Goal: Transaction & Acquisition: Purchase product/service

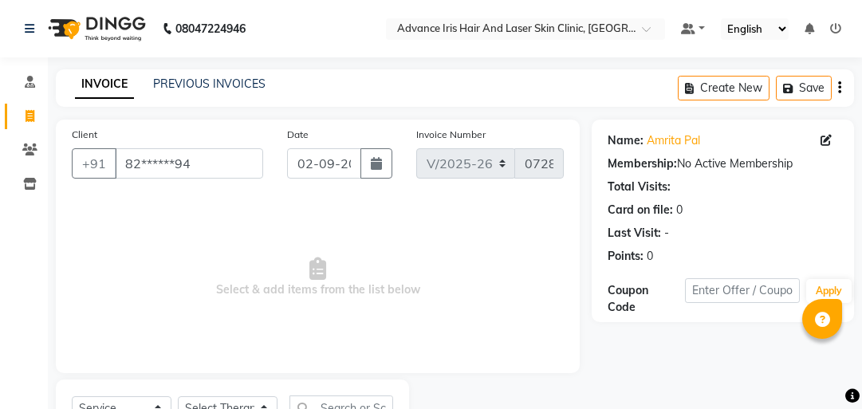
select select "5825"
select select "service"
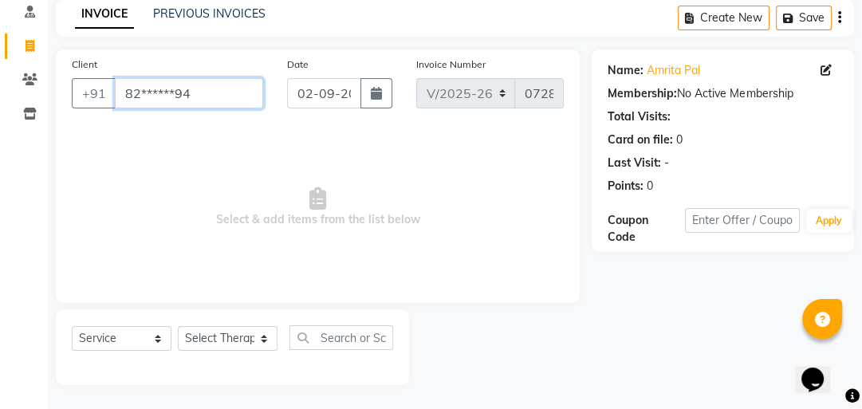
click at [215, 96] on input "82******94" at bounding box center [189, 93] width 148 height 30
type input "8"
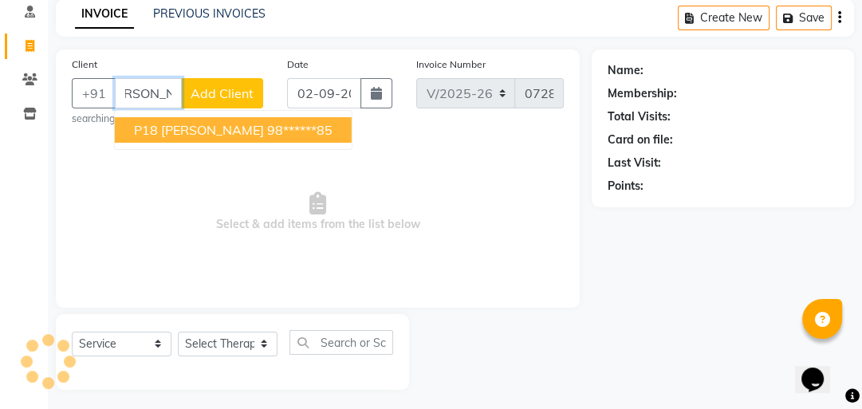
scroll to position [0, 26]
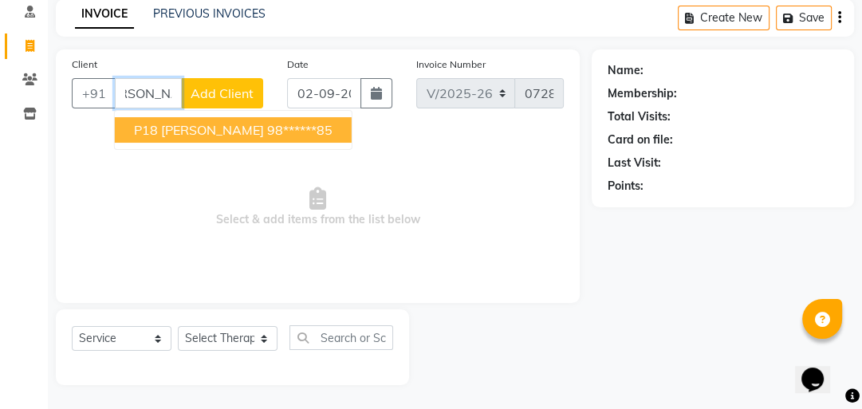
click at [237, 128] on span "P18 [PERSON_NAME]" at bounding box center [199, 130] width 130 height 16
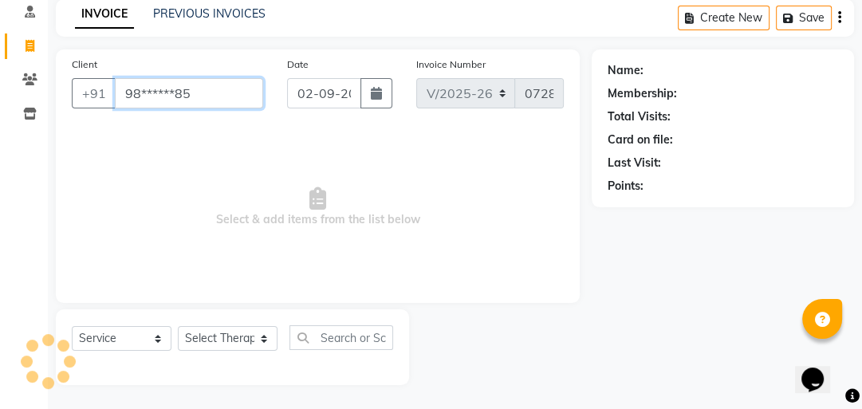
scroll to position [0, 0]
type input "98******85"
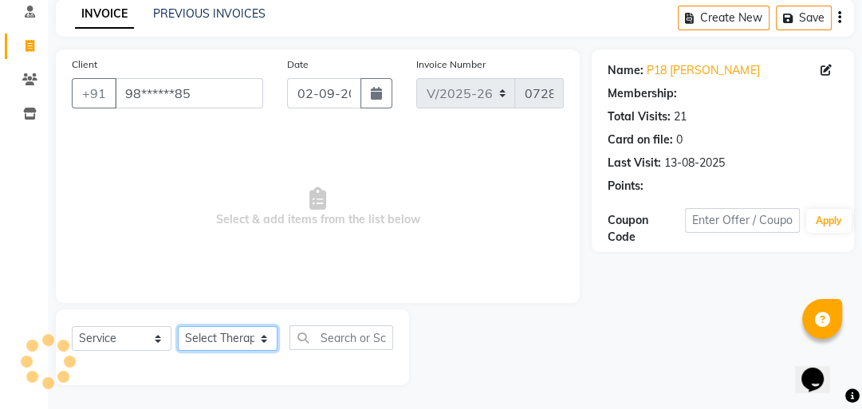
click at [245, 332] on select "Select Therapist Advance Iris Reception [PERSON_NAME] [PERSON_NAME](Cosmetologi…" at bounding box center [228, 338] width 100 height 25
select select "40886"
click at [178, 327] on select "Select Therapist Advance Iris Reception [PERSON_NAME] [PERSON_NAME](Cosmetologi…" at bounding box center [228, 338] width 100 height 25
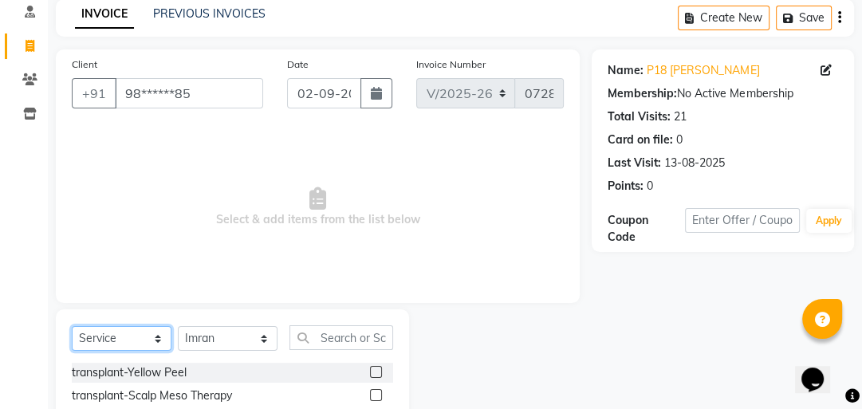
drag, startPoint x: 152, startPoint y: 344, endPoint x: 154, endPoint y: 331, distance: 13.0
click at [154, 331] on select "Select Service Product Membership Package Voucher Prepaid Gift Card" at bounding box center [122, 338] width 100 height 25
click at [72, 327] on select "Select Service Product Membership Package Voucher Prepaid Gift Card" at bounding box center [122, 338] width 100 height 25
click at [303, 336] on input "text" at bounding box center [342, 337] width 104 height 25
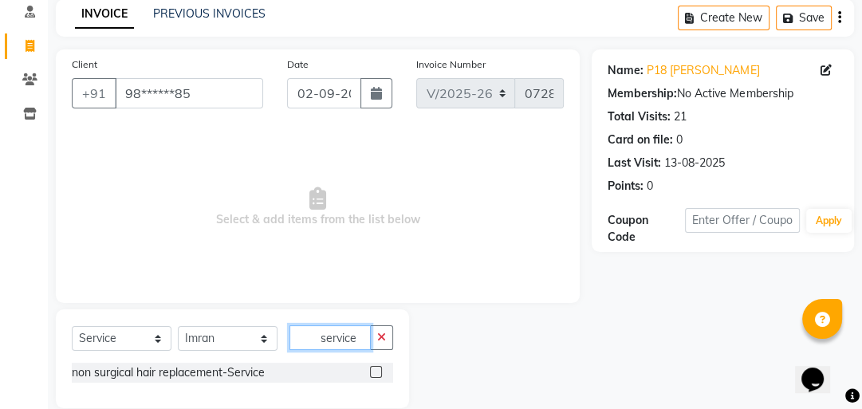
type input "service"
click at [377, 364] on div at bounding box center [381, 373] width 23 height 20
click at [377, 373] on label at bounding box center [376, 372] width 12 height 12
click at [377, 373] on input "checkbox" at bounding box center [375, 373] width 10 height 10
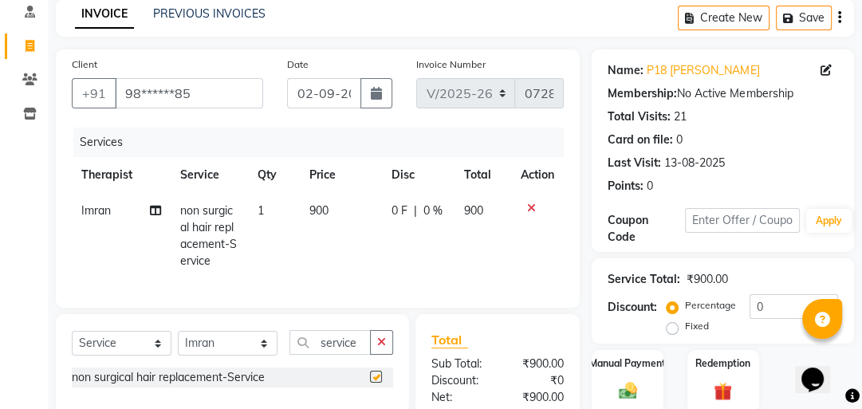
checkbox input "false"
click at [315, 211] on span "900" at bounding box center [318, 210] width 19 height 14
select select "40886"
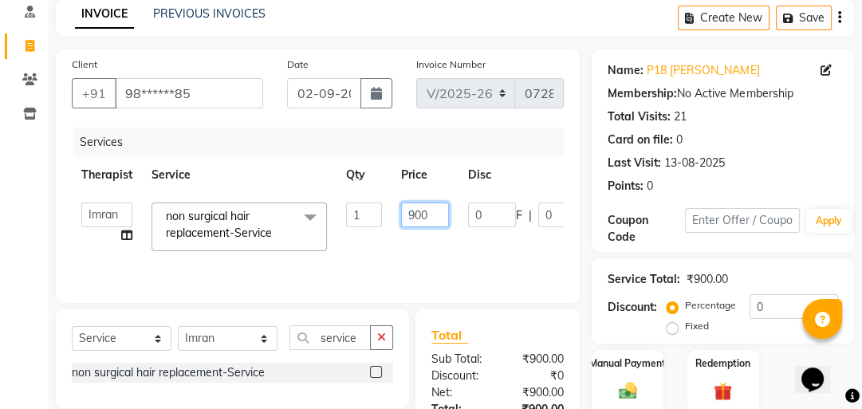
click at [413, 214] on input "900" at bounding box center [425, 215] width 48 height 25
type input "700"
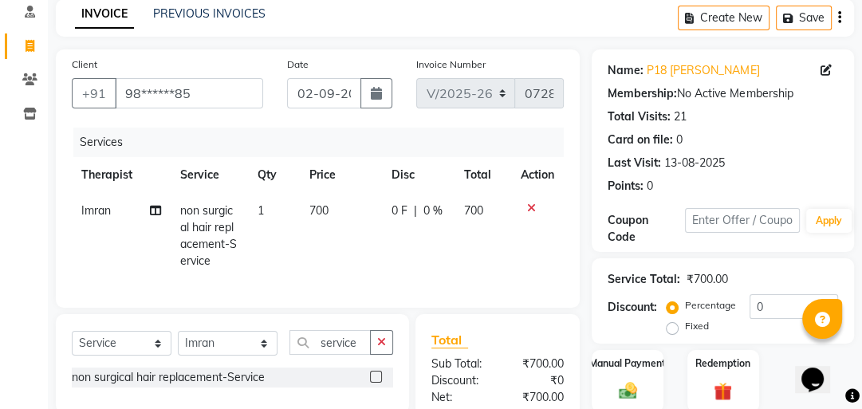
click at [431, 239] on tr "Imran non surgical hair replacement-Service 1 700 0 F | 0 % 700" at bounding box center [318, 236] width 492 height 86
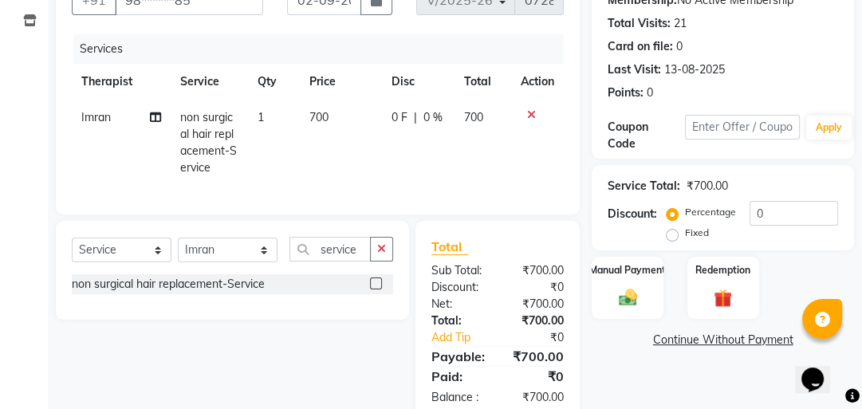
scroll to position [198, 0]
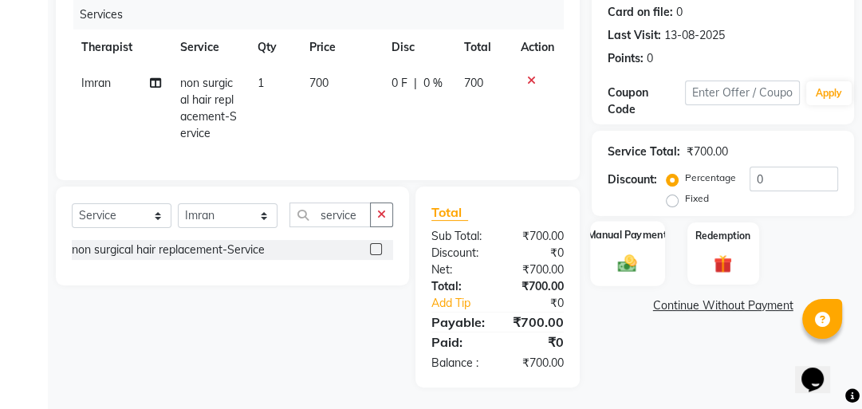
click at [618, 263] on img at bounding box center [628, 263] width 31 height 22
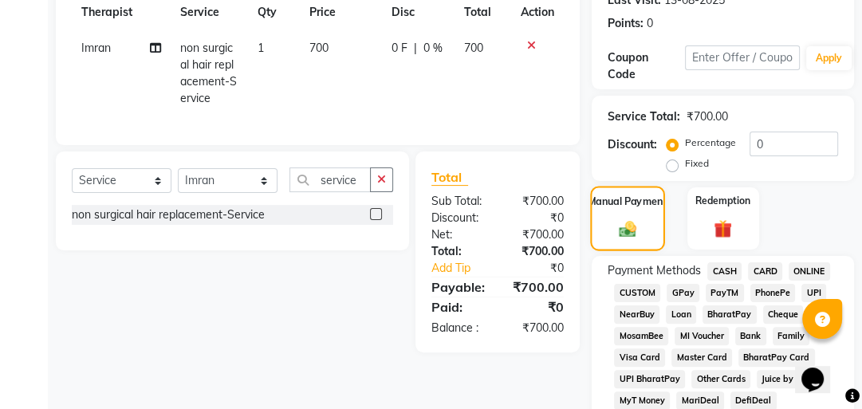
scroll to position [262, 0]
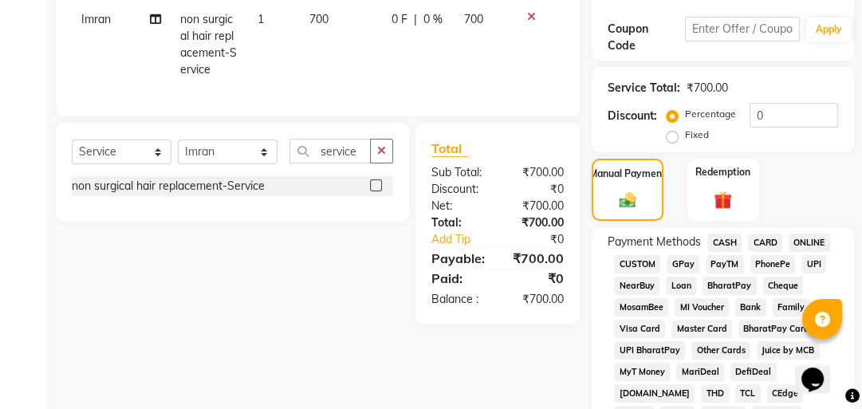
click at [727, 239] on span "CASH" at bounding box center [724, 243] width 34 height 18
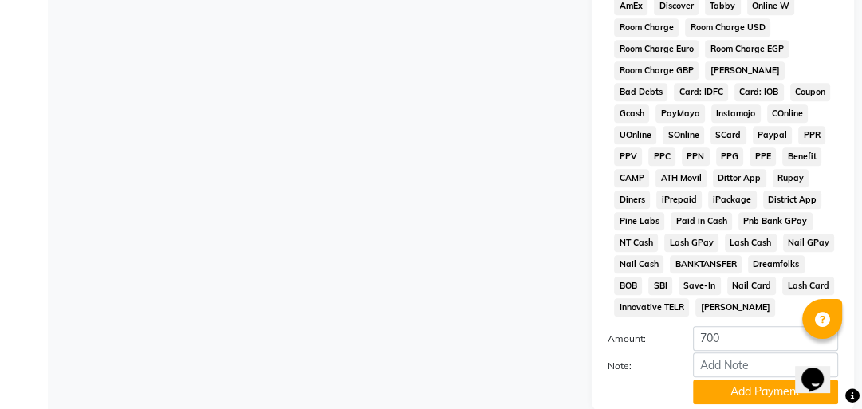
scroll to position [900, 0]
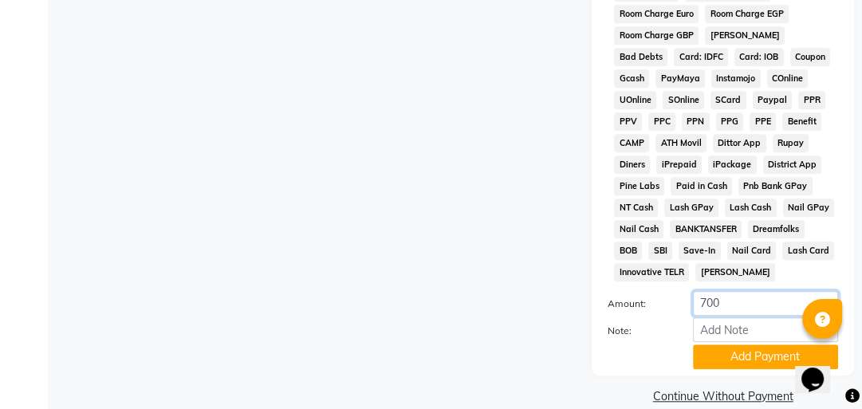
click at [727, 309] on input "700" at bounding box center [765, 303] width 145 height 25
type input "7"
type input "500"
click at [718, 360] on button "Add Payment" at bounding box center [765, 357] width 145 height 25
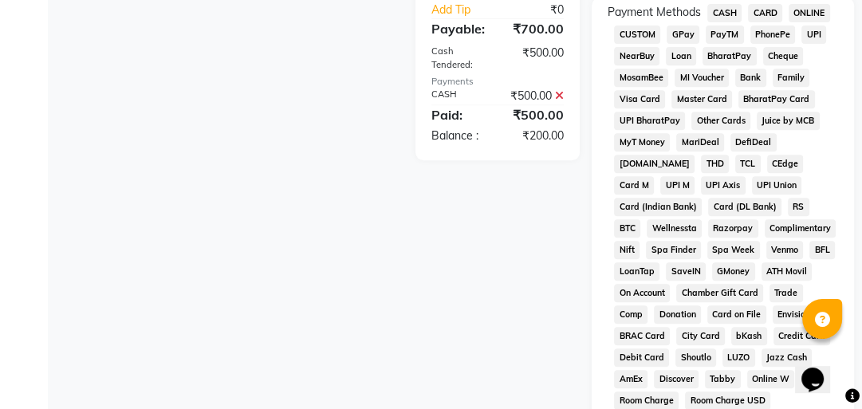
scroll to position [453, 0]
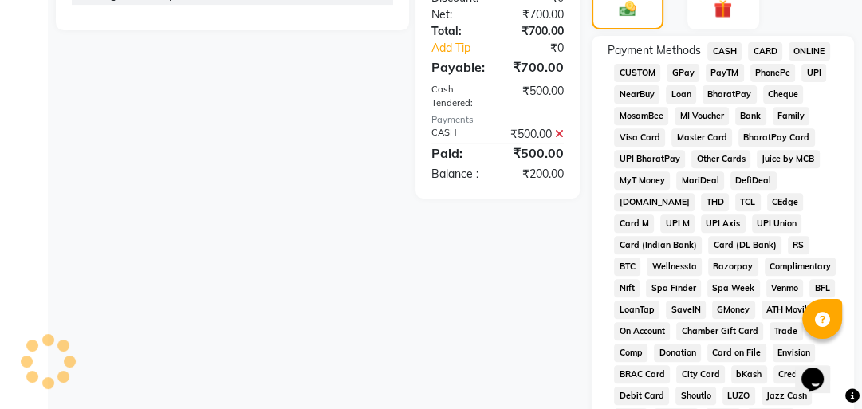
click at [681, 70] on span "GPay" at bounding box center [683, 73] width 33 height 18
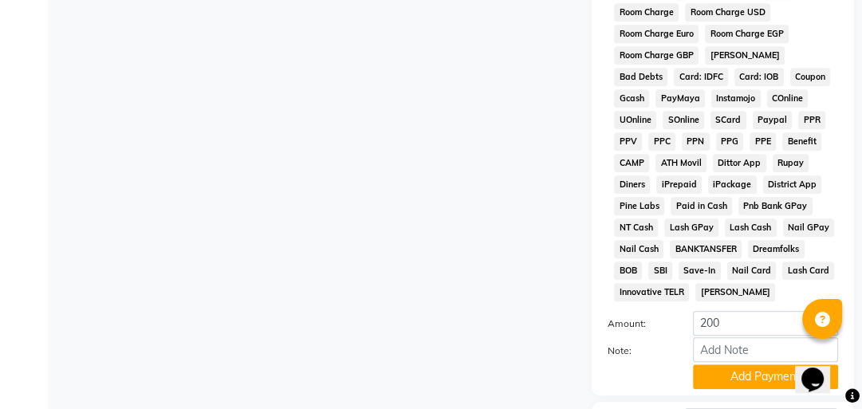
scroll to position [1011, 0]
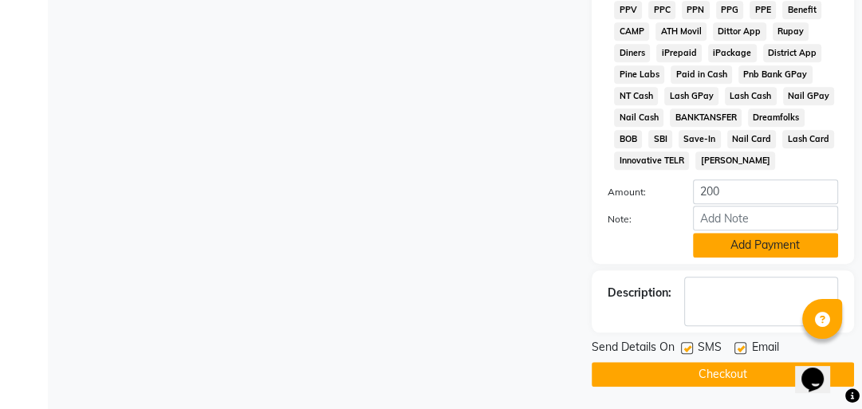
click at [745, 239] on button "Add Payment" at bounding box center [765, 245] width 145 height 25
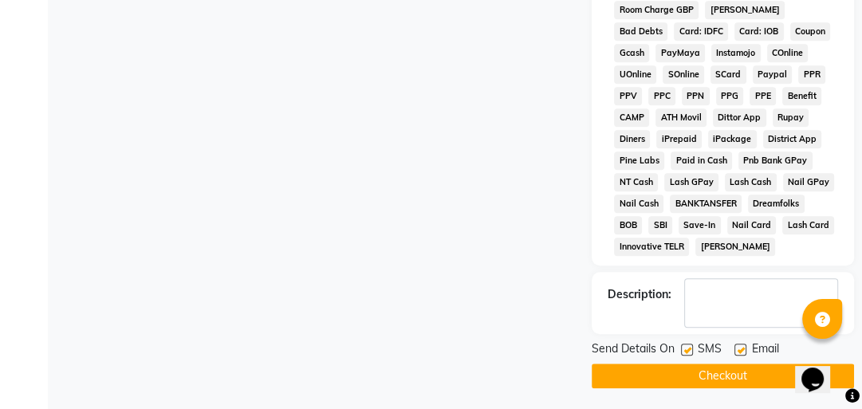
click at [747, 376] on button "Checkout" at bounding box center [723, 376] width 262 height 25
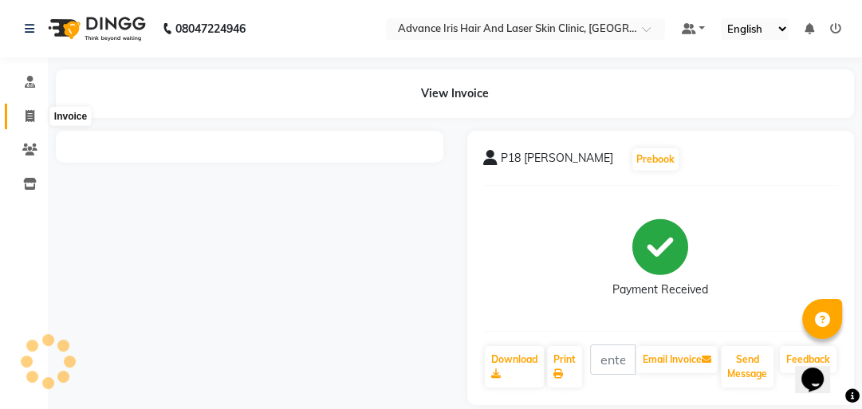
click at [27, 120] on icon at bounding box center [30, 116] width 9 height 12
select select "service"
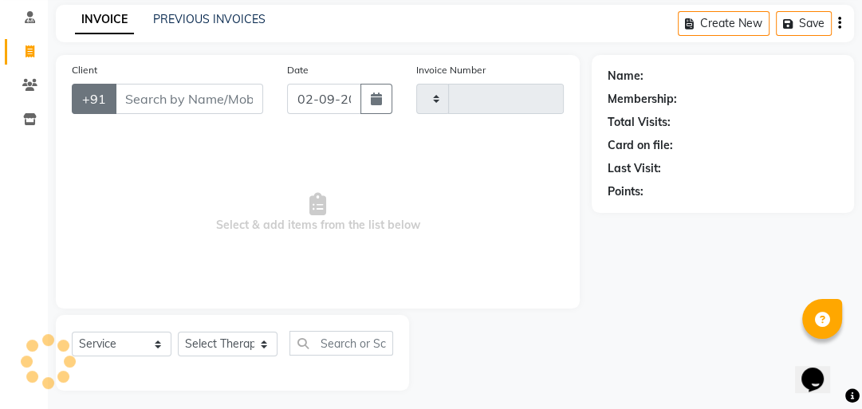
scroll to position [70, 0]
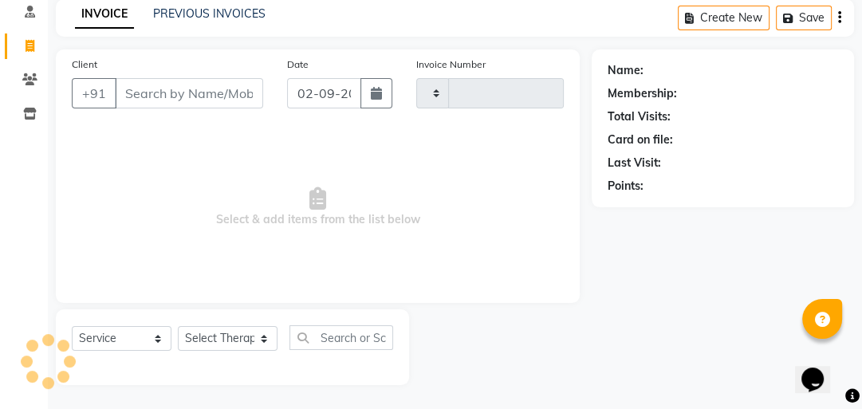
type input "0729"
select select "5825"
click at [207, 15] on link "PREVIOUS INVOICES" at bounding box center [209, 13] width 112 height 14
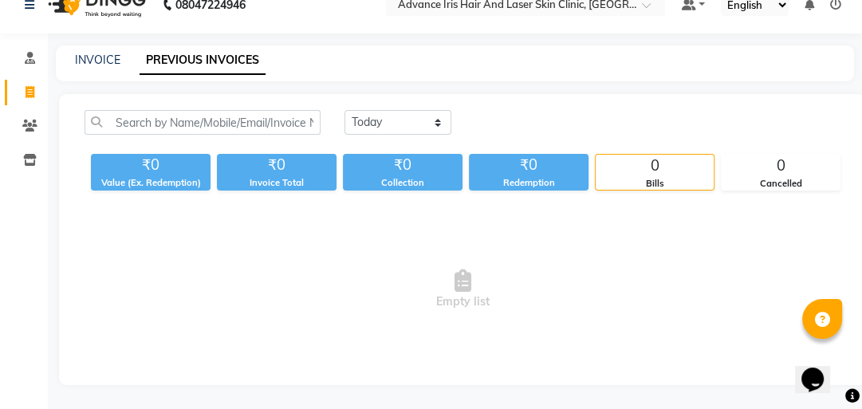
scroll to position [53, 0]
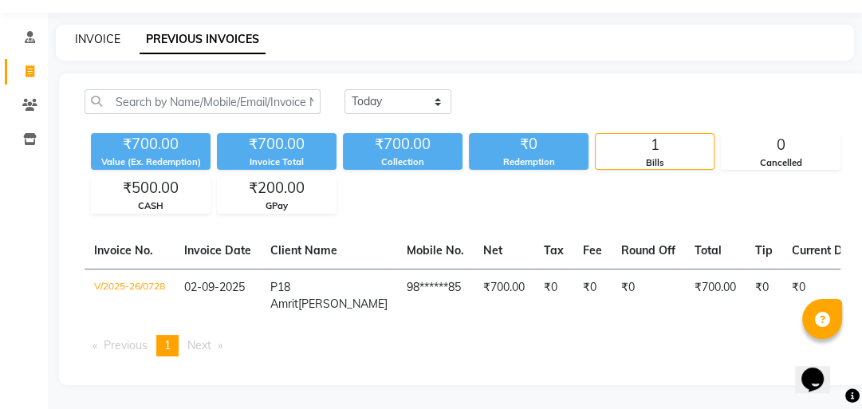
click at [89, 32] on link "INVOICE" at bounding box center [97, 39] width 45 height 14
select select "5825"
select select "service"
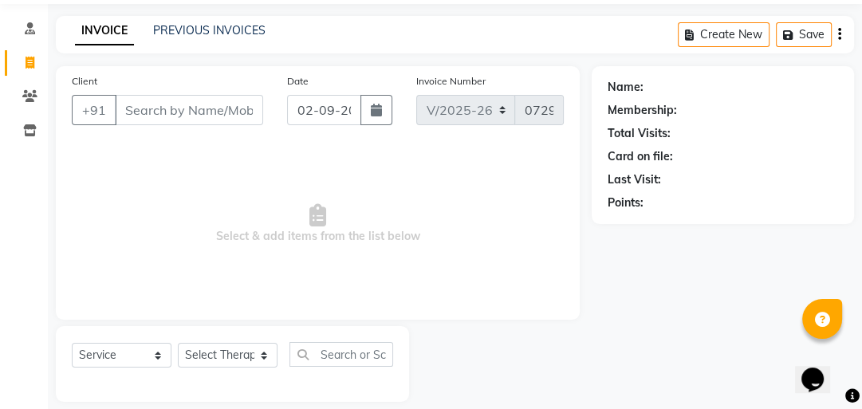
scroll to position [70, 0]
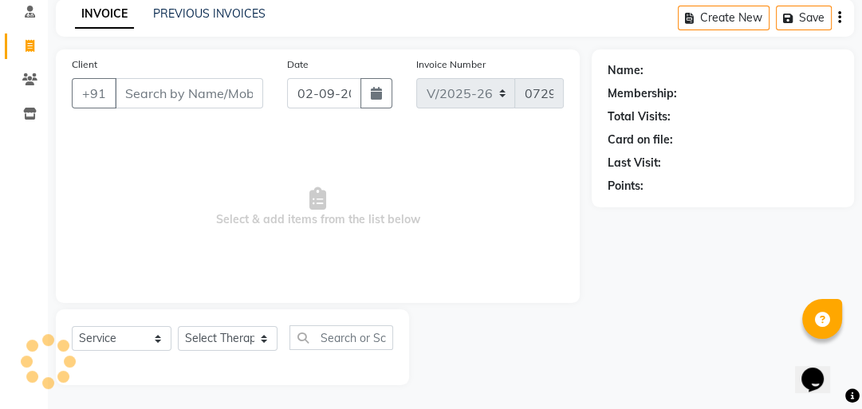
click at [147, 88] on input "Client" at bounding box center [189, 93] width 148 height 30
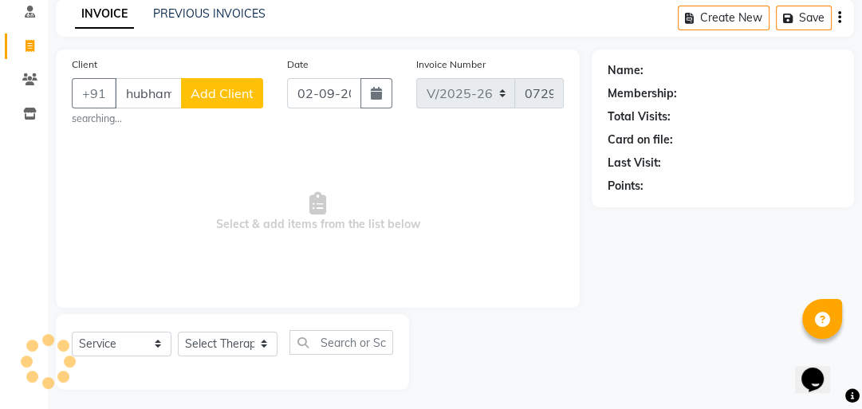
scroll to position [0, 9]
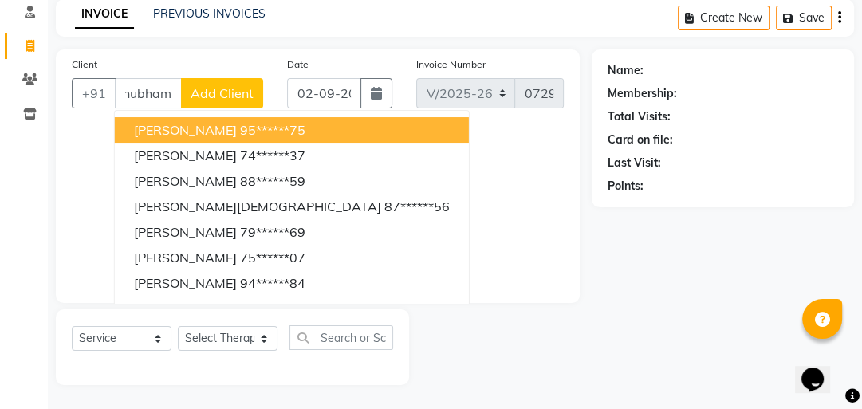
click at [172, 91] on input "shubham" at bounding box center [148, 93] width 67 height 30
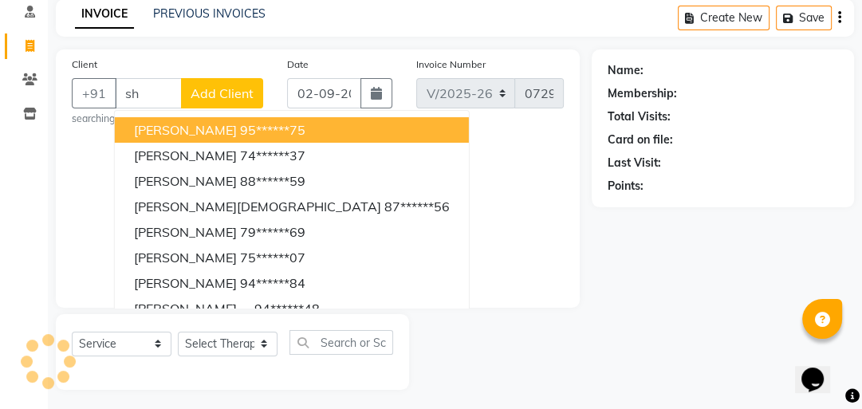
scroll to position [0, 0]
type input "s"
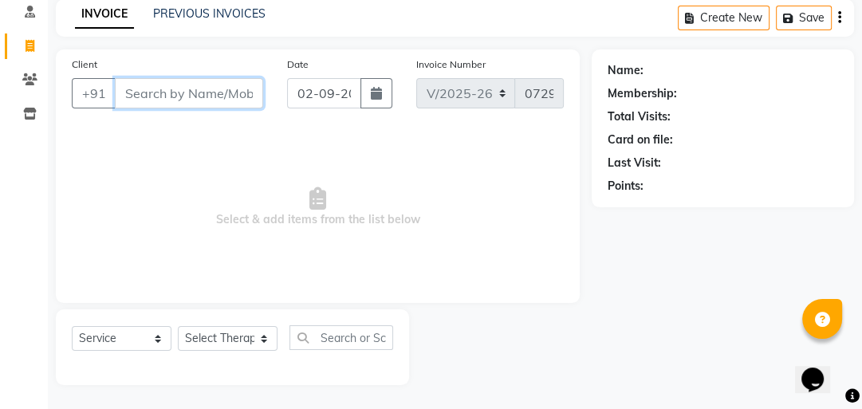
drag, startPoint x: 158, startPoint y: 105, endPoint x: 157, endPoint y: 97, distance: 8.8
click at [158, 104] on input "Client" at bounding box center [189, 93] width 148 height 30
type input "p"
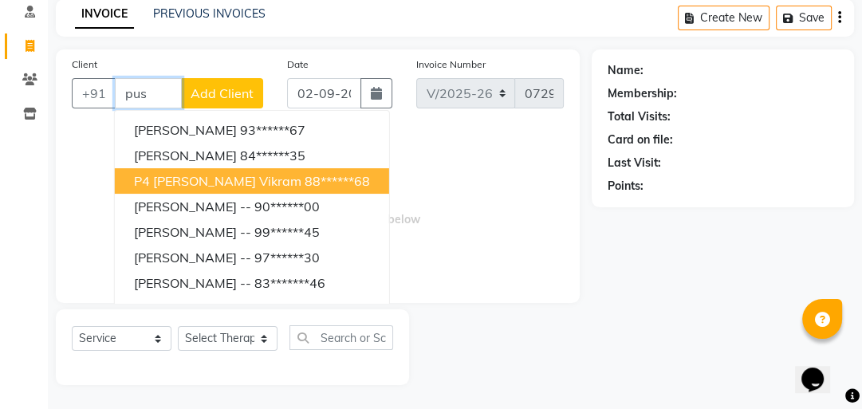
click at [200, 178] on span "P4 [PERSON_NAME] vikram" at bounding box center [217, 181] width 167 height 16
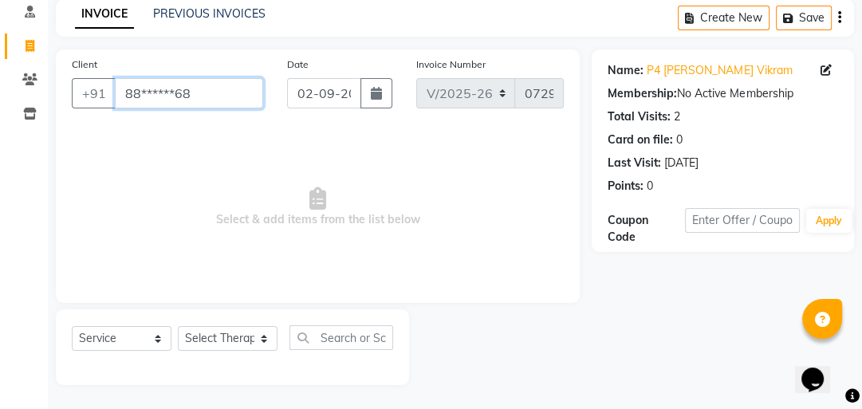
click at [225, 100] on input "88******68" at bounding box center [189, 93] width 148 height 30
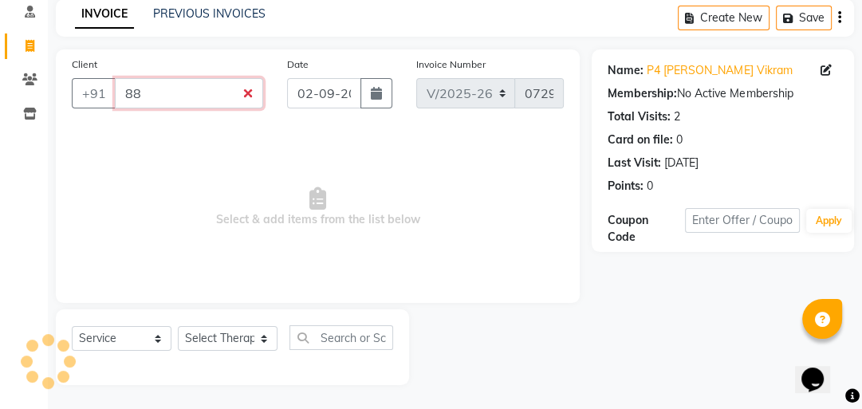
type input "8"
click at [217, 101] on input "63******830" at bounding box center [189, 93] width 148 height 30
type input "6"
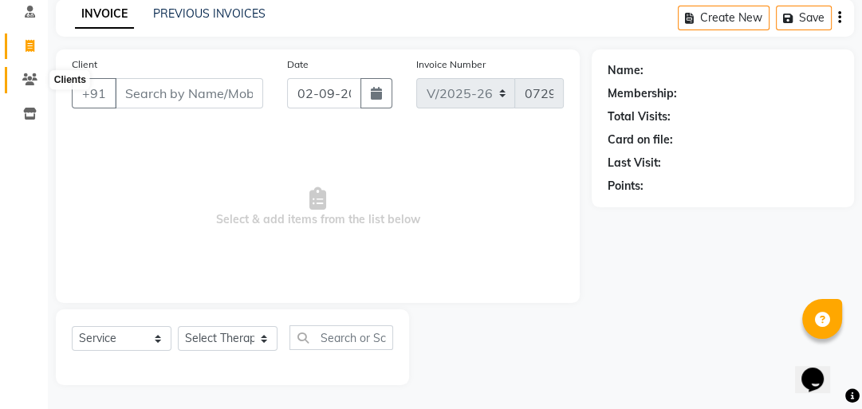
click at [32, 77] on icon at bounding box center [29, 79] width 15 height 12
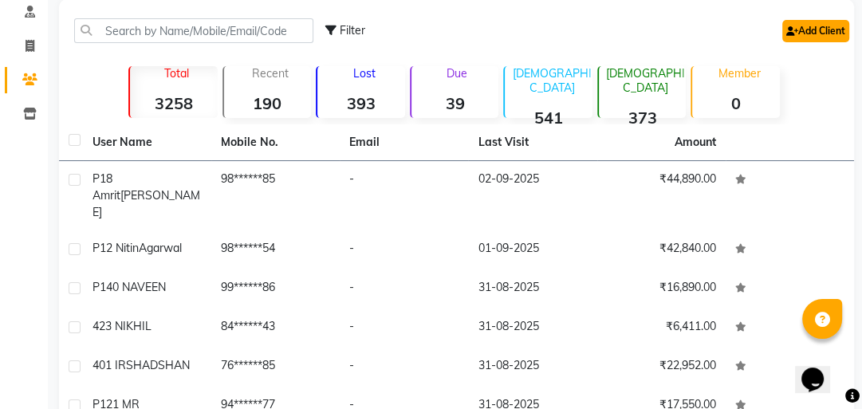
click at [812, 26] on link "Add Client" at bounding box center [815, 31] width 67 height 22
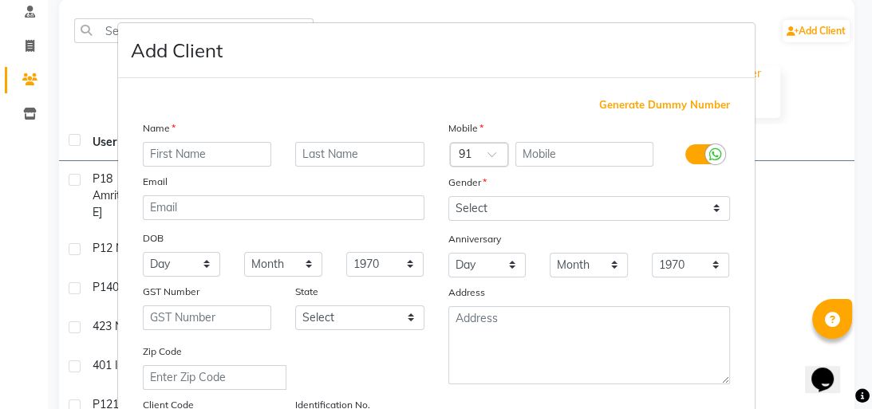
click at [156, 158] on input "text" at bounding box center [207, 154] width 129 height 25
click at [183, 150] on input "152" at bounding box center [207, 154] width 129 height 25
type input "152 REENU"
click at [526, 155] on input "text" at bounding box center [584, 154] width 138 height 25
type input "7417418047"
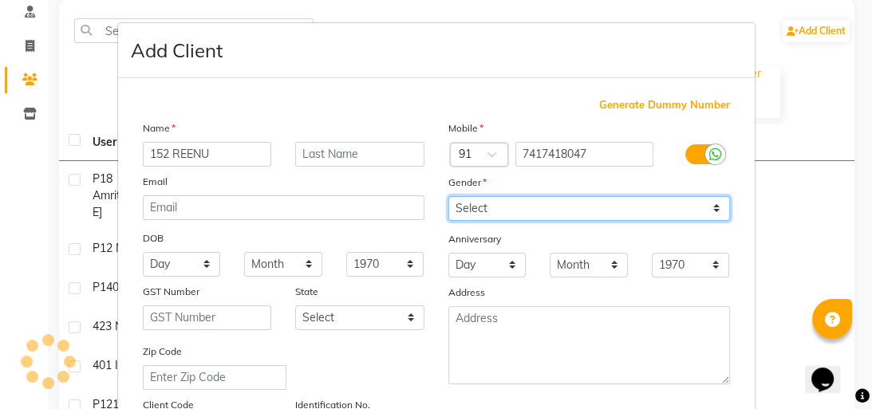
click at [716, 207] on select "Select [DEMOGRAPHIC_DATA] [DEMOGRAPHIC_DATA] Other Prefer Not To Say" at bounding box center [589, 208] width 282 height 25
select select "[DEMOGRAPHIC_DATA]"
click at [448, 197] on select "Select [DEMOGRAPHIC_DATA] [DEMOGRAPHIC_DATA] Other Prefer Not To Say" at bounding box center [589, 208] width 282 height 25
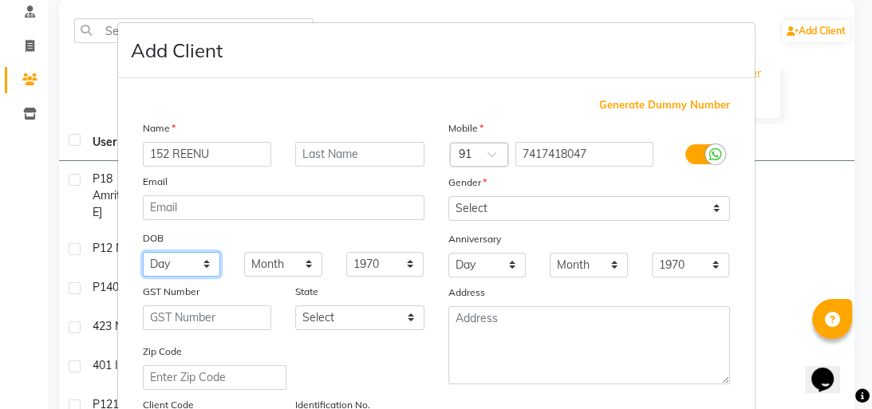
click at [198, 268] on select "Day 01 02 03 04 05 06 07 08 09 10 11 12 13 14 15 16 17 18 19 20 21 22 23 24 25 …" at bounding box center [182, 264] width 78 height 25
select select "11"
click at [143, 254] on select "Day 01 02 03 04 05 06 07 08 09 10 11 12 13 14 15 16 17 18 19 20 21 22 23 24 25 …" at bounding box center [182, 264] width 78 height 25
click at [306, 268] on select "Month January February March April May June July August September October Novem…" at bounding box center [283, 264] width 78 height 25
select select "08"
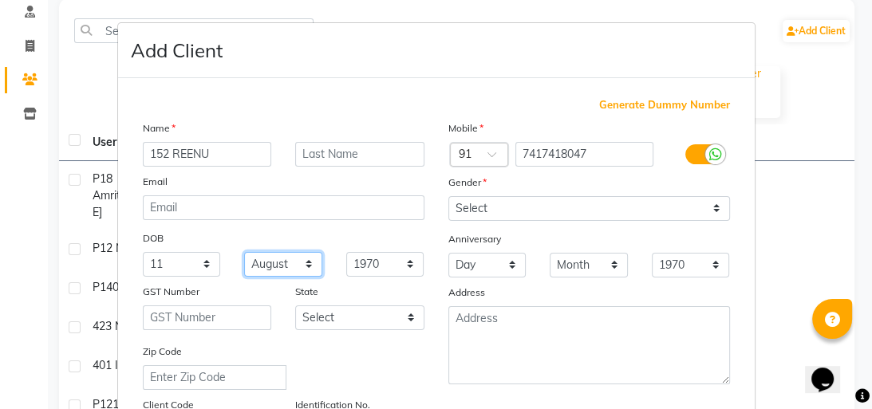
click at [244, 254] on select "Month January February March April May June July August September October Novem…" at bounding box center [283, 264] width 78 height 25
click at [375, 272] on select "1940 1941 1942 1943 1944 1945 1946 1947 1948 1949 1950 1951 1952 1953 1954 1955…" at bounding box center [385, 264] width 78 height 25
select select "2000"
click at [346, 254] on select "1940 1941 1942 1943 1944 1945 1946 1947 1948 1949 1950 1951 1952 1953 1954 1955…" at bounding box center [385, 264] width 78 height 25
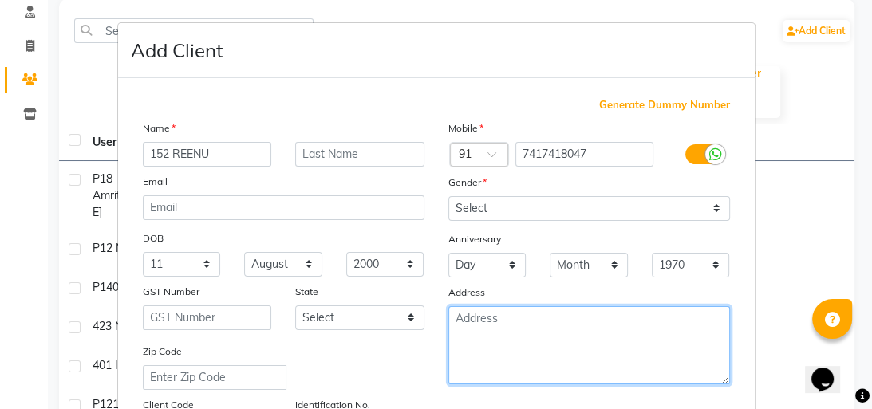
click at [471, 317] on textarea at bounding box center [589, 345] width 282 height 78
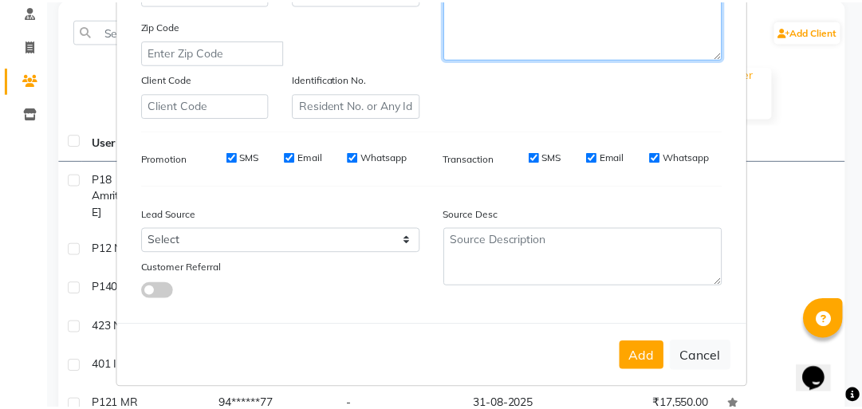
scroll to position [335, 0]
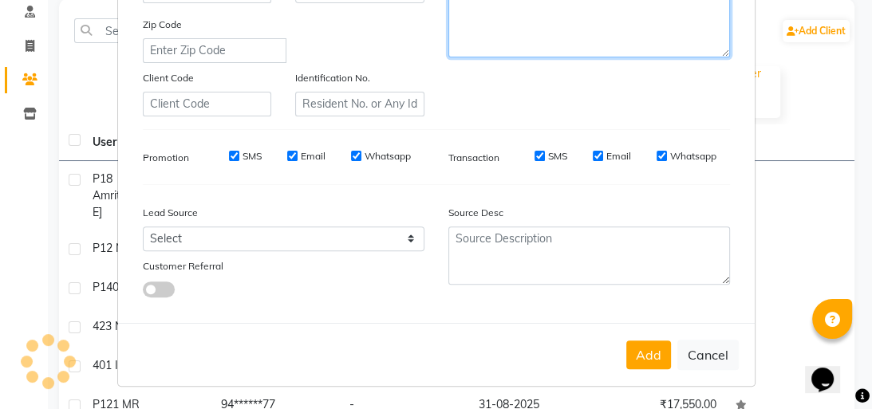
type textarea "MORADABAD"
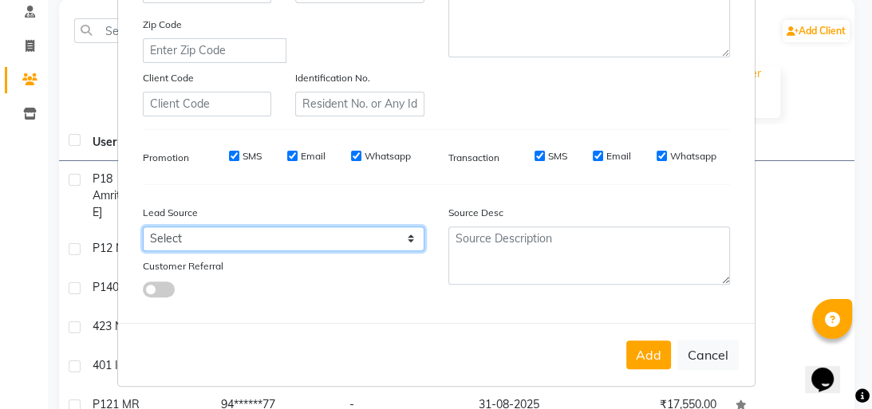
click at [383, 229] on select "Select Walk-in Referral Internet Friend Word of Mouth Advertisement Facebook Ju…" at bounding box center [284, 239] width 282 height 25
select select "37151"
click at [143, 227] on select "Select Walk-in Referral Internet Friend Word of Mouth Advertisement Facebook Ju…" at bounding box center [284, 239] width 282 height 25
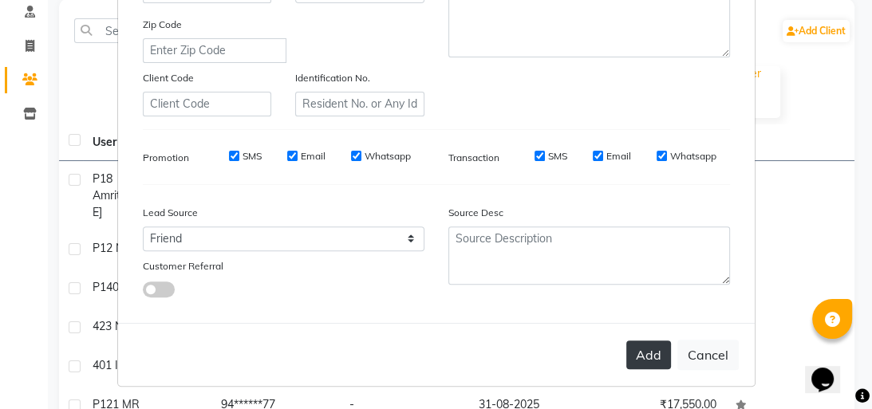
click at [630, 353] on button "Add" at bounding box center [648, 355] width 45 height 29
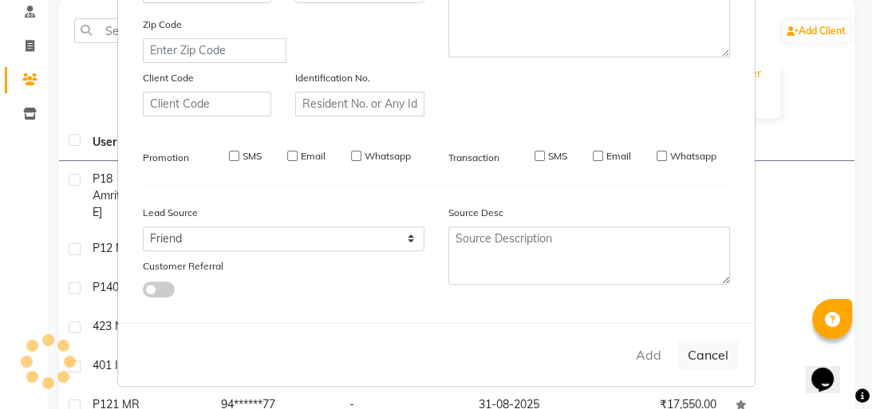
select select
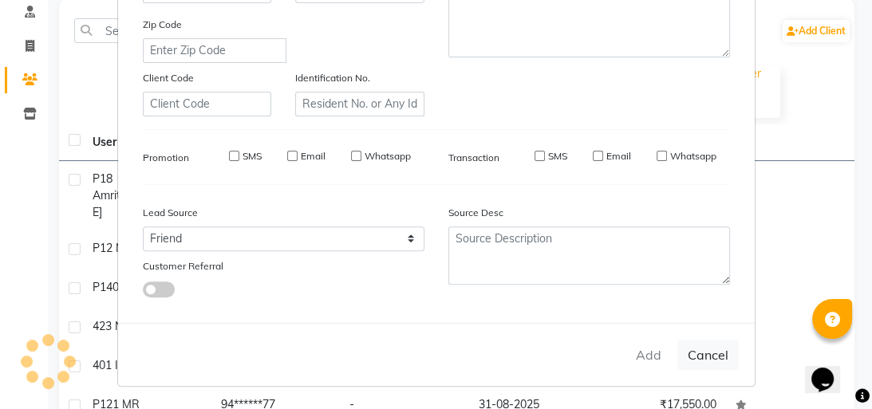
select select
checkbox input "false"
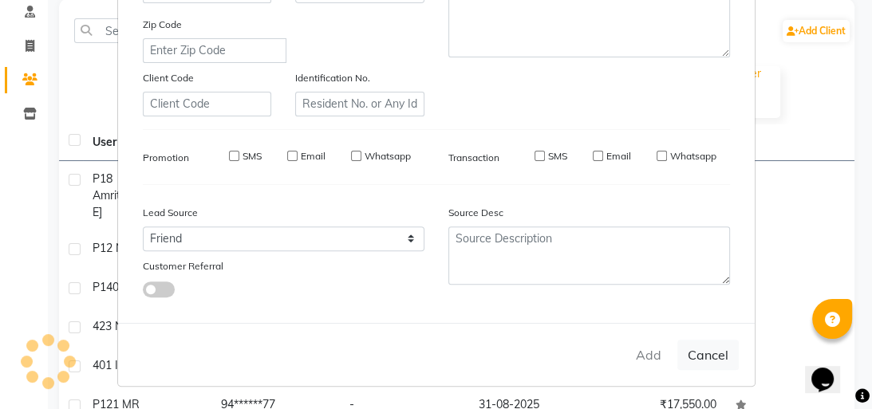
checkbox input "false"
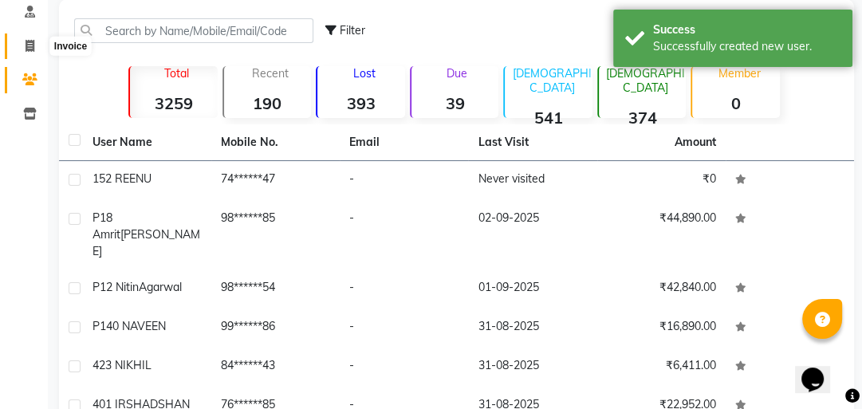
click at [32, 44] on icon at bounding box center [30, 46] width 9 height 12
select select "service"
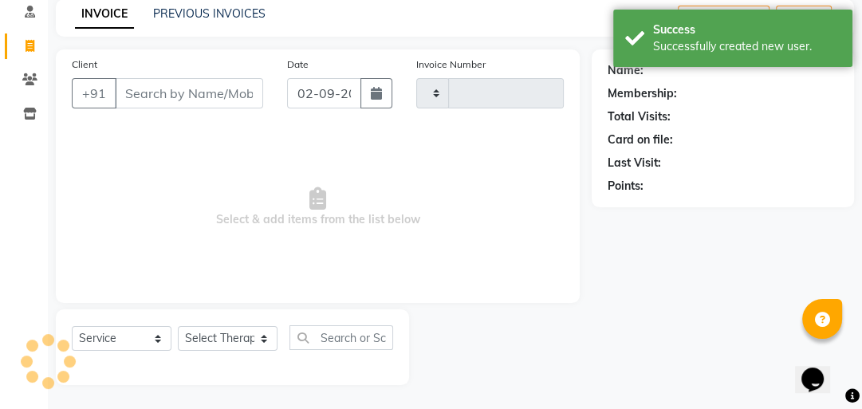
type input "0729"
select select "5825"
drag, startPoint x: 181, startPoint y: 97, endPoint x: 172, endPoint y: 98, distance: 8.8
click at [179, 97] on input "Client" at bounding box center [189, 93] width 148 height 30
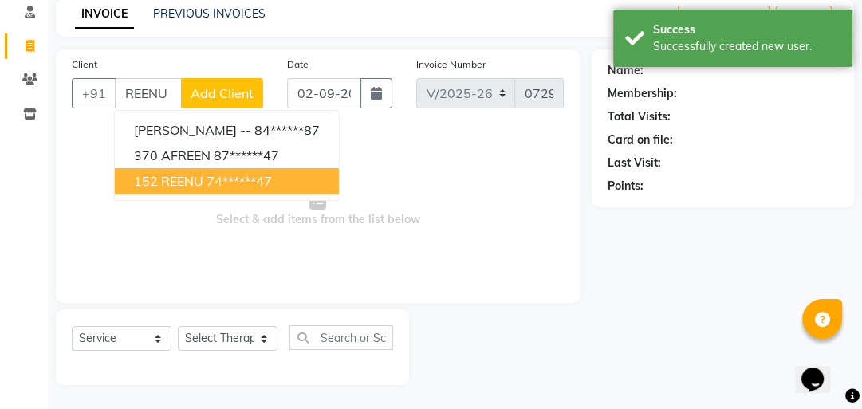
click at [166, 185] on span "152 REENU" at bounding box center [168, 181] width 69 height 16
type input "74******47"
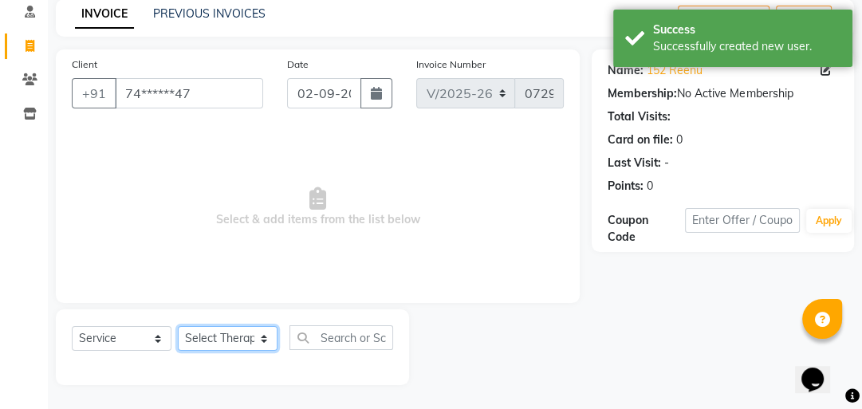
click at [257, 341] on select "Select Therapist Advance Iris Reception [PERSON_NAME] [PERSON_NAME](Cosmetologi…" at bounding box center [228, 338] width 100 height 25
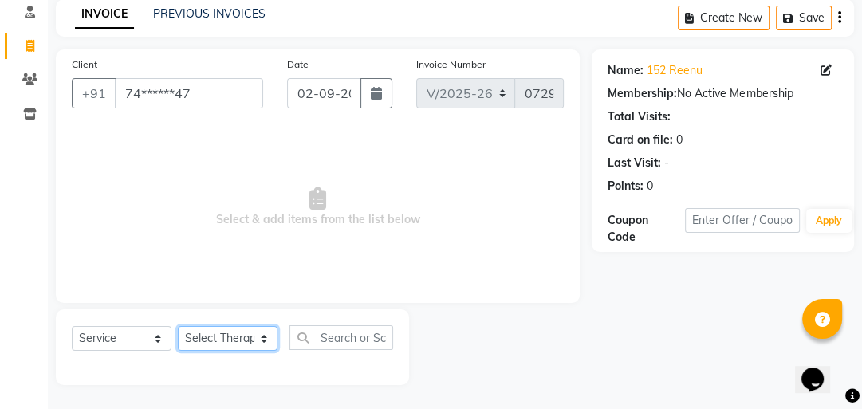
select select "40886"
click at [178, 327] on select "Select Therapist Advance Iris Reception [PERSON_NAME] [PERSON_NAME](Cosmetologi…" at bounding box center [228, 338] width 100 height 25
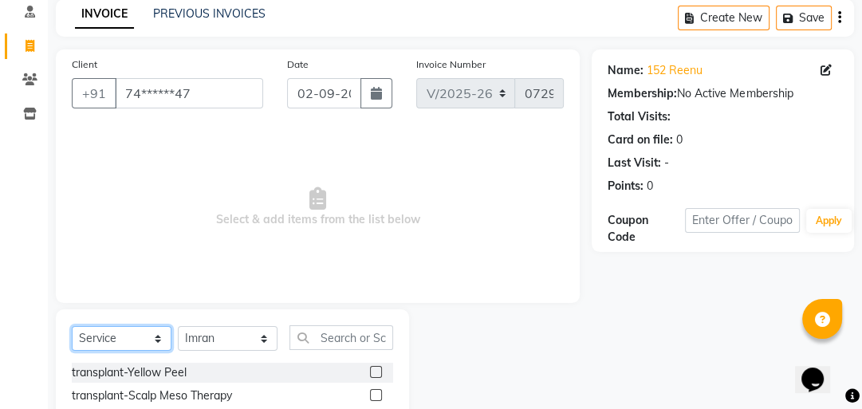
click at [153, 350] on select "Select Service Product Membership Package Voucher Prepaid Gift Card" at bounding box center [122, 338] width 100 height 25
click at [72, 327] on select "Select Service Product Membership Package Voucher Prepaid Gift Card" at bounding box center [122, 338] width 100 height 25
click at [317, 334] on input "text" at bounding box center [342, 337] width 104 height 25
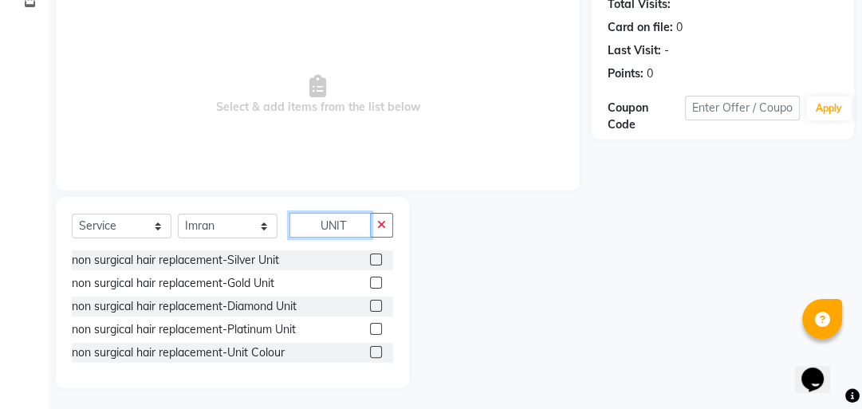
scroll to position [187, 0]
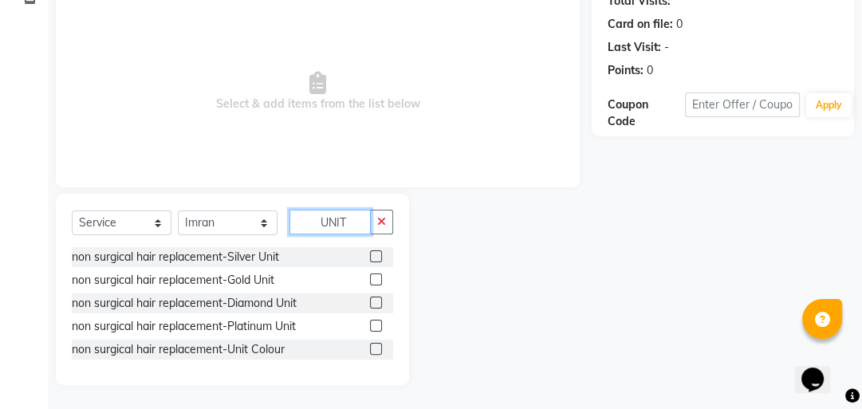
type input "UNIT"
click at [379, 276] on label at bounding box center [376, 280] width 12 height 12
click at [379, 276] on input "checkbox" at bounding box center [375, 280] width 10 height 10
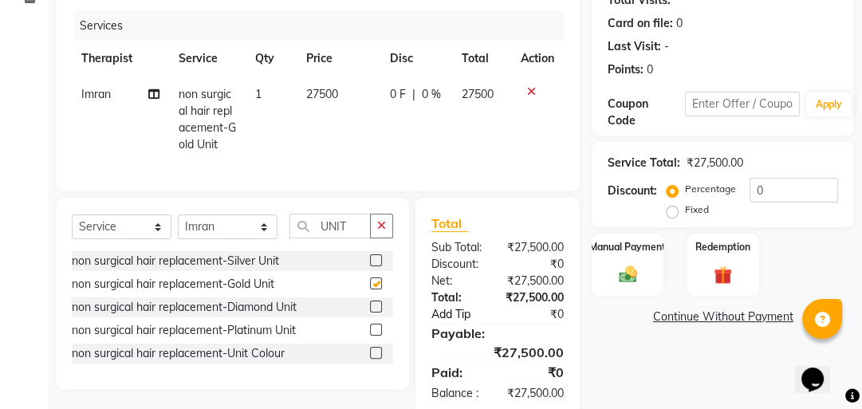
checkbox input "false"
click at [323, 92] on span "27500" at bounding box center [322, 94] width 32 height 14
select select "40886"
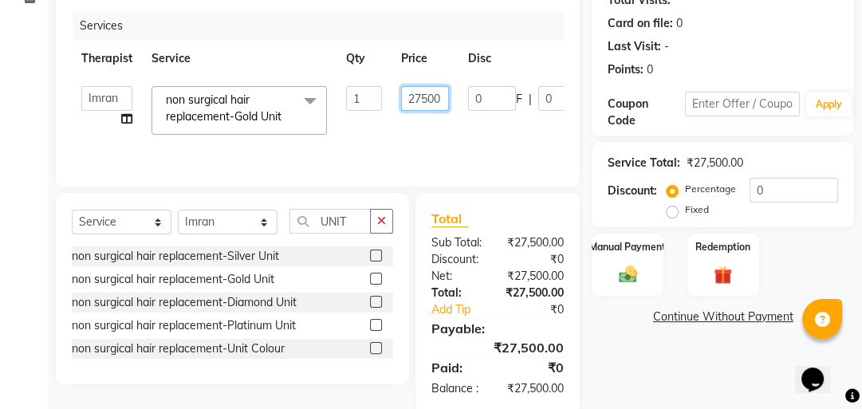
click at [428, 97] on input "27500" at bounding box center [425, 98] width 48 height 25
type input "22000"
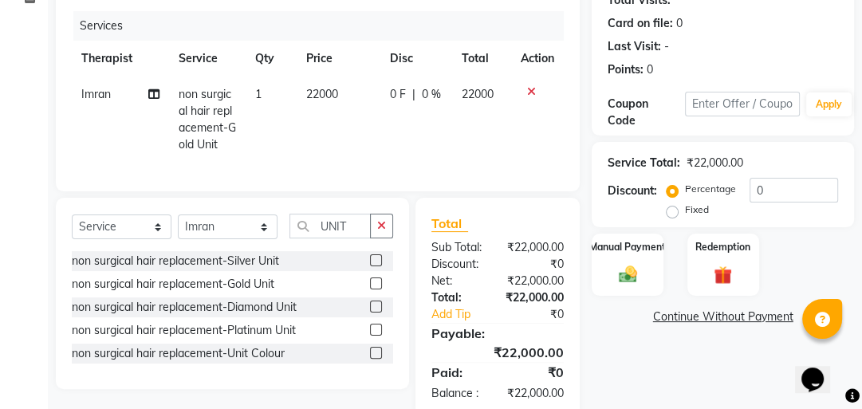
click at [447, 138] on tr "Imran non surgical hair replacement-Gold Unit 1 22000 0 F | 0 % 22000" at bounding box center [318, 120] width 492 height 86
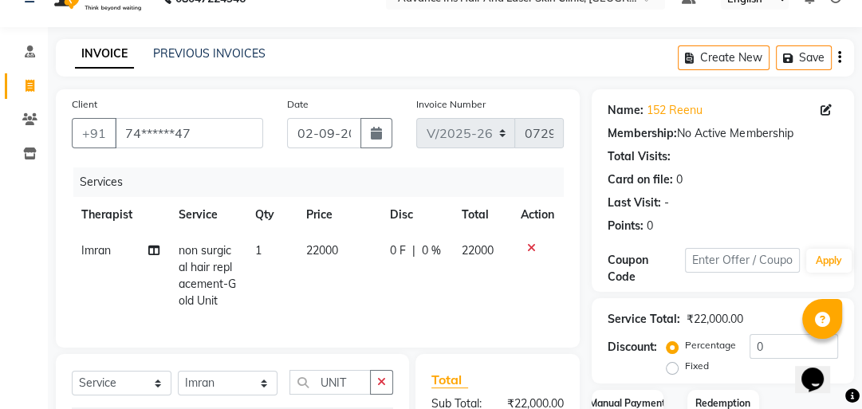
scroll to position [0, 0]
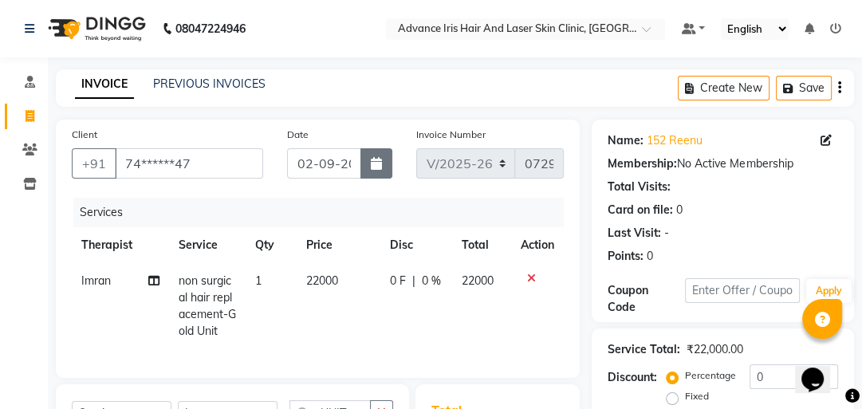
click at [361, 160] on button "button" at bounding box center [376, 163] width 32 height 30
select select "9"
select select "2025"
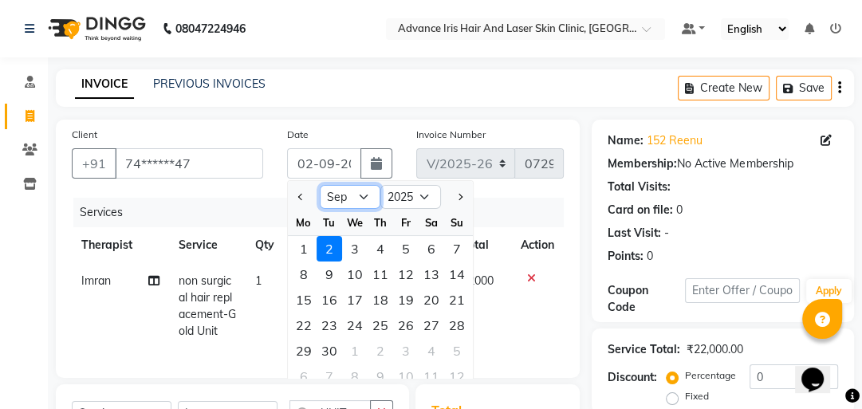
click at [357, 198] on select "Jan Feb Mar Apr May Jun [DATE] Aug Sep Oct Nov Dec" at bounding box center [350, 197] width 61 height 24
select select "8"
click at [320, 185] on select "Jan Feb Mar Apr May Jun [DATE] Aug Sep Oct Nov Dec" at bounding box center [350, 197] width 61 height 24
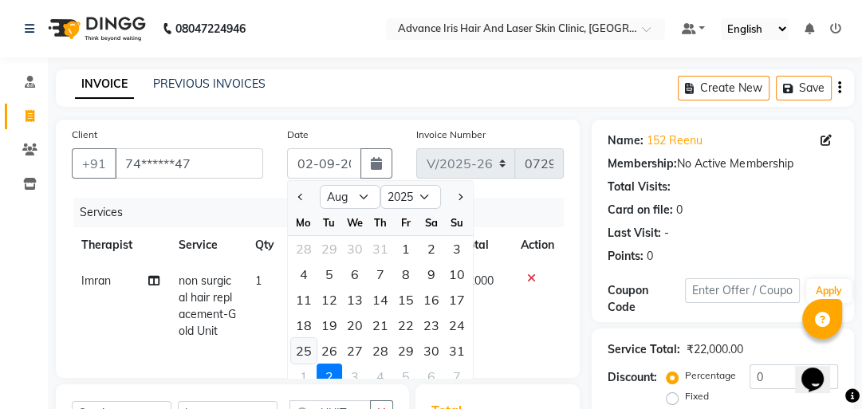
click at [303, 348] on div "25" at bounding box center [304, 351] width 26 height 26
type input "25-08-2025"
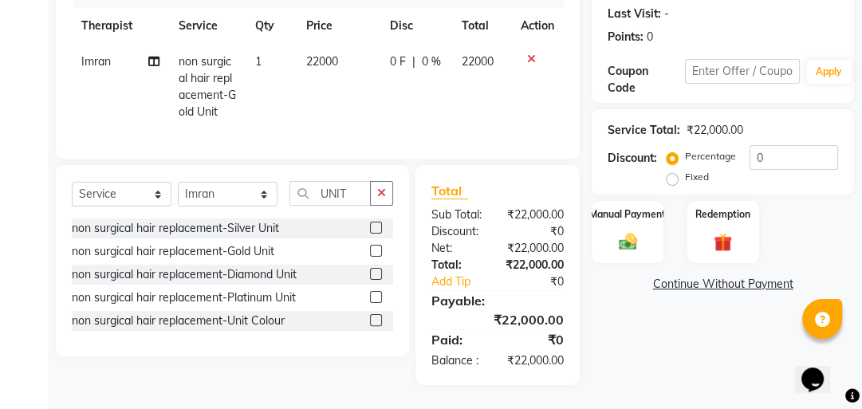
scroll to position [255, 0]
click at [629, 230] on img at bounding box center [628, 241] width 31 height 22
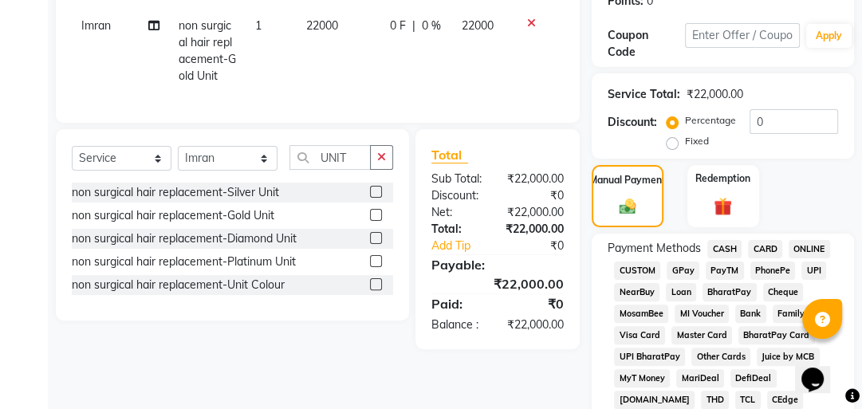
click at [716, 251] on span "CASH" at bounding box center [724, 249] width 34 height 18
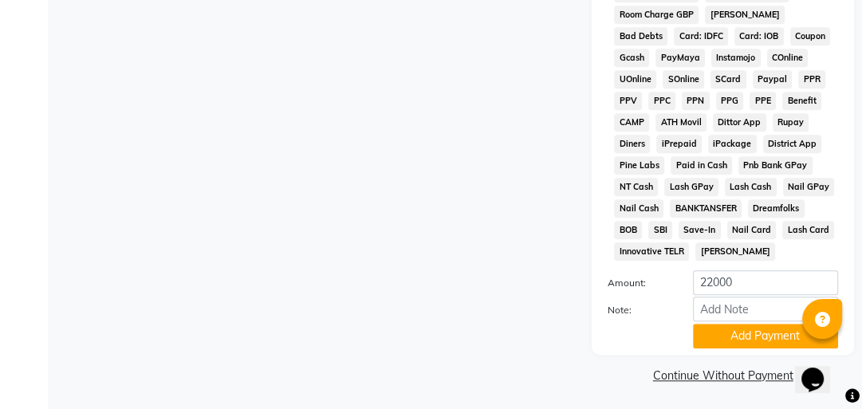
scroll to position [921, 0]
click at [737, 278] on input "22000" at bounding box center [765, 282] width 145 height 25
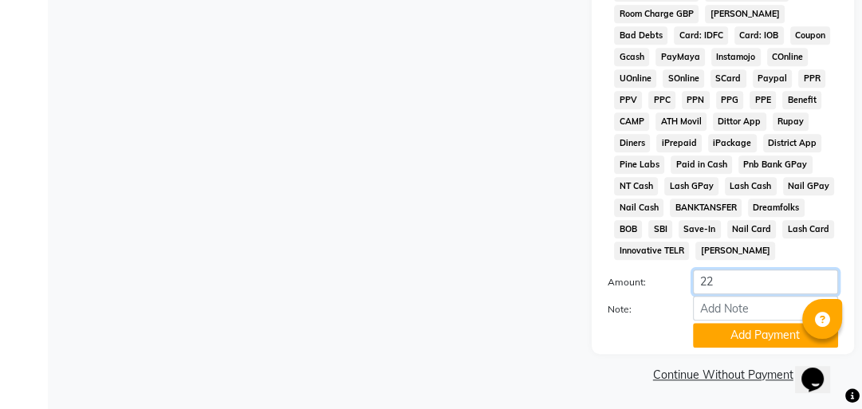
type input "2"
type input "15000"
click at [778, 338] on button "Add Payment" at bounding box center [765, 335] width 145 height 25
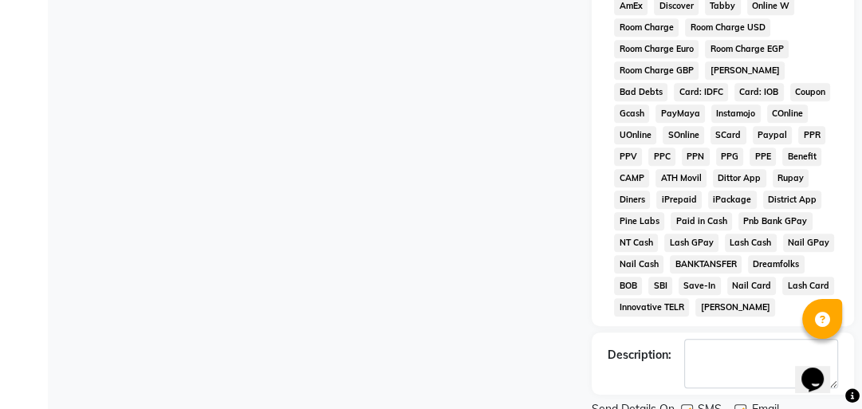
scroll to position [925, 0]
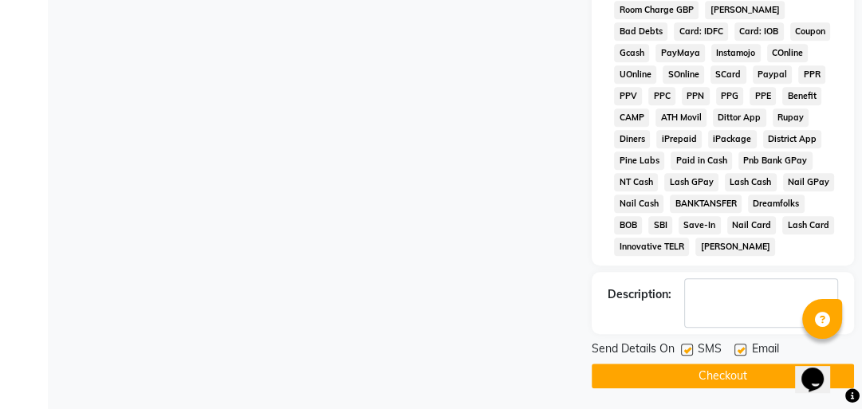
click at [626, 367] on button "Checkout" at bounding box center [723, 376] width 262 height 25
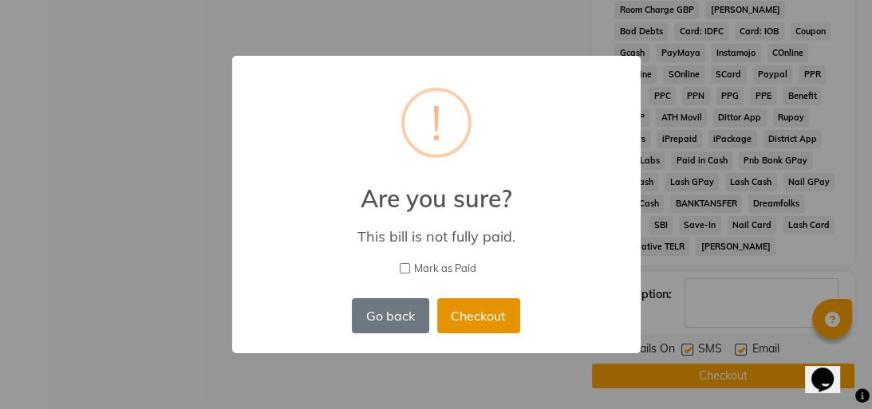
click at [491, 314] on button "Checkout" at bounding box center [478, 315] width 83 height 35
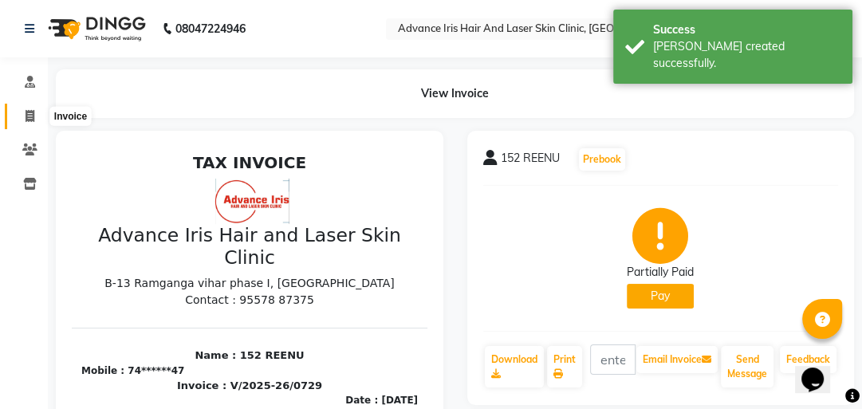
click at [30, 118] on icon at bounding box center [30, 116] width 9 height 12
select select "5825"
select select "service"
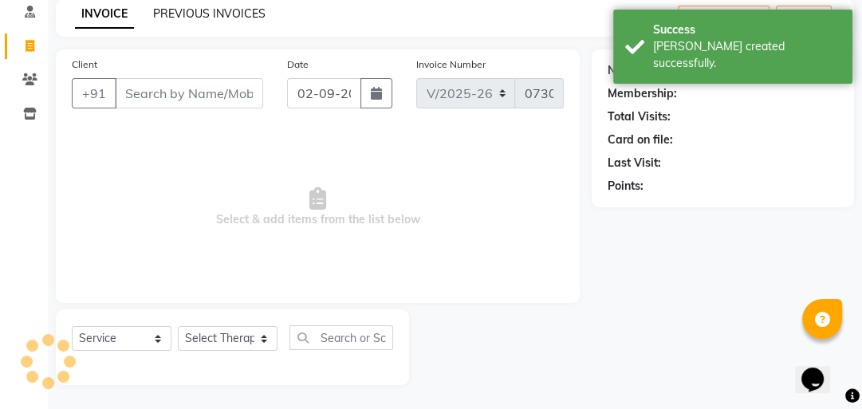
click at [204, 16] on link "PREVIOUS INVOICES" at bounding box center [209, 13] width 112 height 14
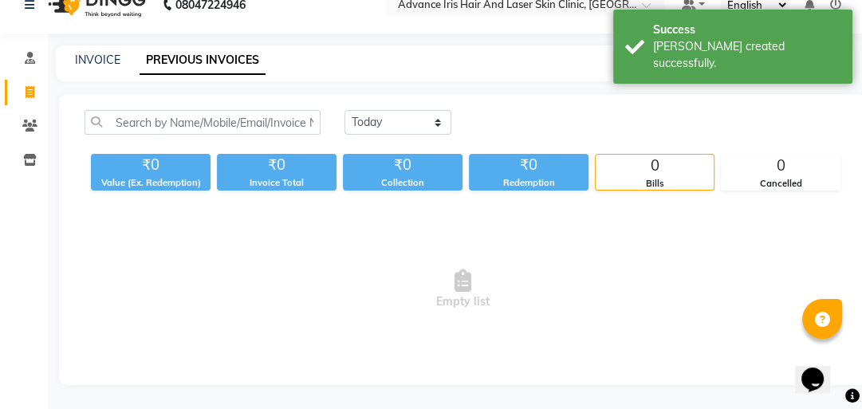
scroll to position [53, 0]
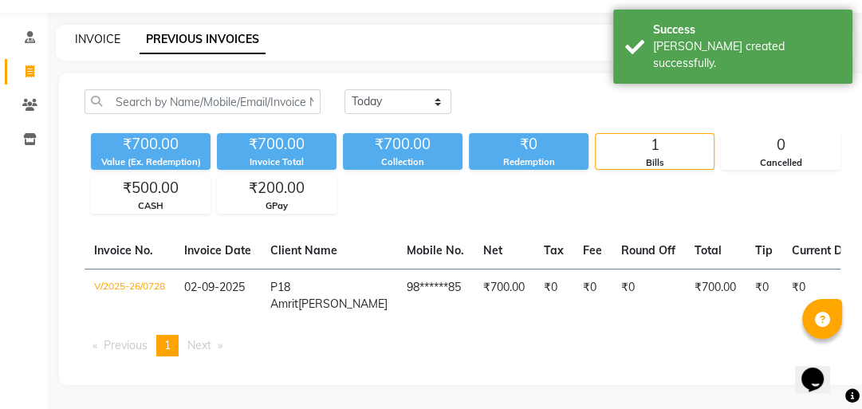
click at [107, 32] on link "INVOICE" at bounding box center [97, 39] width 45 height 14
select select "5825"
select select "service"
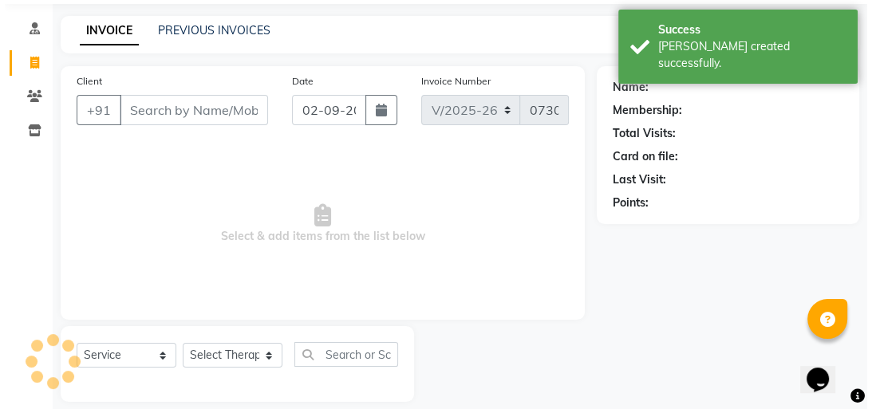
scroll to position [70, 0]
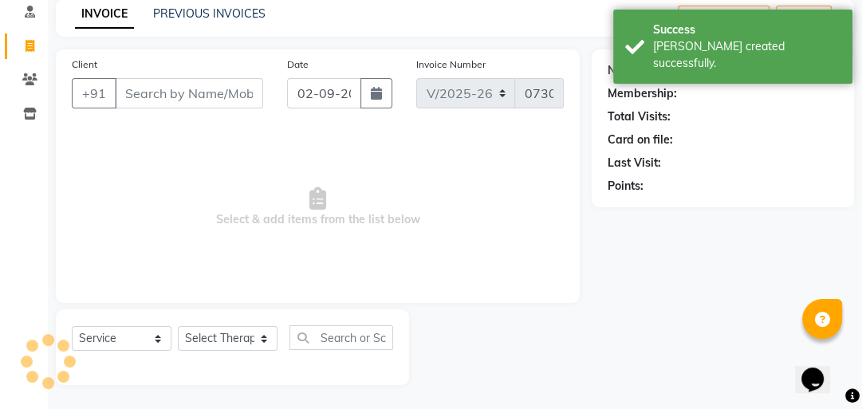
click at [155, 92] on input "Client" at bounding box center [189, 93] width 148 height 30
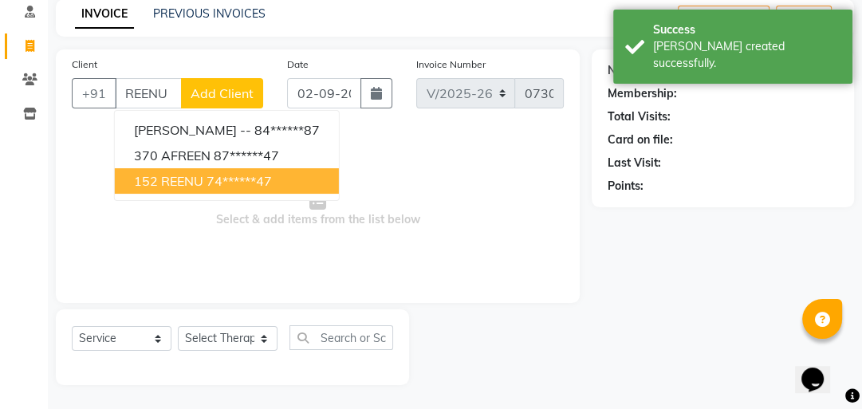
click at [181, 176] on span "152 REENU" at bounding box center [168, 181] width 69 height 16
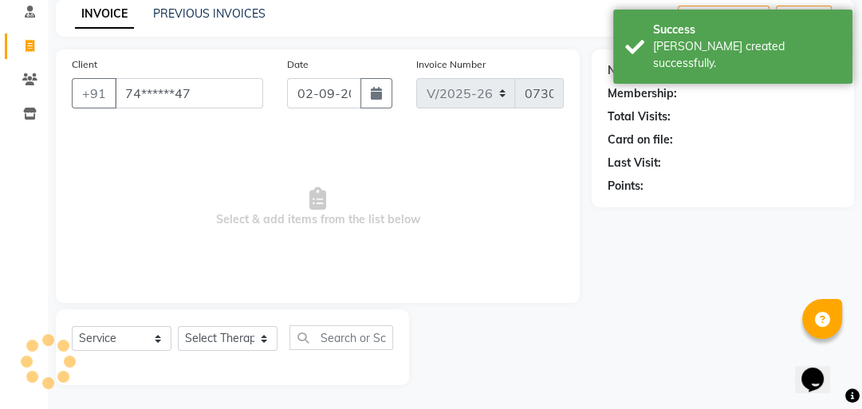
type input "74******47"
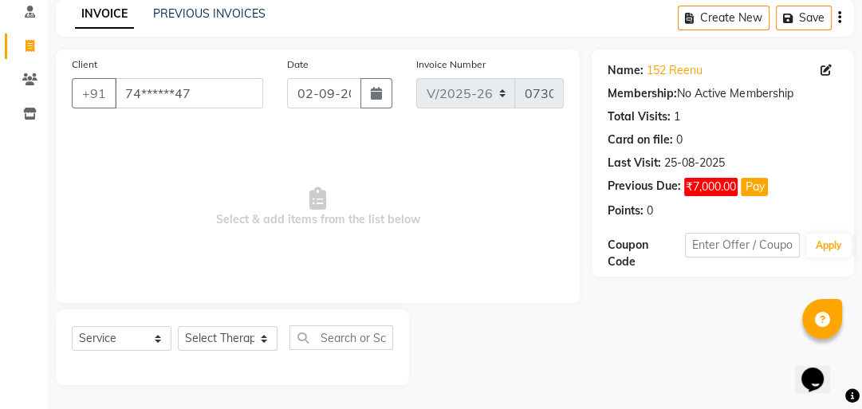
click at [820, 60] on div "Name: 152 Reenu Membership: No Active Membership Total Visits: 1 Card on file: …" at bounding box center [723, 138] width 230 height 164
click at [826, 73] on icon at bounding box center [826, 70] width 11 height 11
select select "11"
select select "08"
select select "2000"
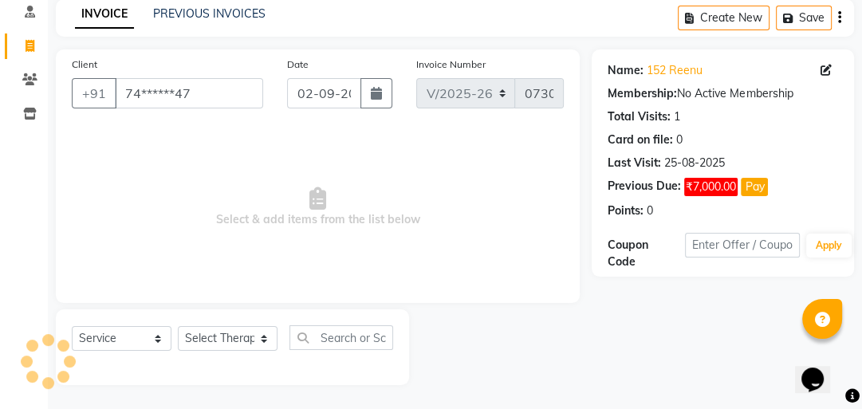
select select "[DEMOGRAPHIC_DATA]"
select select "37151"
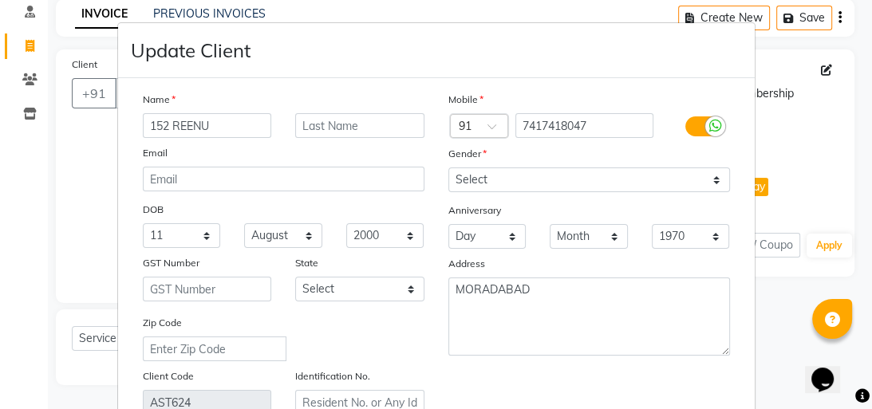
click at [825, 72] on body "08047224946 Select Location × Advance Iris Hair And Laser Skin Clinic, Stadium …" at bounding box center [436, 134] width 872 height 409
click at [143, 124] on input "152 REENU" at bounding box center [207, 125] width 129 height 25
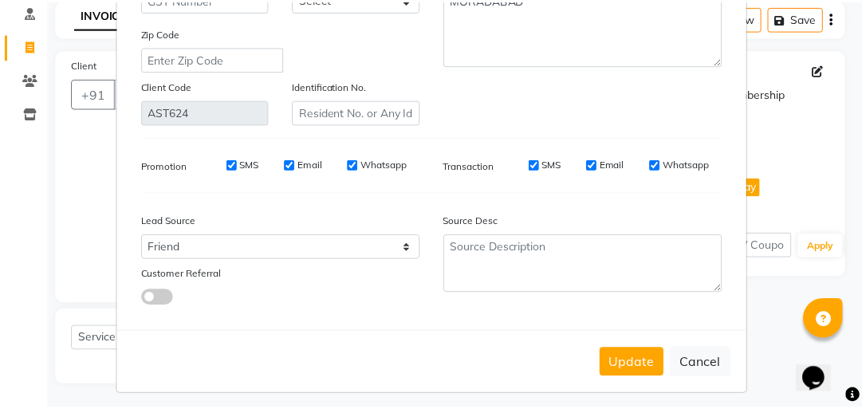
scroll to position [306, 0]
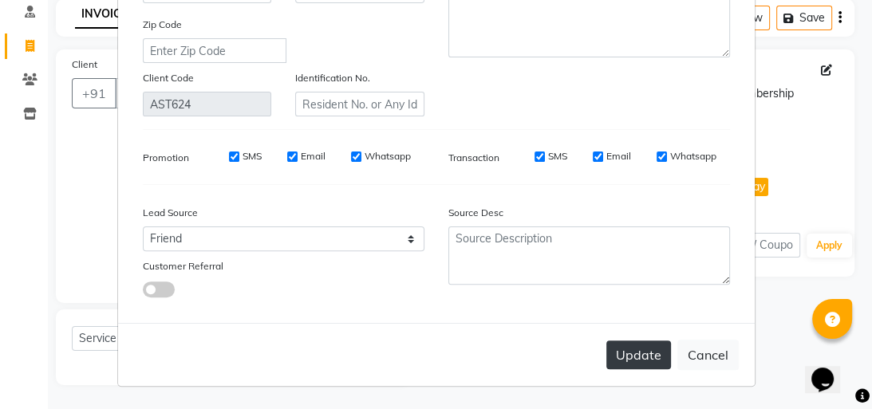
type input "P 152 REENU"
click at [635, 346] on button "Update" at bounding box center [638, 355] width 65 height 29
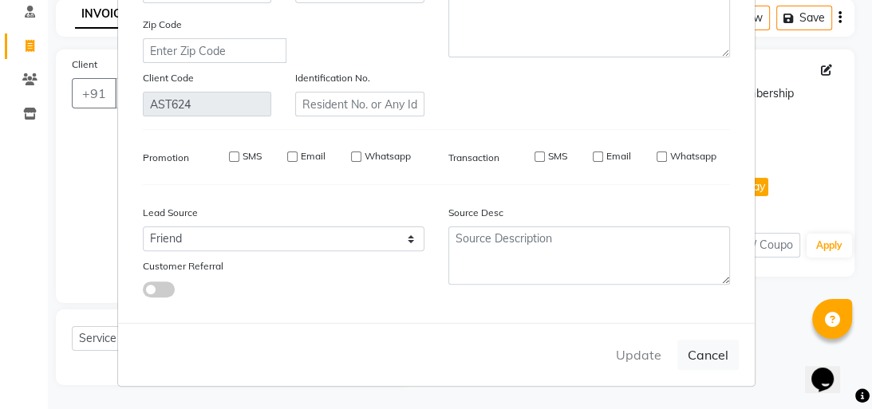
select select
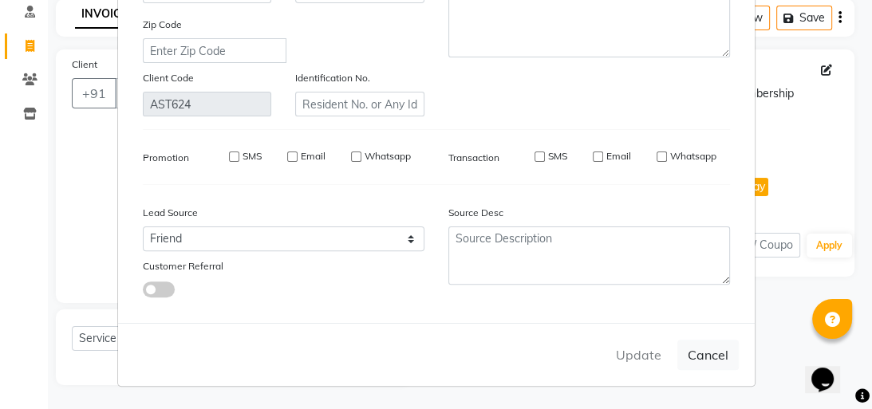
select select
checkbox input "false"
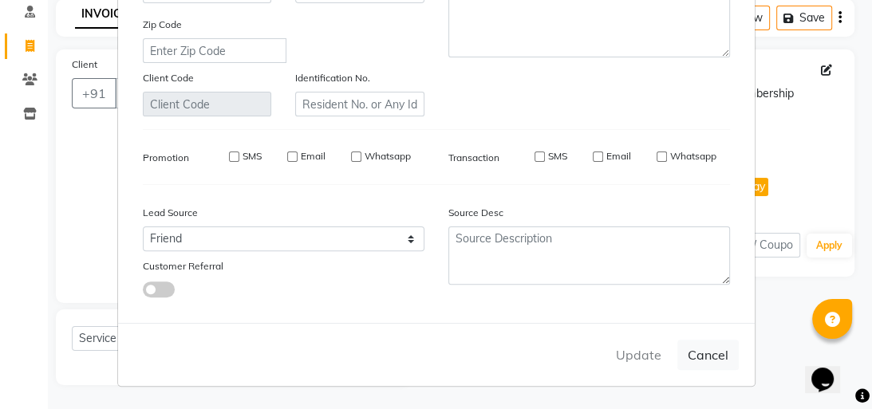
checkbox input "false"
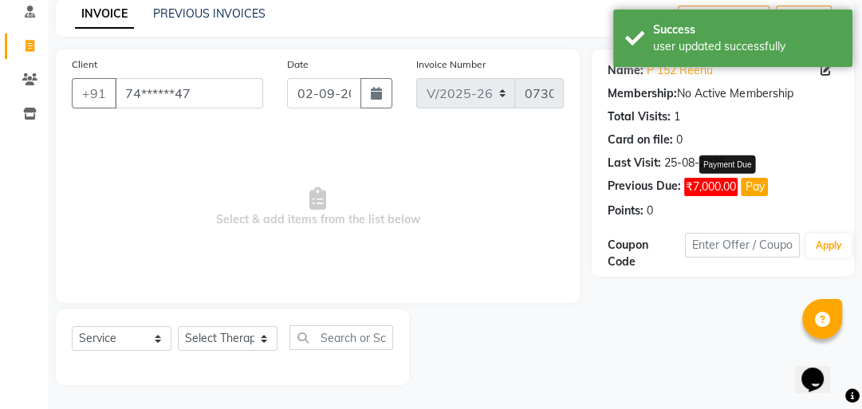
click at [761, 192] on button "Pay" at bounding box center [754, 187] width 27 height 18
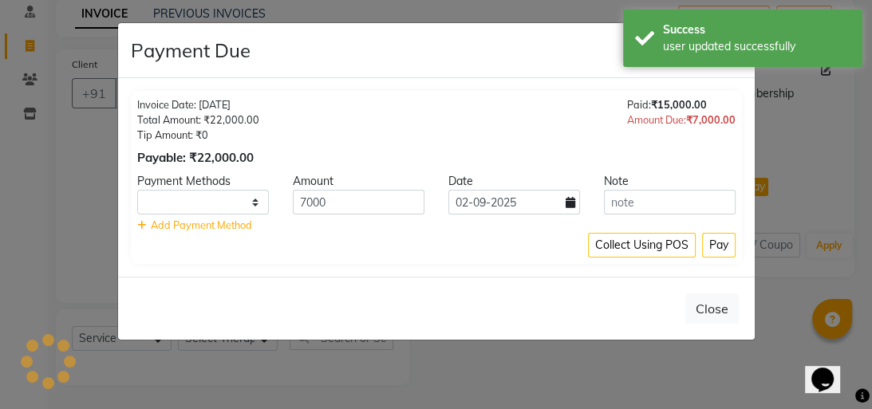
select select "1"
click at [727, 252] on button "Pay" at bounding box center [718, 245] width 33 height 25
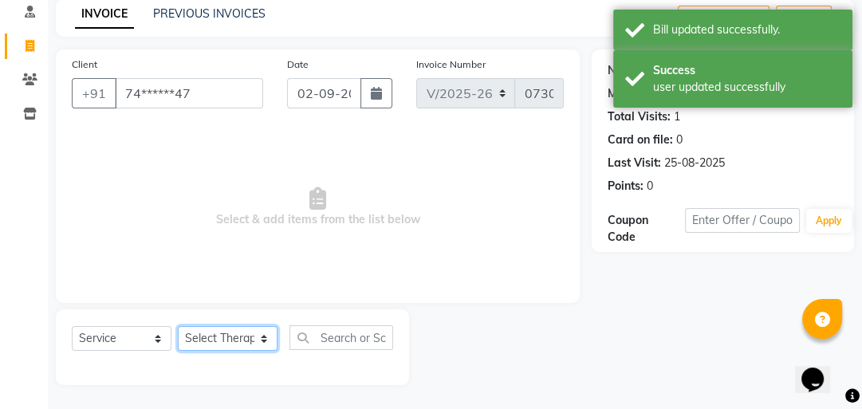
click at [268, 343] on select "Select Therapist Advance Iris Reception [PERSON_NAME] [PERSON_NAME](Cosmetologi…" at bounding box center [228, 338] width 100 height 25
select select "40883"
click at [178, 327] on select "Select Therapist Advance Iris Reception [PERSON_NAME] [PERSON_NAME](Cosmetologi…" at bounding box center [228, 338] width 100 height 25
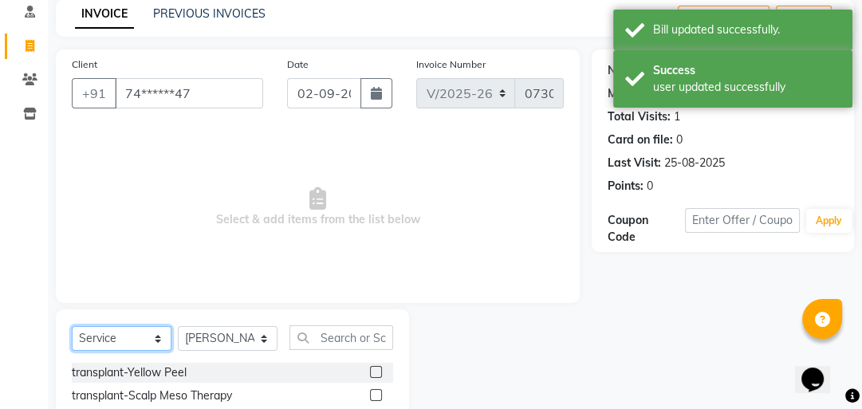
drag, startPoint x: 144, startPoint y: 337, endPoint x: 144, endPoint y: 329, distance: 8.0
click at [144, 336] on select "Select Service Product Membership Package Voucher Prepaid Gift Card" at bounding box center [122, 338] width 100 height 25
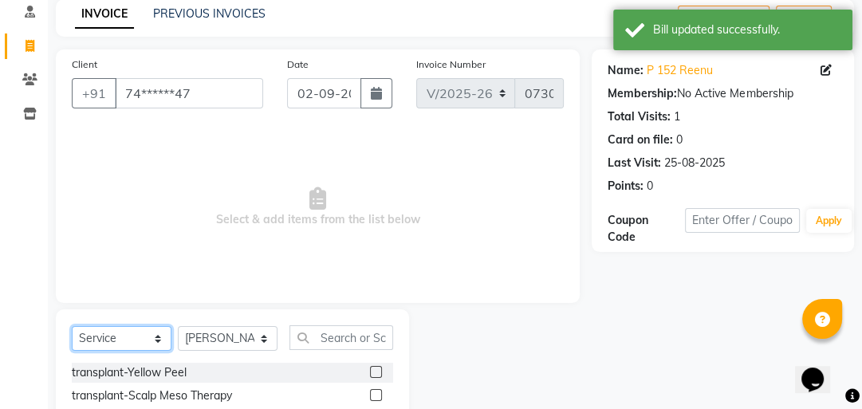
select select "product"
click at [72, 327] on select "Select Service Product Membership Package Voucher Prepaid Gift Card" at bounding box center [122, 338] width 100 height 25
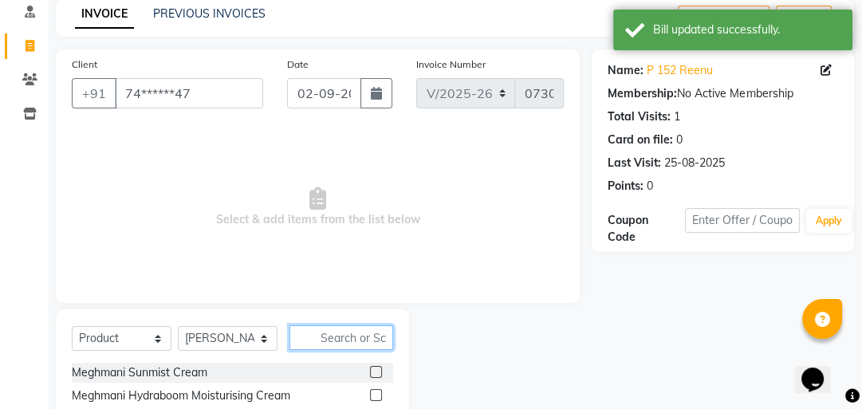
click at [392, 333] on input "text" at bounding box center [342, 337] width 104 height 25
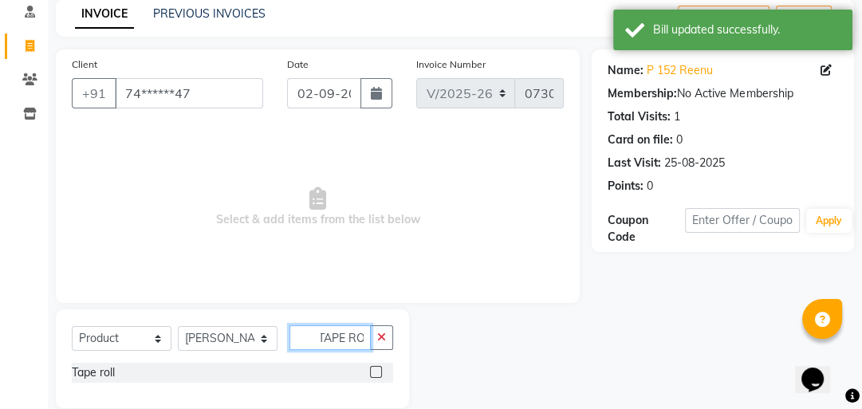
scroll to position [0, 14]
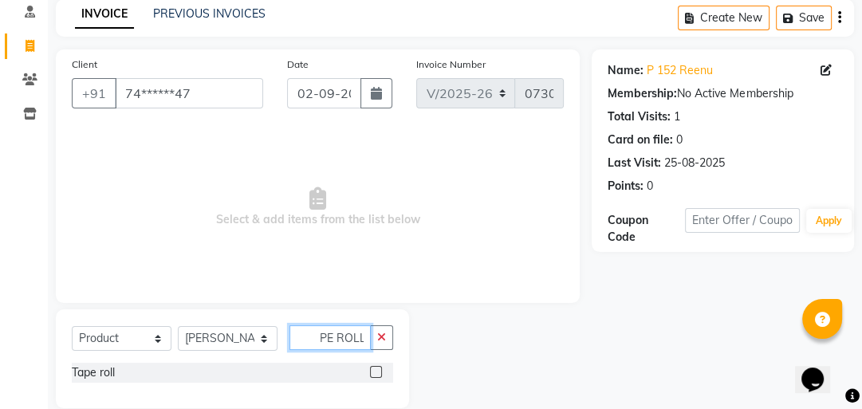
type input "TAPE ROLL"
click at [376, 369] on label at bounding box center [376, 372] width 12 height 12
click at [376, 369] on input "checkbox" at bounding box center [375, 373] width 10 height 10
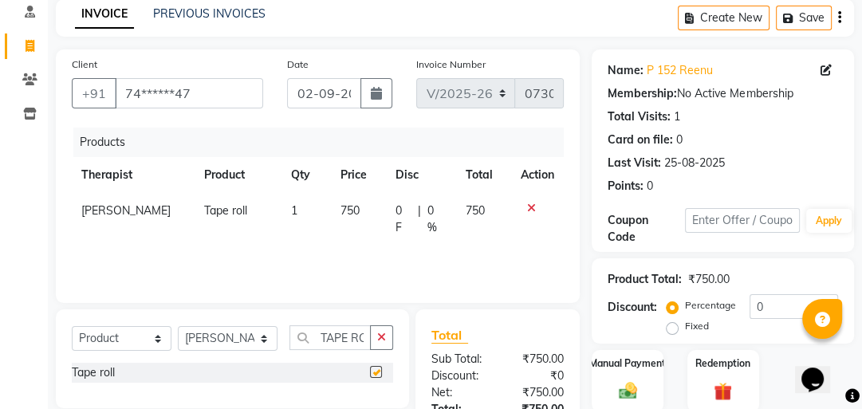
checkbox input "false"
click at [348, 211] on span "750" at bounding box center [350, 210] width 19 height 14
select select "40883"
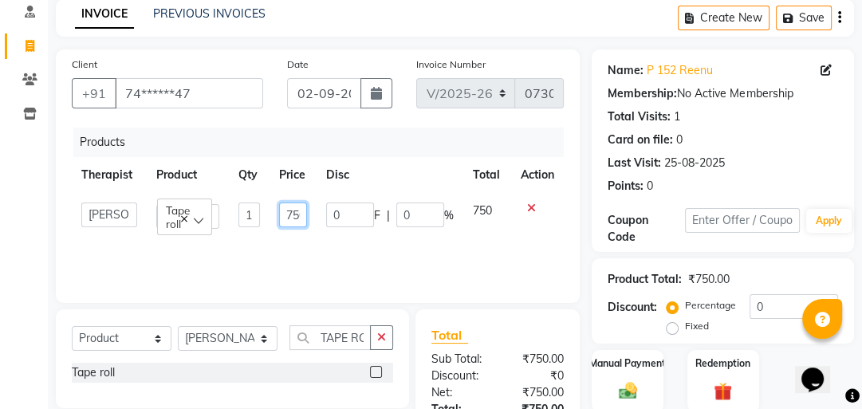
click at [295, 213] on input "750" at bounding box center [293, 215] width 28 height 25
click at [300, 213] on input "750" at bounding box center [293, 215] width 28 height 25
type input "0"
click at [287, 213] on input "0" at bounding box center [293, 215] width 28 height 25
click at [299, 212] on input "0" at bounding box center [293, 215] width 28 height 25
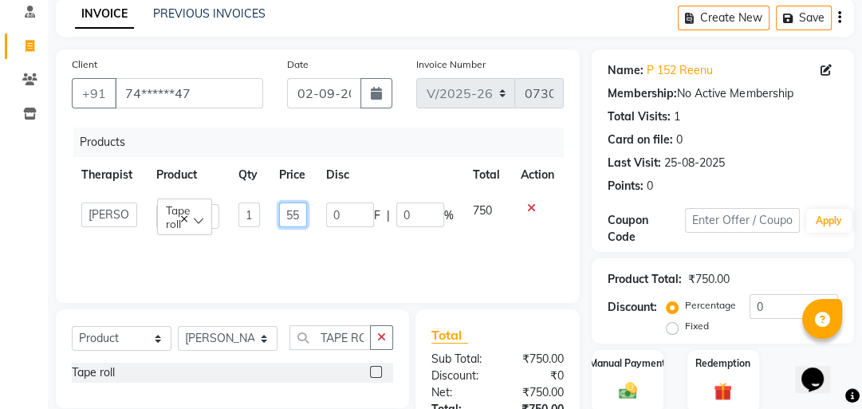
type input "550"
click at [332, 235] on tr "Advance Iris Reception [PERSON_NAME] [PERSON_NAME](Cosmetologist) [PERSON_NAME]…" at bounding box center [318, 215] width 492 height 45
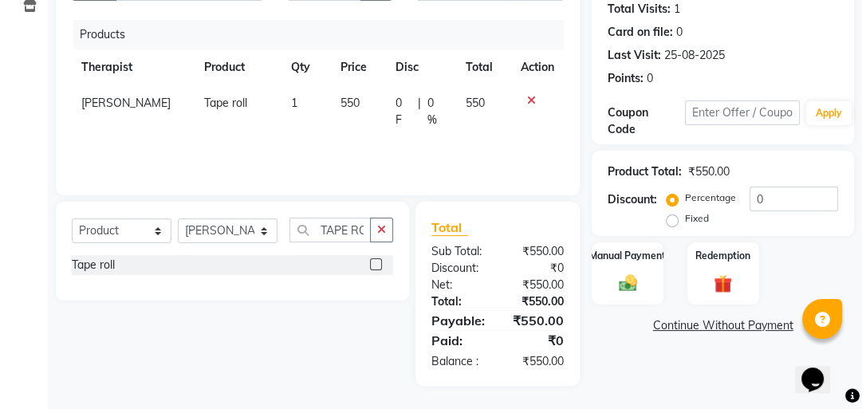
scroll to position [179, 0]
click at [632, 279] on img at bounding box center [628, 282] width 31 height 22
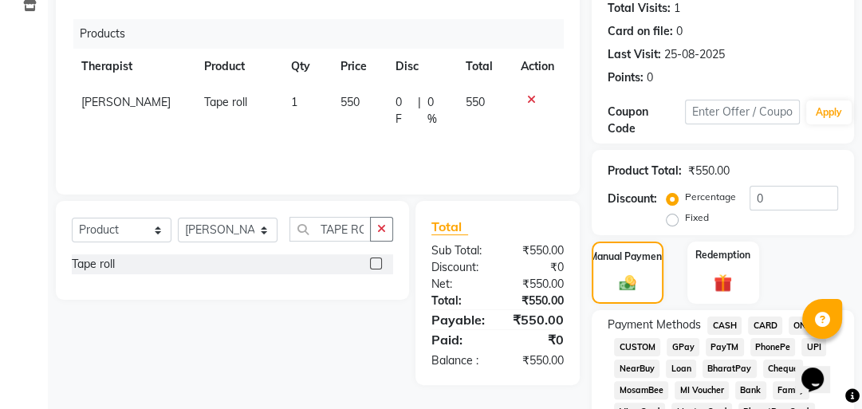
click at [729, 325] on span "CASH" at bounding box center [724, 326] width 34 height 18
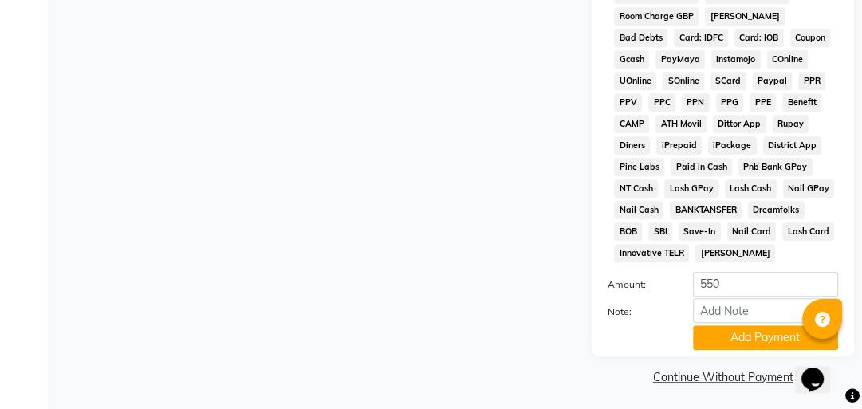
scroll to position [921, 0]
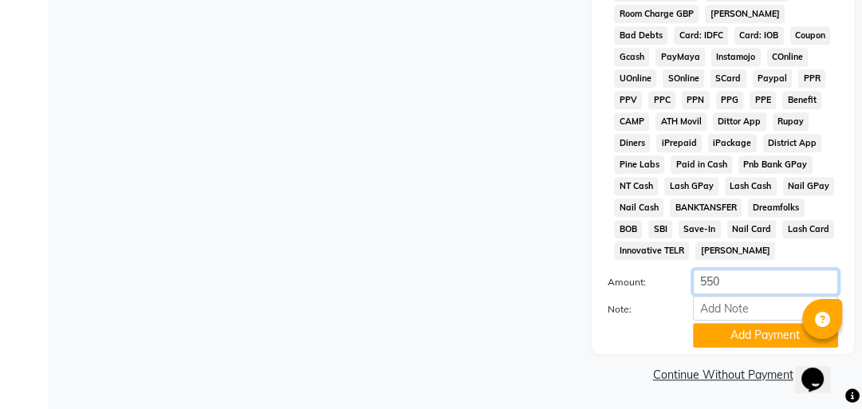
click at [740, 283] on input "550" at bounding box center [765, 282] width 145 height 25
type input "500"
click at [781, 329] on button "Add Payment" at bounding box center [765, 335] width 145 height 25
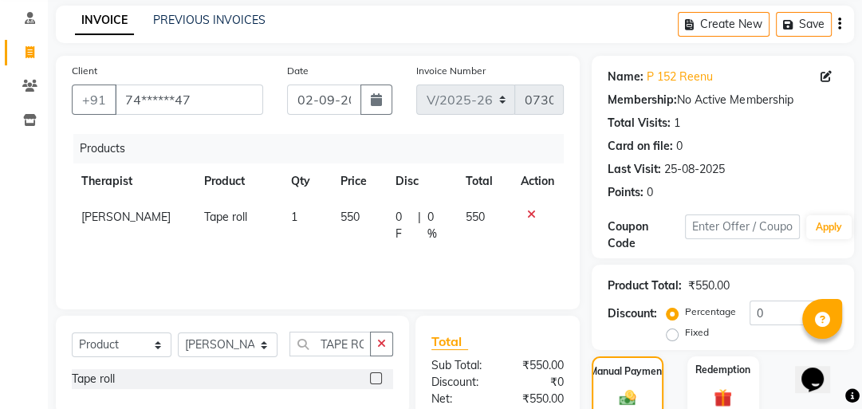
scroll to position [64, 0]
click at [352, 223] on td "550" at bounding box center [358, 225] width 55 height 53
select select "40883"
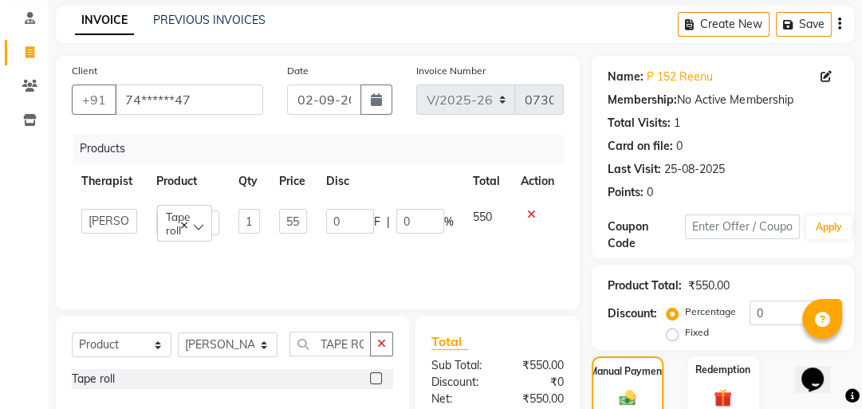
click at [308, 220] on td "550" at bounding box center [293, 221] width 47 height 45
click at [301, 216] on input "550" at bounding box center [293, 221] width 28 height 25
type input "5000"
click at [307, 217] on tr "Advance Iris Reception [PERSON_NAME] [PERSON_NAME](Cosmetologist) [PERSON_NAME]…" at bounding box center [318, 221] width 492 height 45
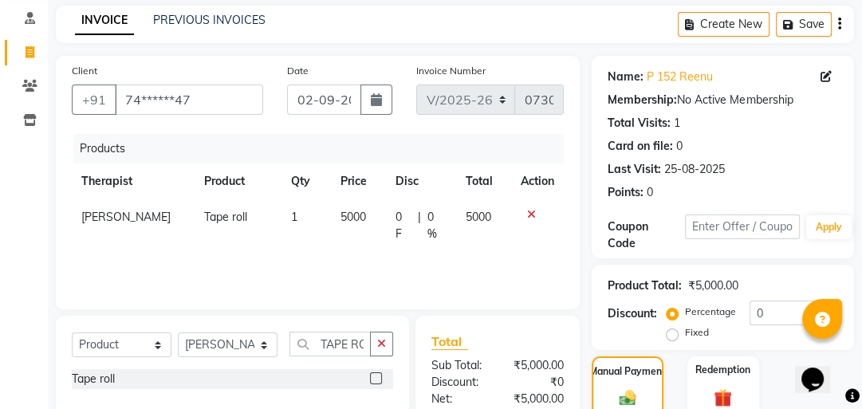
click at [363, 212] on td "5000" at bounding box center [358, 225] width 55 height 53
select select "40883"
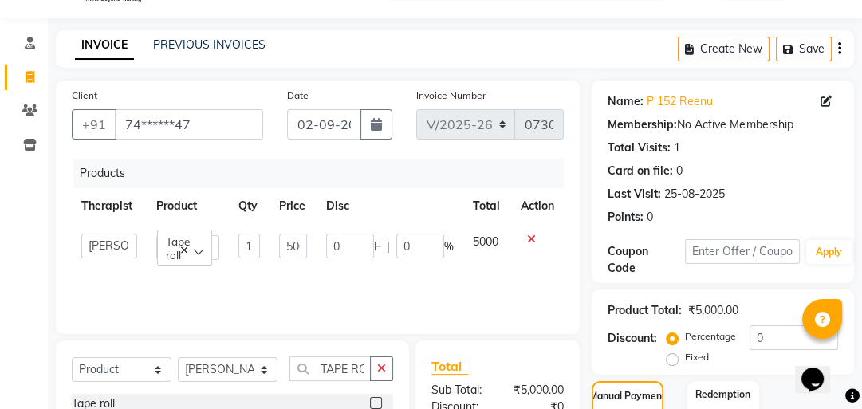
scroll to position [0, 0]
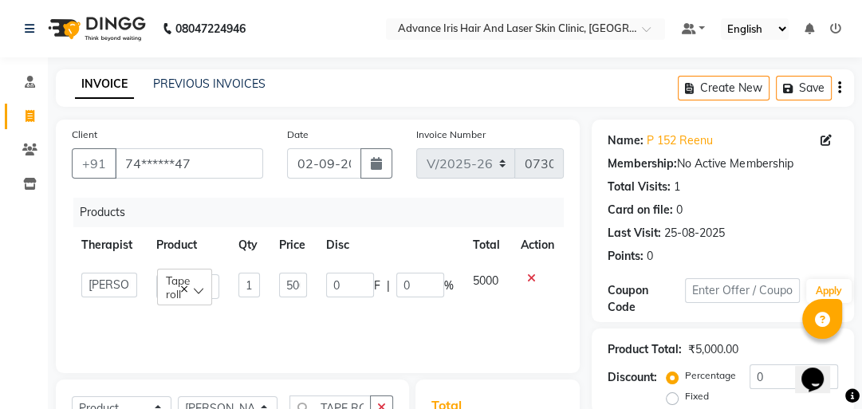
click at [304, 334] on div "Products Therapist Product Qty Price Disc Total Action Advance Iris Reception […" at bounding box center [318, 278] width 492 height 160
click at [504, 271] on td "5000" at bounding box center [487, 285] width 48 height 45
click at [206, 83] on link "PREVIOUS INVOICES" at bounding box center [209, 84] width 112 height 14
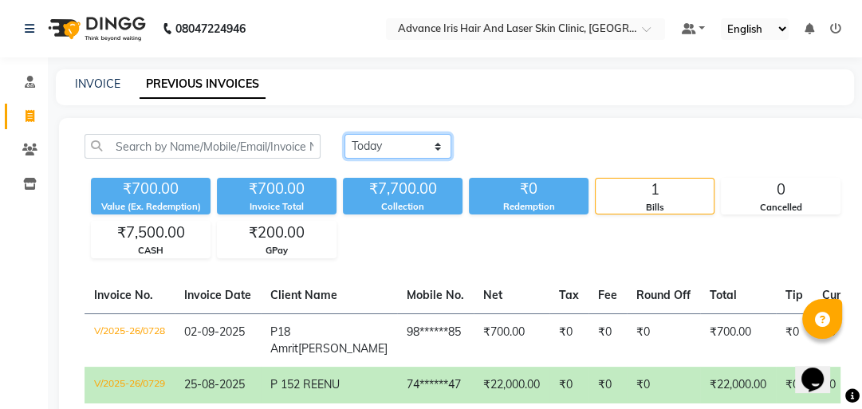
click at [413, 152] on select "[DATE] [DATE] Custom Range" at bounding box center [398, 146] width 107 height 25
select select "range"
click at [345, 134] on select "[DATE] [DATE] Custom Range" at bounding box center [398, 146] width 107 height 25
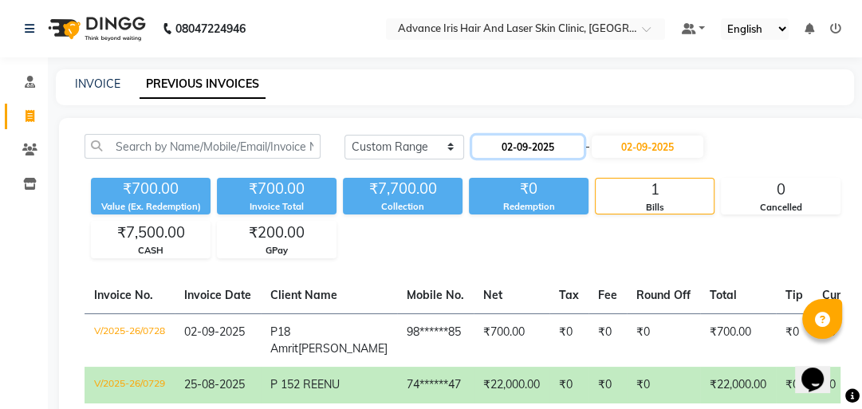
click at [508, 140] on input "02-09-2025" at bounding box center [528, 147] width 112 height 22
select select "9"
select select "2025"
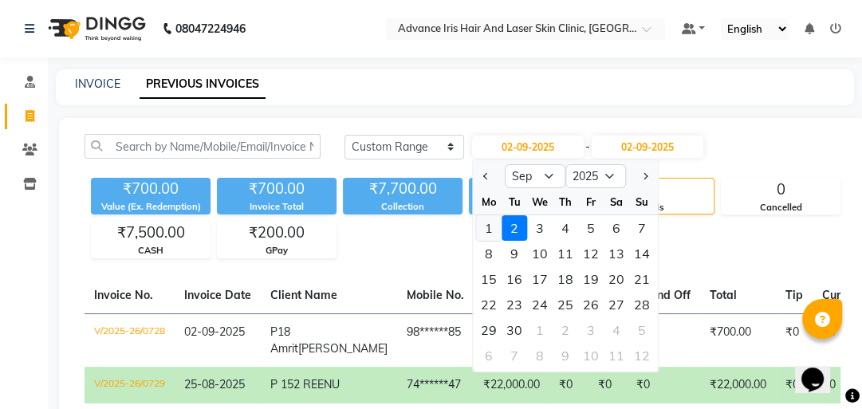
click at [489, 227] on div "1" at bounding box center [489, 228] width 26 height 26
type input "01-09-2025"
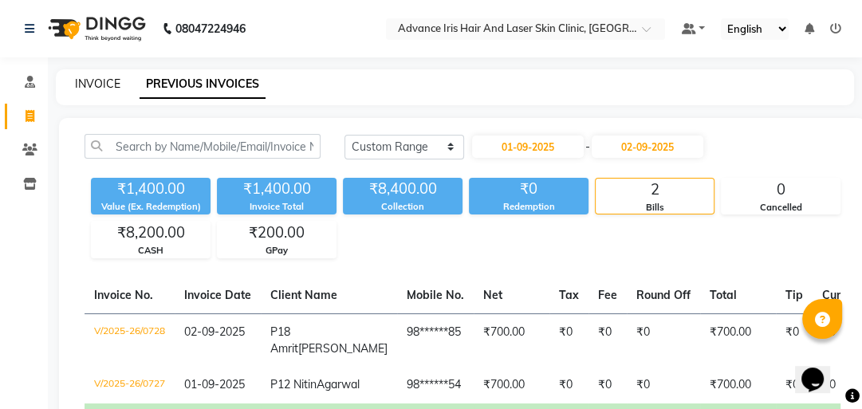
click at [85, 77] on link "INVOICE" at bounding box center [97, 84] width 45 height 14
select select "service"
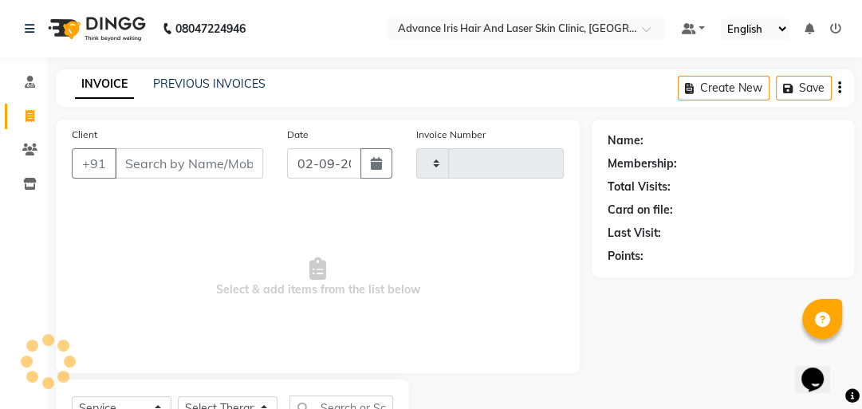
scroll to position [70, 0]
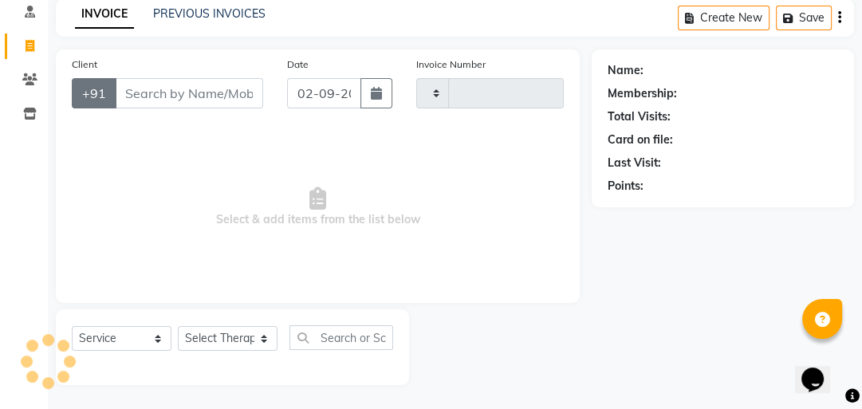
type input "0730"
select select "5825"
click at [146, 93] on input "Client" at bounding box center [189, 93] width 148 height 30
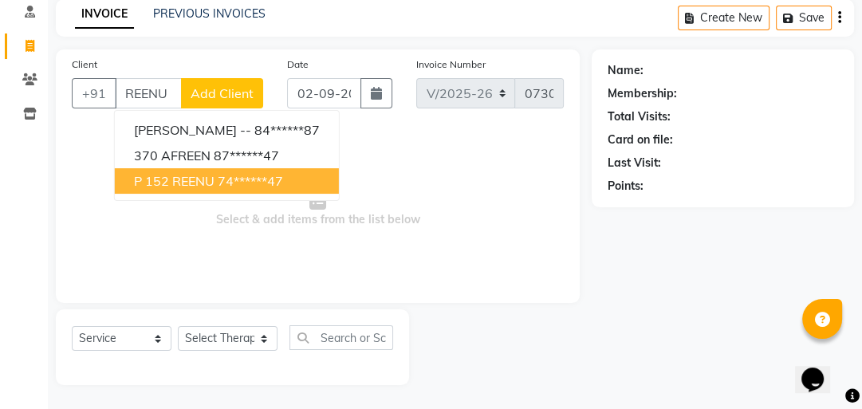
click at [167, 185] on span "P 152 REENU" at bounding box center [174, 181] width 81 height 16
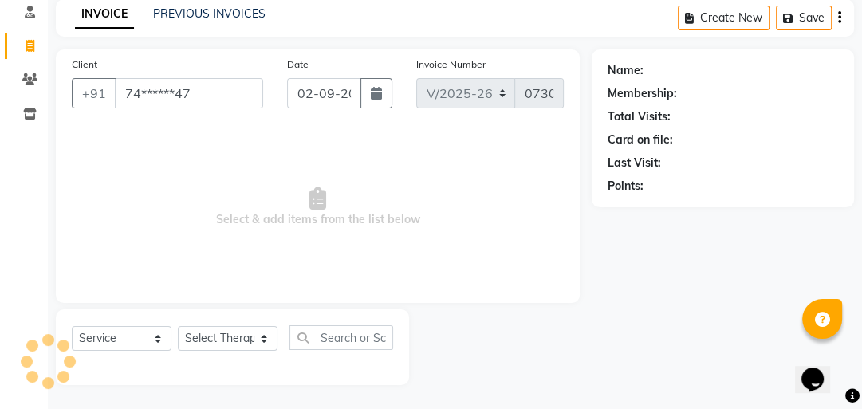
type input "74******47"
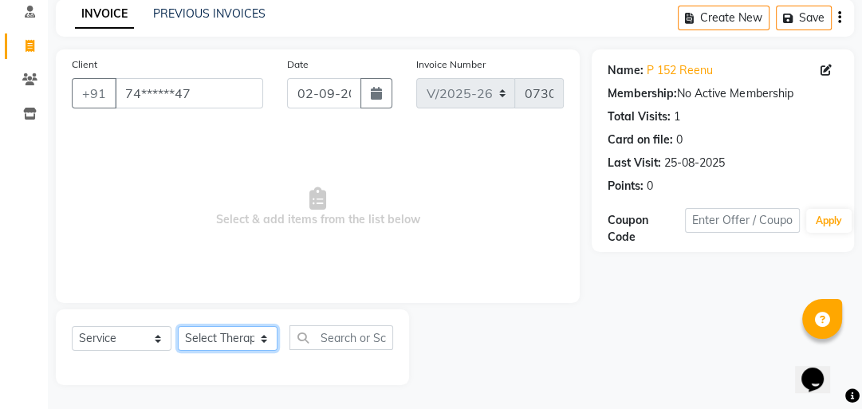
click at [258, 340] on select "Select Therapist Advance Iris Reception [PERSON_NAME] [PERSON_NAME](Cosmetologi…" at bounding box center [228, 338] width 100 height 25
select select "40883"
click at [178, 327] on select "Select Therapist Advance Iris Reception [PERSON_NAME] [PERSON_NAME](Cosmetologi…" at bounding box center [228, 338] width 100 height 25
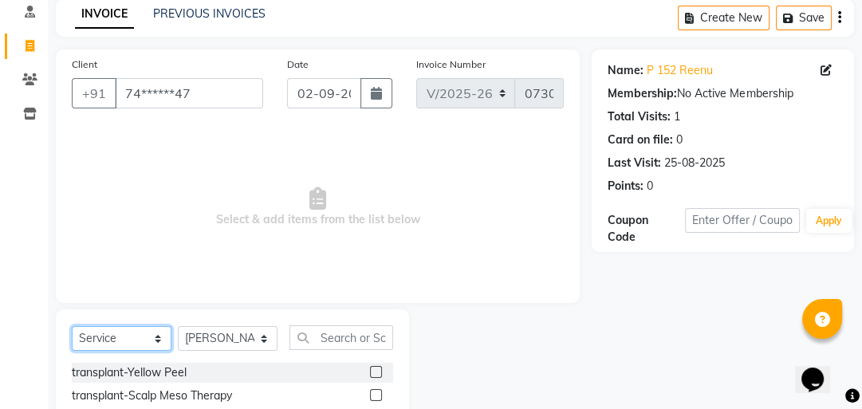
click at [155, 342] on select "Select Service Product Membership Package Voucher Prepaid Gift Card" at bounding box center [122, 338] width 100 height 25
select select "product"
click at [72, 327] on select "Select Service Product Membership Package Voucher Prepaid Gift Card" at bounding box center [122, 338] width 100 height 25
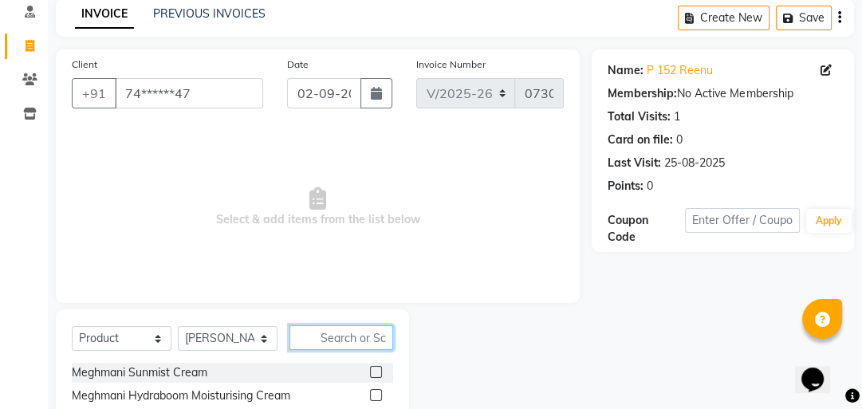
click at [305, 338] on input "text" at bounding box center [342, 337] width 104 height 25
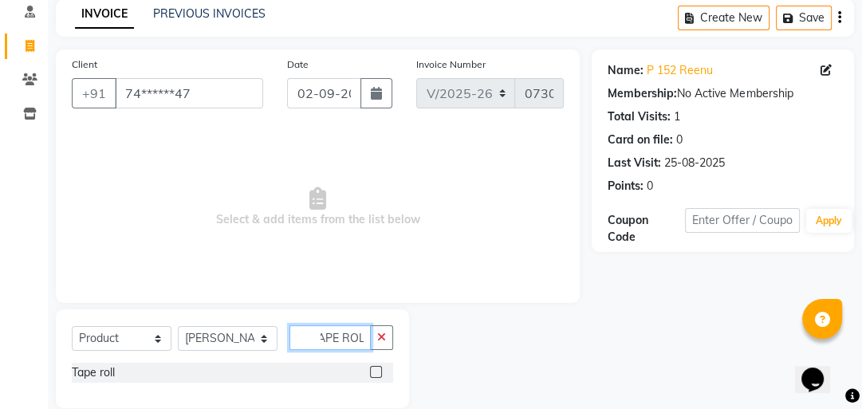
scroll to position [0, 14]
type input "TAPE ROLL"
click at [375, 372] on label at bounding box center [376, 372] width 12 height 12
click at [375, 372] on input "checkbox" at bounding box center [375, 373] width 10 height 10
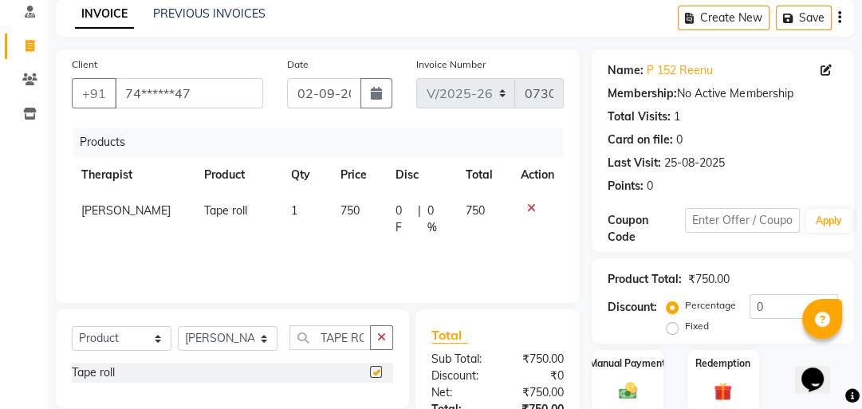
checkbox input "false"
click at [350, 210] on td "750" at bounding box center [358, 219] width 55 height 53
select select "40883"
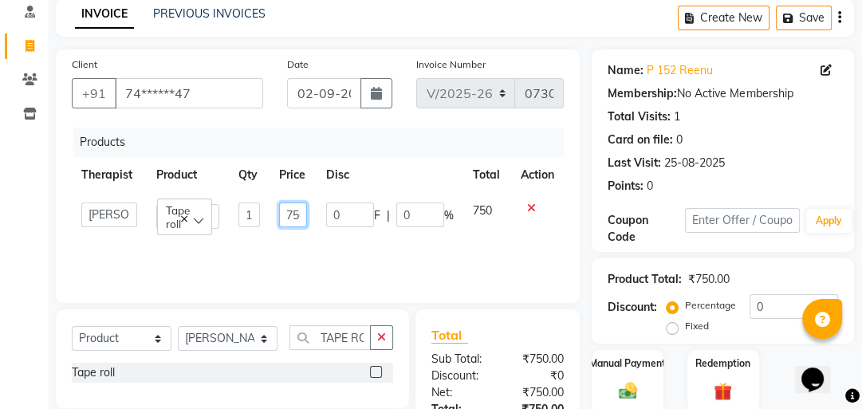
click at [299, 216] on input "750" at bounding box center [293, 215] width 28 height 25
type input "500"
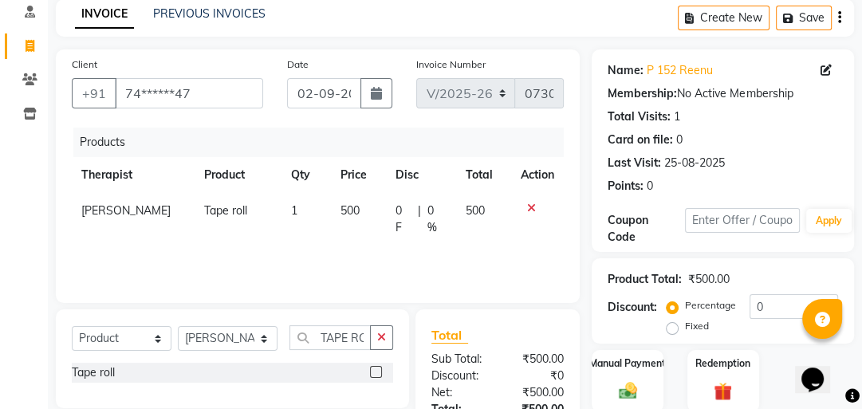
click at [297, 242] on div "Products Therapist Product Qty Price Disc Total Action [PERSON_NAME] Tape roll …" at bounding box center [318, 208] width 492 height 160
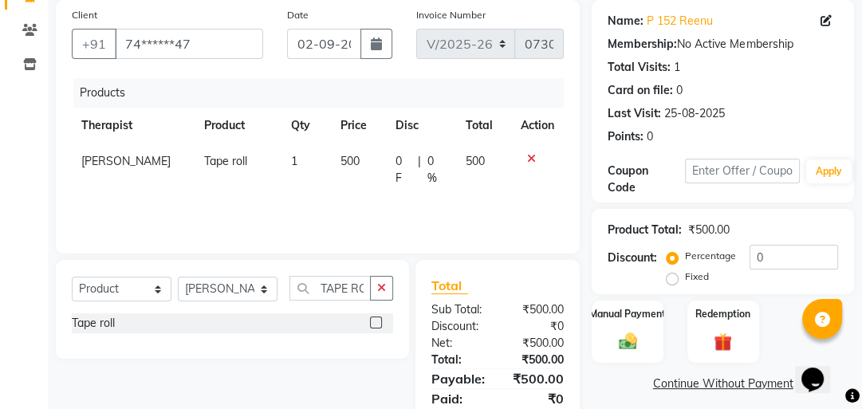
scroll to position [179, 0]
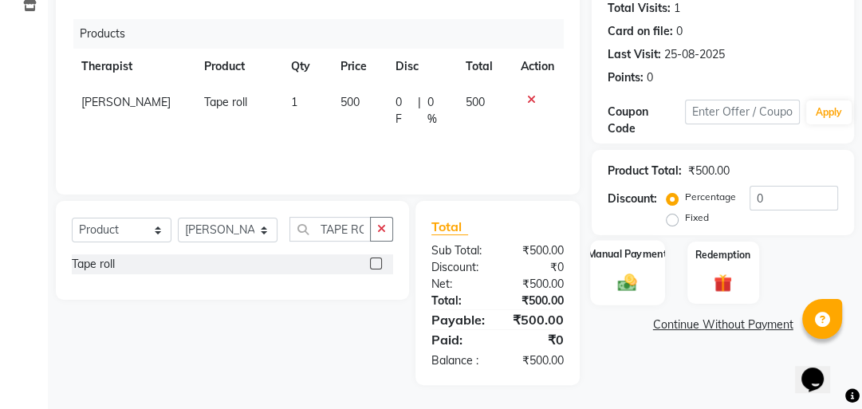
click at [626, 258] on label "Manual Payment" at bounding box center [628, 253] width 80 height 15
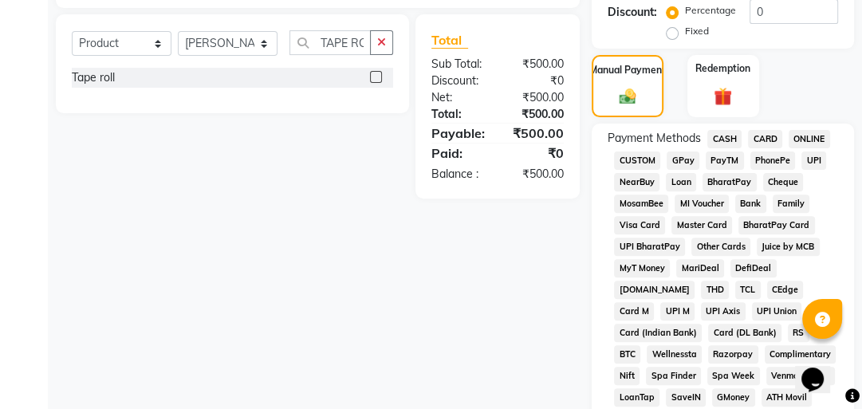
scroll to position [370, 0]
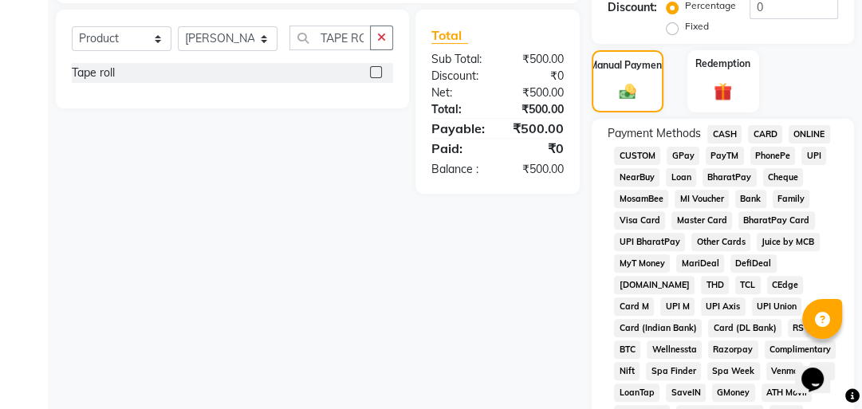
click at [723, 130] on span "CASH" at bounding box center [724, 134] width 34 height 18
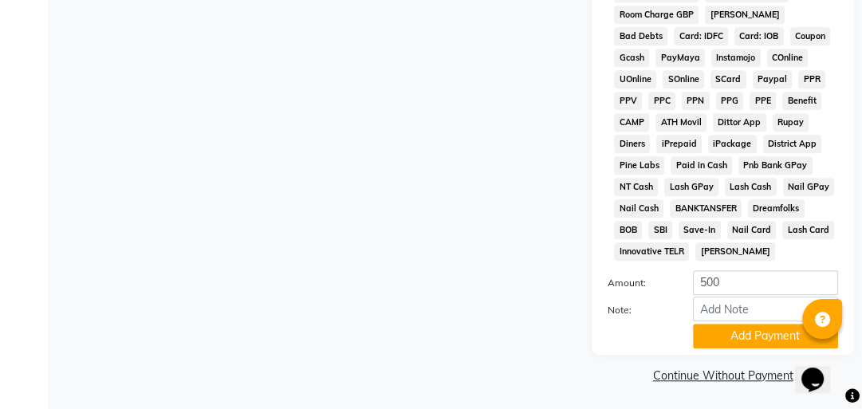
scroll to position [921, 0]
click at [721, 332] on button "Add Payment" at bounding box center [765, 335] width 145 height 25
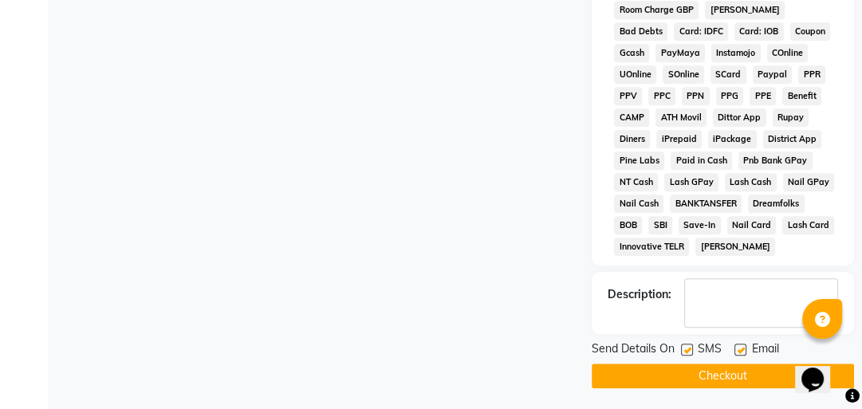
scroll to position [925, 0]
click at [715, 373] on button "Checkout" at bounding box center [723, 376] width 262 height 25
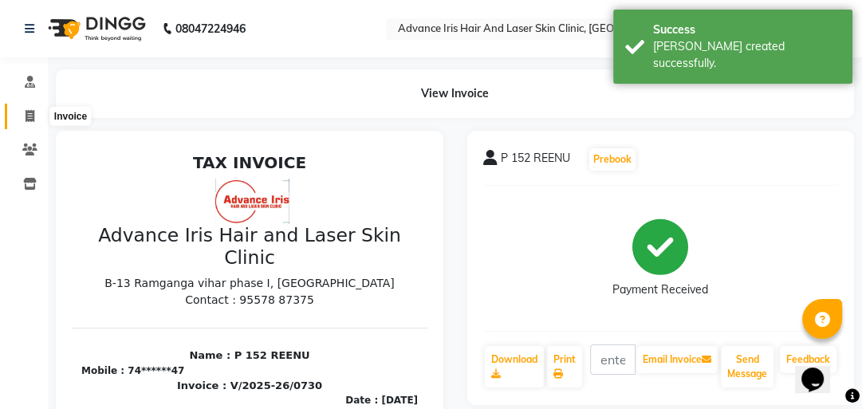
click at [26, 114] on icon at bounding box center [30, 116] width 9 height 12
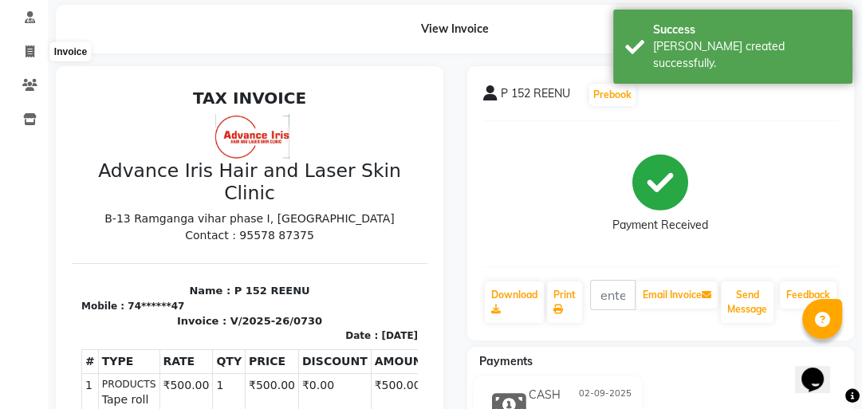
select select "service"
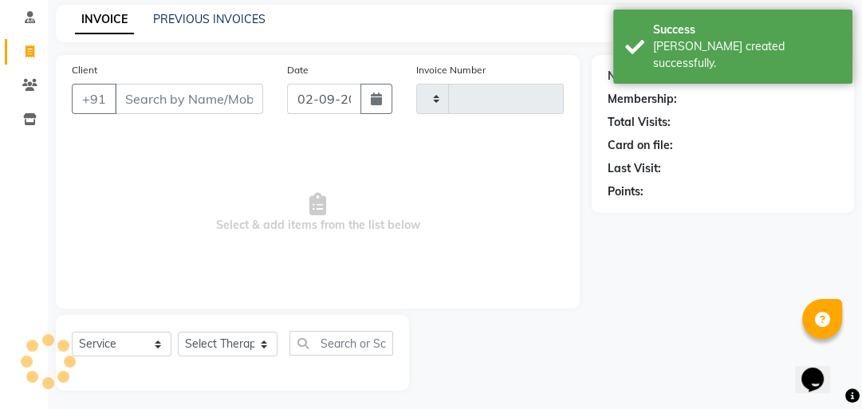
type input "0731"
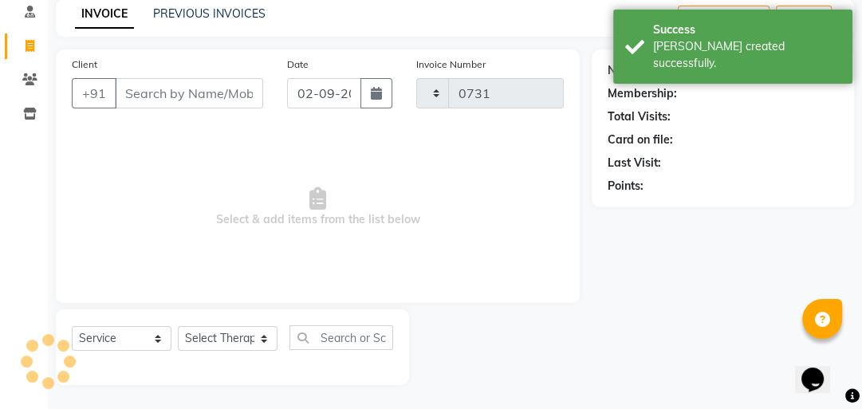
select select "5825"
click at [175, 12] on link "PREVIOUS INVOICES" at bounding box center [209, 13] width 112 height 14
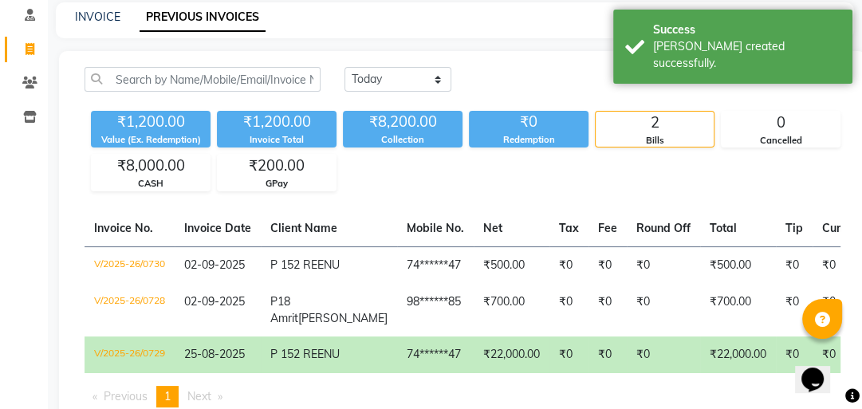
scroll to position [70, 0]
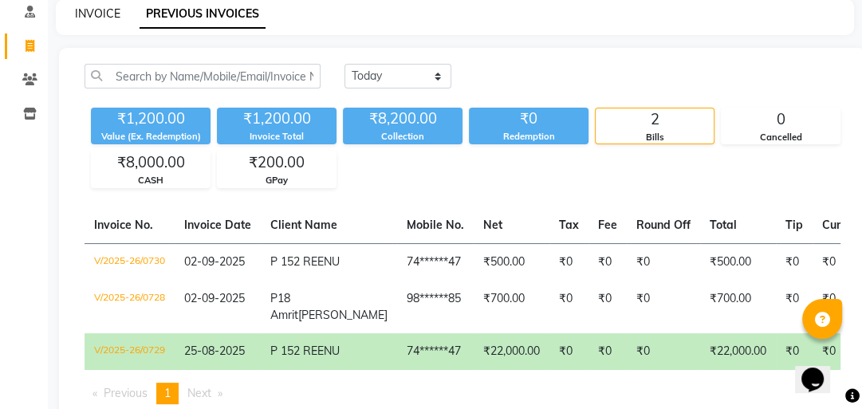
click at [93, 11] on link "INVOICE" at bounding box center [97, 13] width 45 height 14
select select "service"
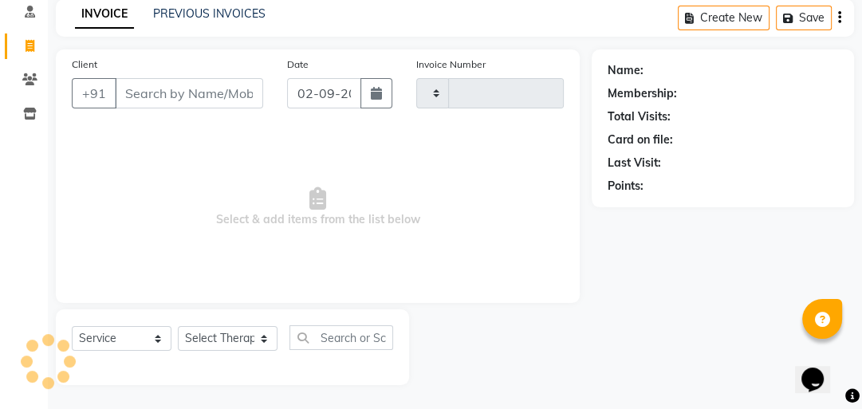
type input "0731"
select select "5825"
click at [181, 92] on input "Client" at bounding box center [189, 93] width 148 height 30
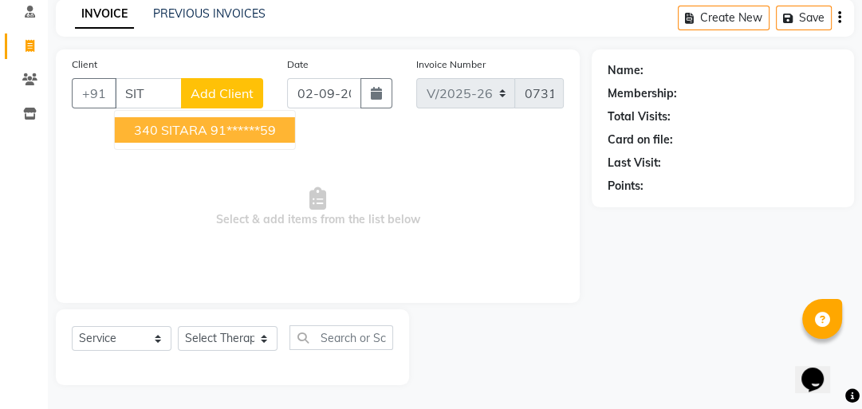
click at [165, 83] on input "SIT" at bounding box center [148, 93] width 67 height 30
type input "S"
click at [171, 87] on input "AFSANA" at bounding box center [148, 93] width 67 height 30
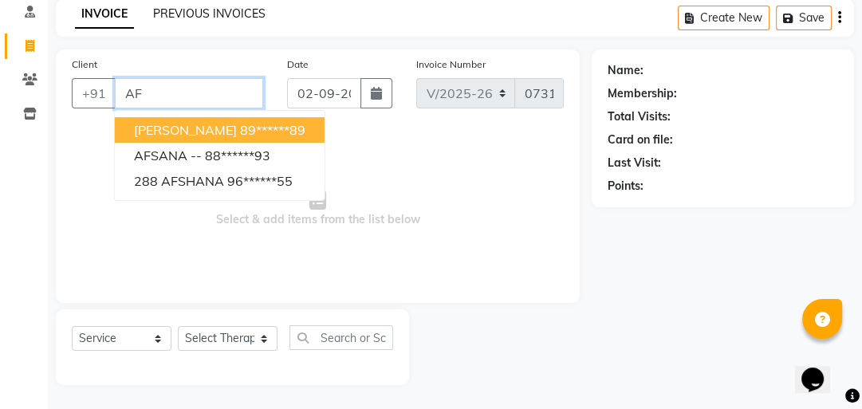
type input "A"
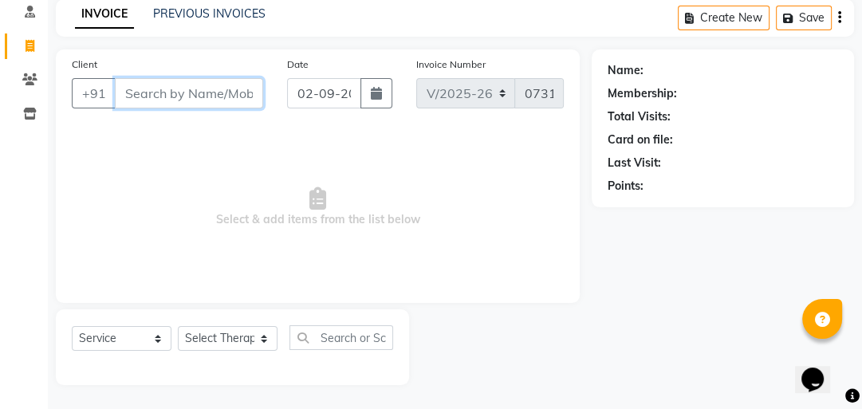
click at [212, 89] on input "Client" at bounding box center [189, 93] width 148 height 30
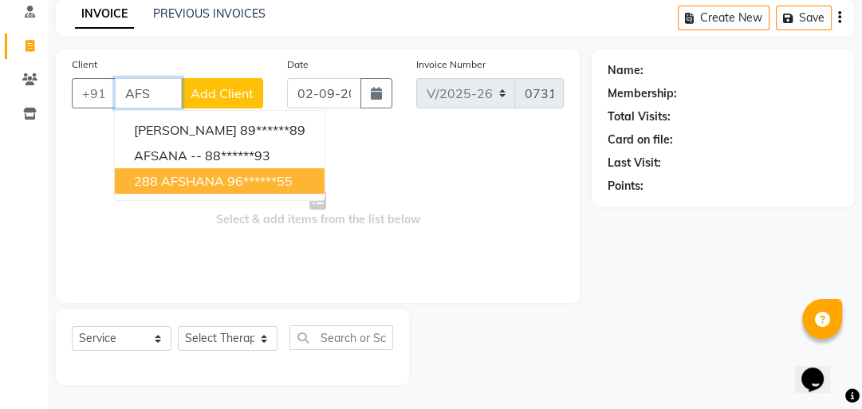
click at [191, 173] on span "288 AFSHANA" at bounding box center [179, 181] width 90 height 16
type input "96******55"
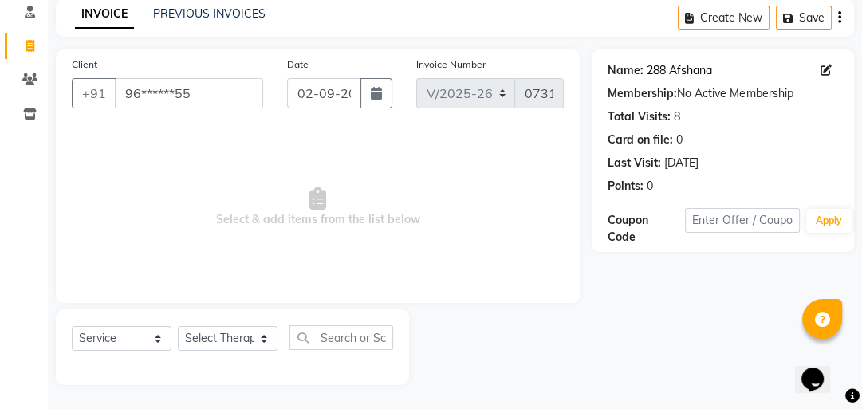
click at [704, 69] on link "288 Afshana" at bounding box center [679, 70] width 65 height 17
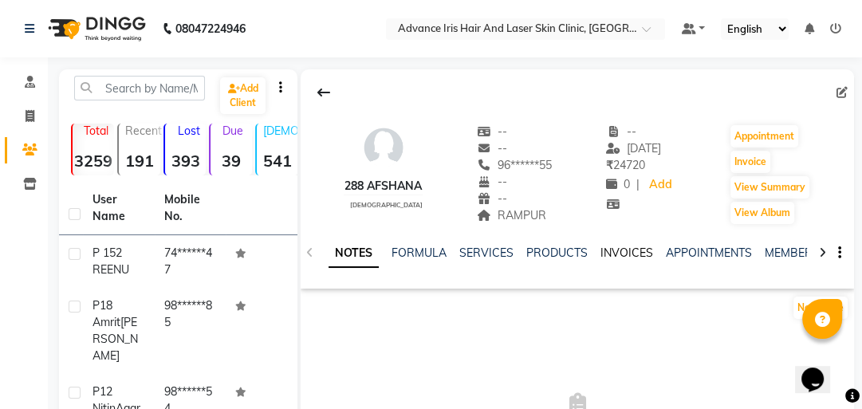
click at [618, 252] on link "INVOICES" at bounding box center [627, 253] width 53 height 14
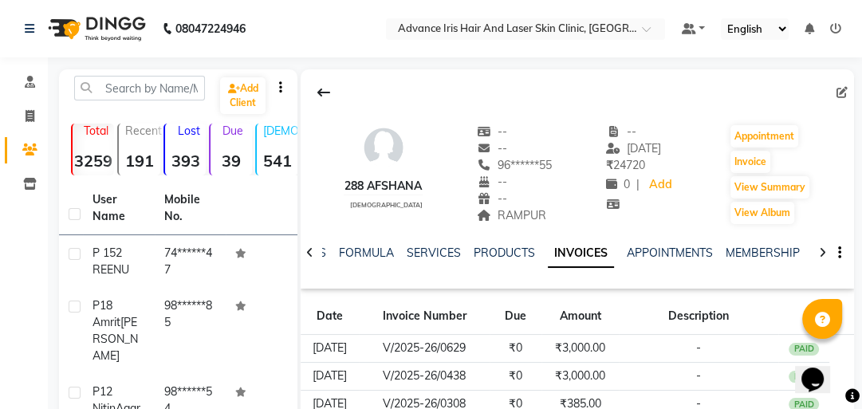
scroll to position [64, 0]
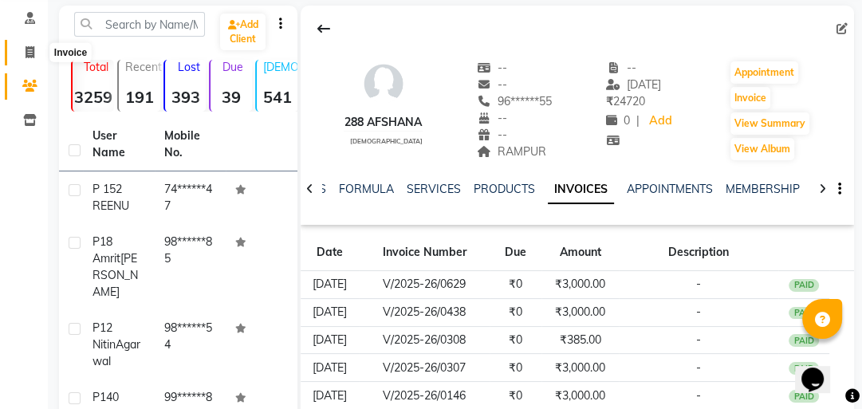
click at [26, 54] on icon at bounding box center [30, 52] width 9 height 12
select select "service"
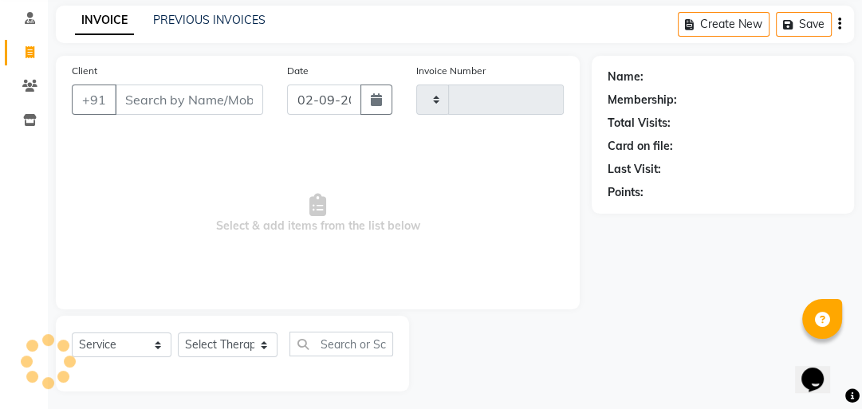
scroll to position [70, 0]
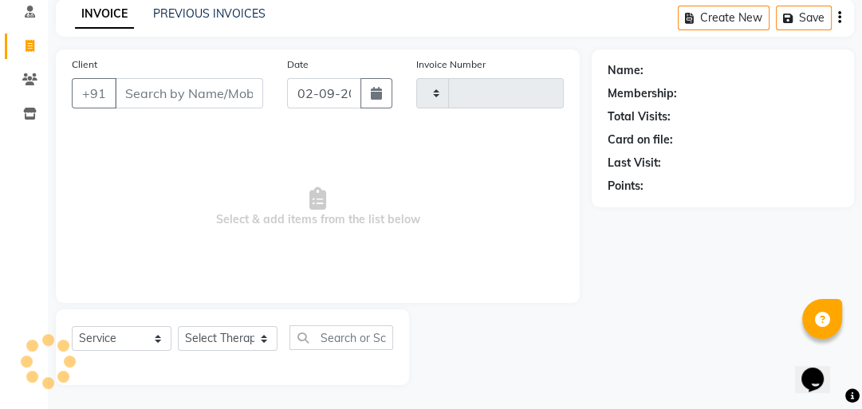
type input "0731"
select select "5825"
click at [203, 14] on link "PREVIOUS INVOICES" at bounding box center [209, 13] width 112 height 14
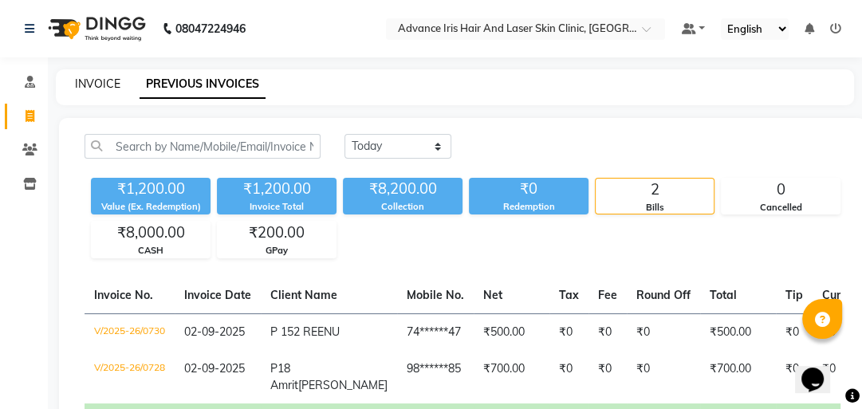
click at [102, 80] on link "INVOICE" at bounding box center [97, 84] width 45 height 14
select select "service"
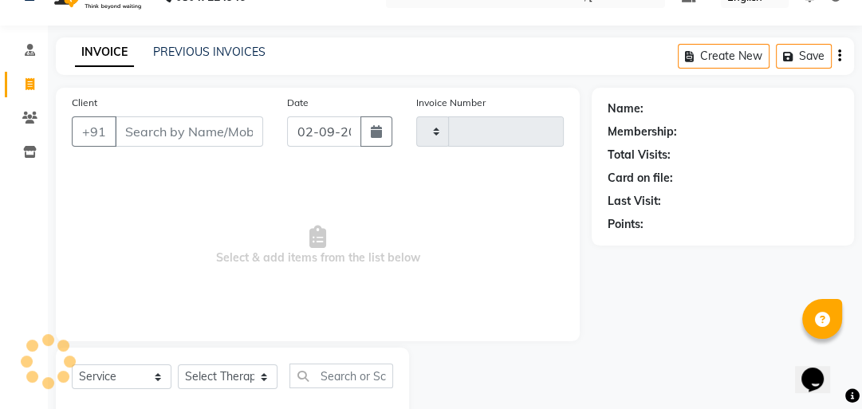
scroll to position [70, 0]
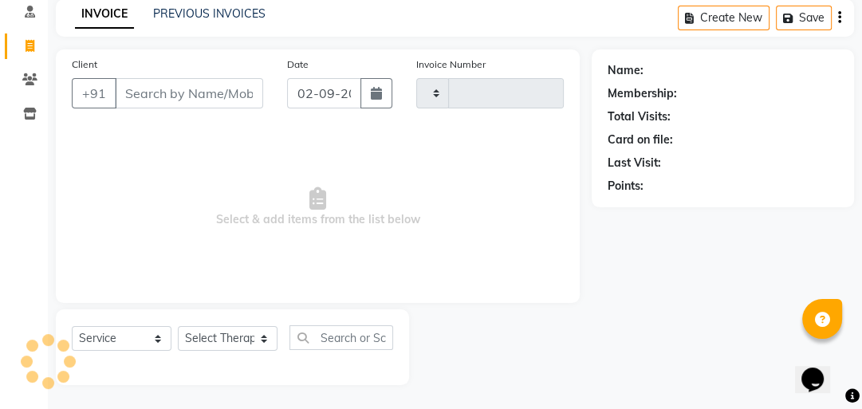
type input "0731"
select select "5825"
click at [141, 96] on input "Client" at bounding box center [189, 93] width 148 height 30
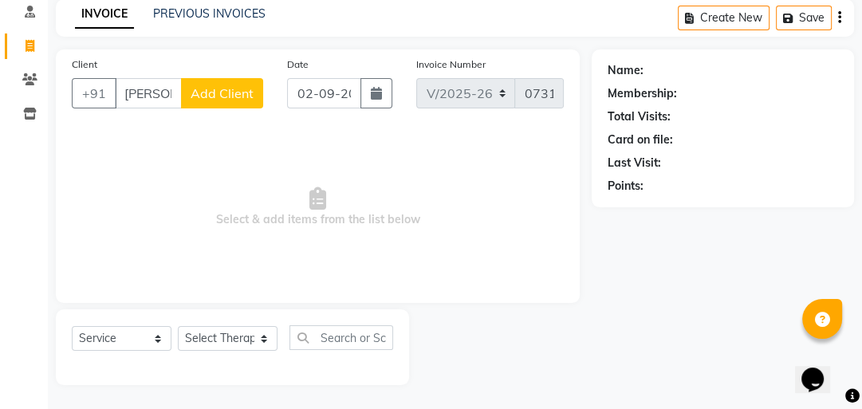
scroll to position [0, 0]
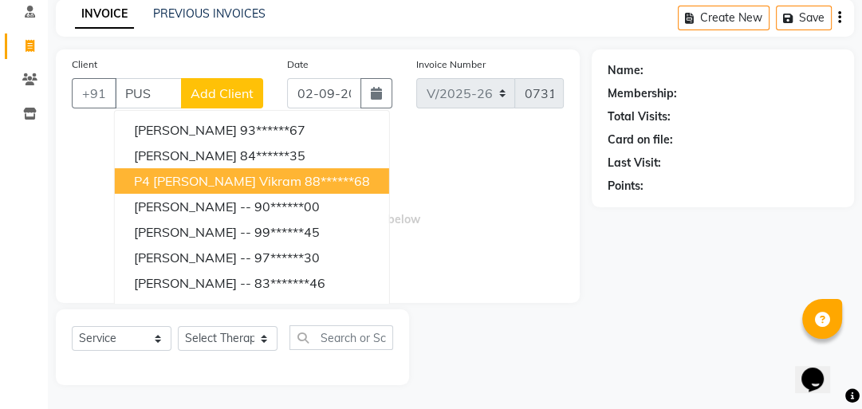
click at [209, 178] on span "P4 [PERSON_NAME] vikram" at bounding box center [217, 181] width 167 height 16
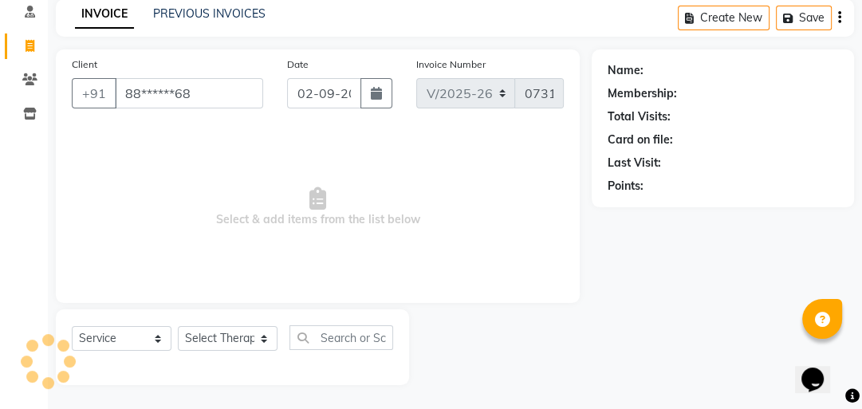
type input "88******68"
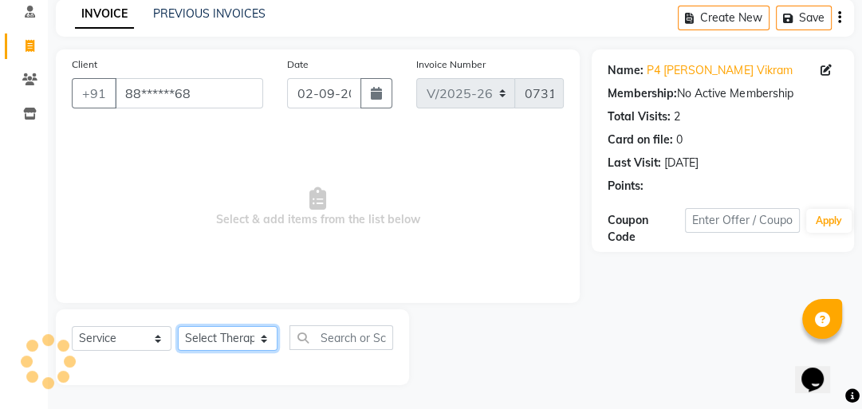
drag, startPoint x: 223, startPoint y: 338, endPoint x: 226, endPoint y: 328, distance: 10.6
click at [223, 338] on select "Select Therapist Advance Iris Reception [PERSON_NAME] [PERSON_NAME](Cosmetologi…" at bounding box center [228, 338] width 100 height 25
select select "40886"
click at [178, 327] on select "Select Therapist Advance Iris Reception [PERSON_NAME] [PERSON_NAME](Cosmetologi…" at bounding box center [228, 338] width 100 height 25
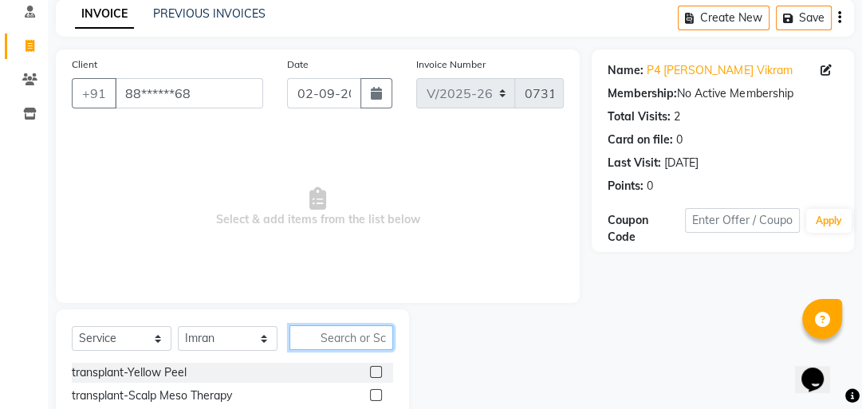
click at [325, 345] on input "text" at bounding box center [342, 337] width 104 height 25
type input "SERVICE"
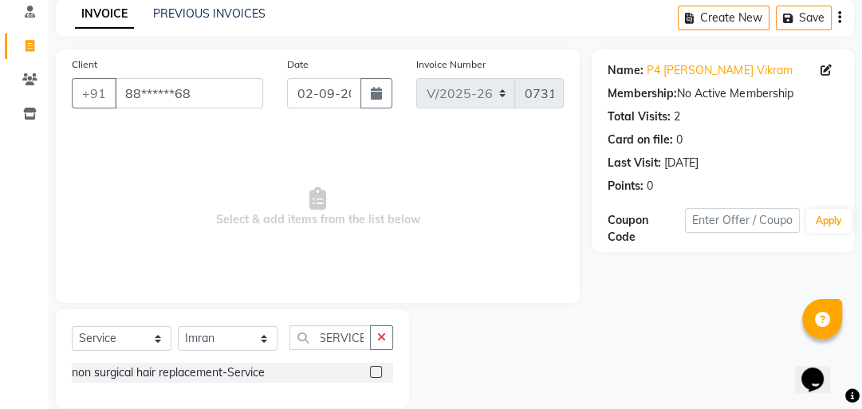
scroll to position [0, 0]
click at [378, 373] on label at bounding box center [376, 372] width 12 height 12
click at [378, 373] on input "checkbox" at bounding box center [375, 373] width 10 height 10
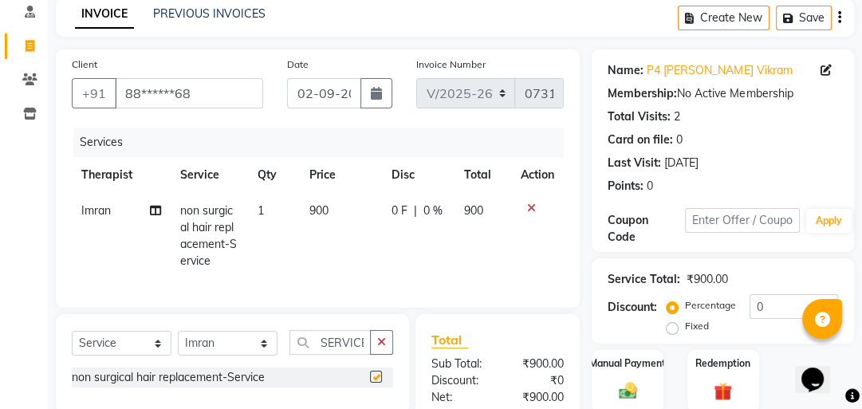
checkbox input "false"
click at [316, 217] on span "900" at bounding box center [318, 210] width 19 height 14
select select "40886"
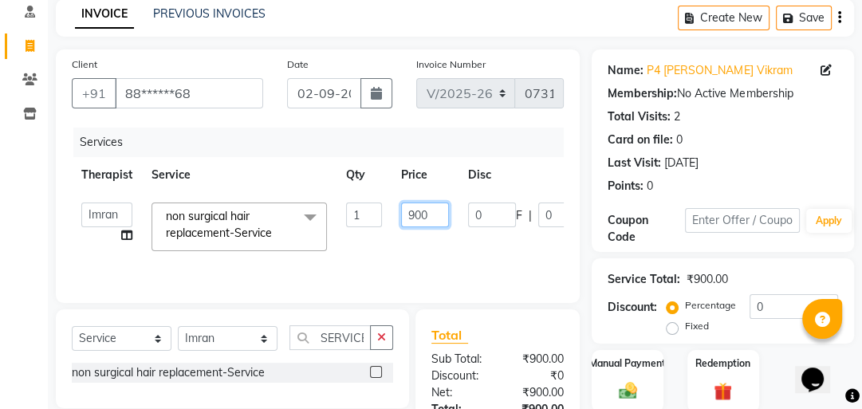
click at [416, 211] on input "900" at bounding box center [425, 215] width 48 height 25
type input "800"
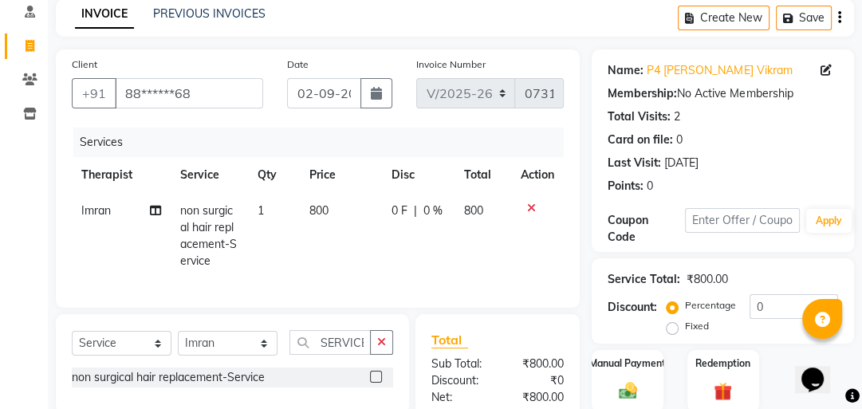
click at [453, 237] on tr "Imran non surgical hair replacement-Service 1 800 0 F | 0 % 800" at bounding box center [318, 236] width 492 height 86
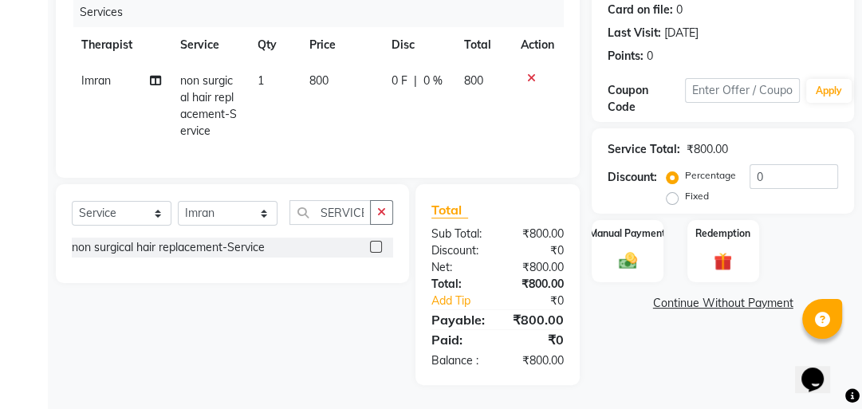
scroll to position [211, 0]
click at [641, 234] on div "Manual Payment" at bounding box center [628, 251] width 74 height 65
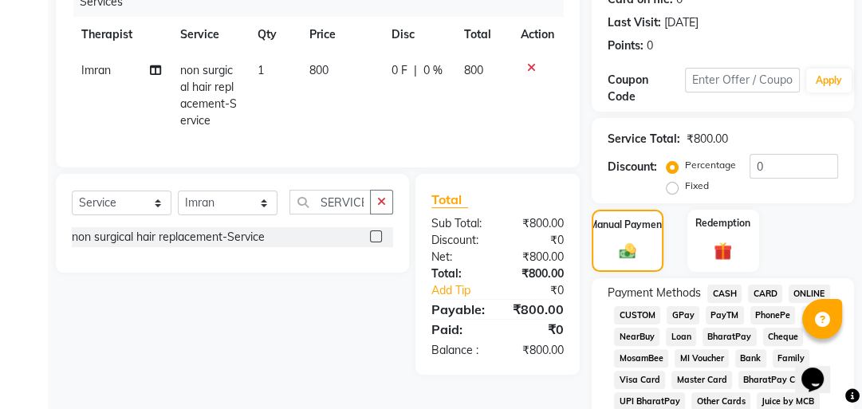
click at [714, 287] on span "CASH" at bounding box center [724, 294] width 34 height 18
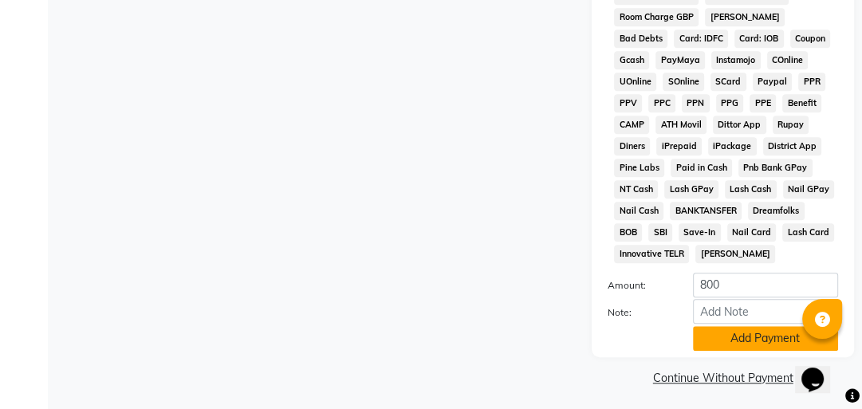
scroll to position [921, 0]
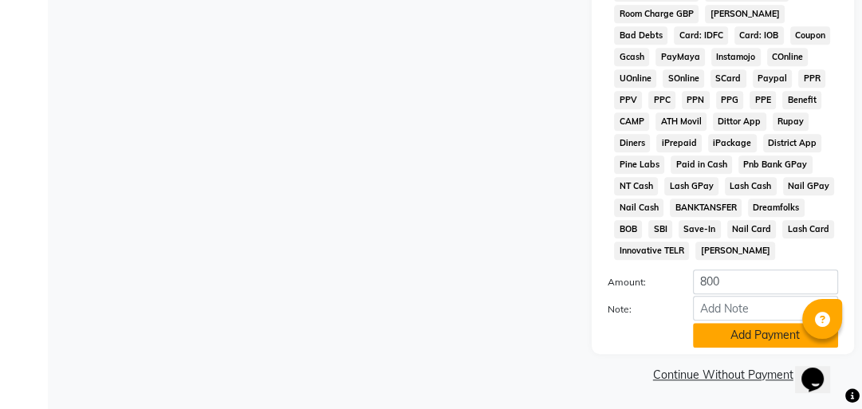
click at [756, 339] on button "Add Payment" at bounding box center [765, 335] width 145 height 25
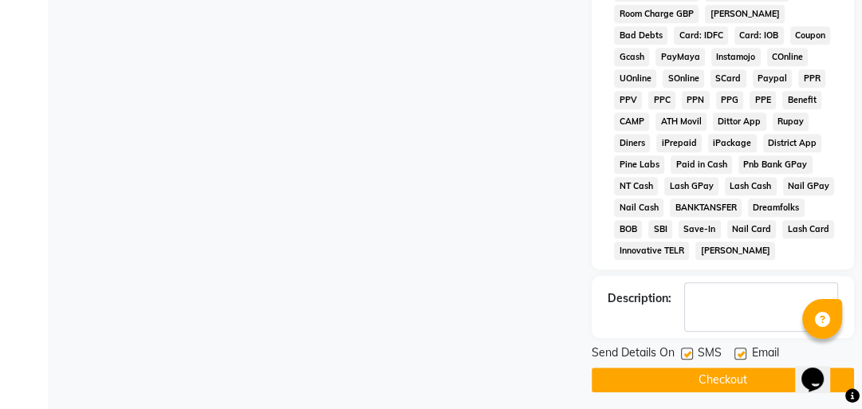
click at [739, 370] on button "Checkout" at bounding box center [723, 380] width 262 height 25
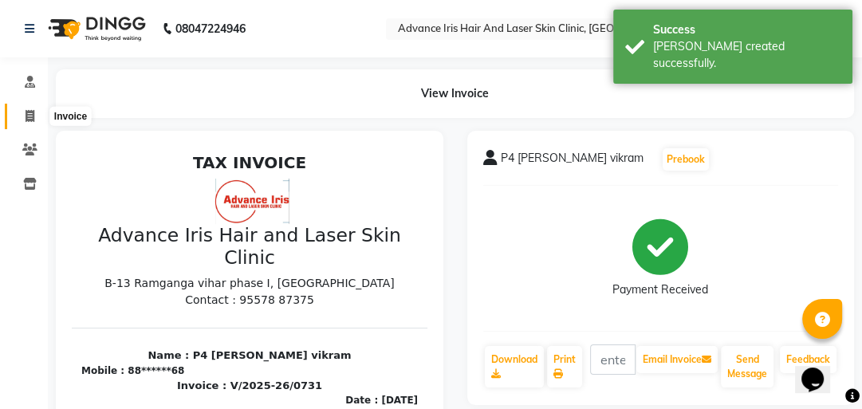
click at [33, 112] on icon at bounding box center [30, 116] width 9 height 12
select select "service"
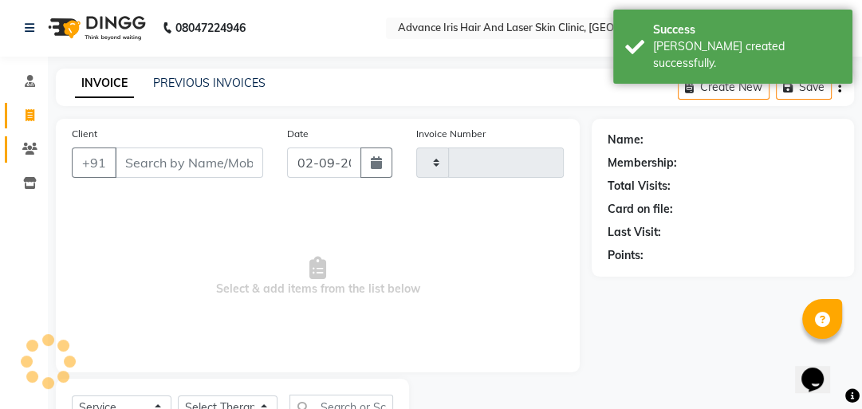
type input "0732"
select select "5825"
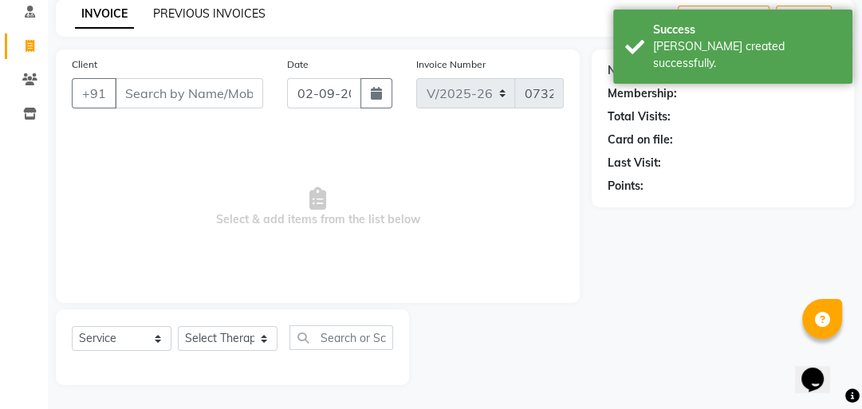
click at [231, 9] on link "PREVIOUS INVOICES" at bounding box center [209, 13] width 112 height 14
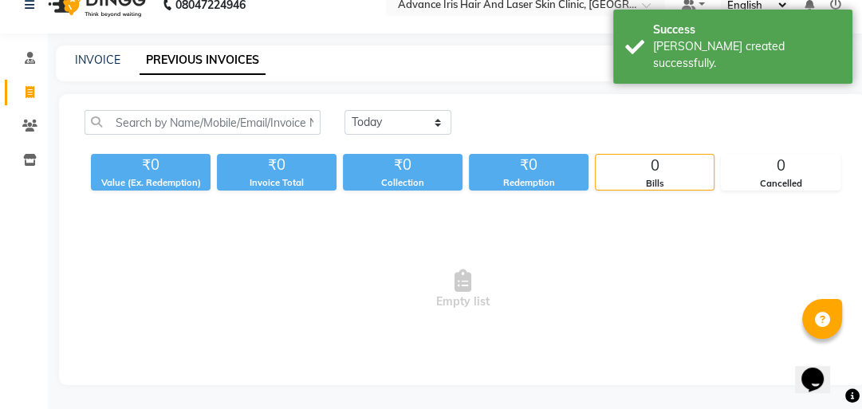
scroll to position [70, 0]
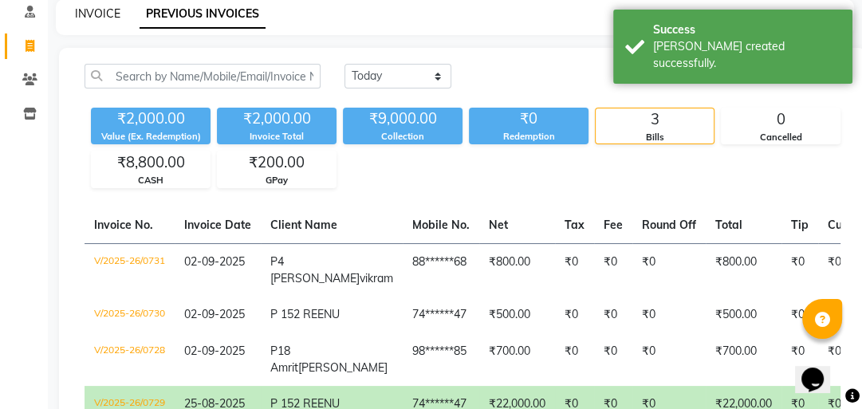
click at [80, 10] on link "INVOICE" at bounding box center [97, 13] width 45 height 14
select select "5825"
select select "service"
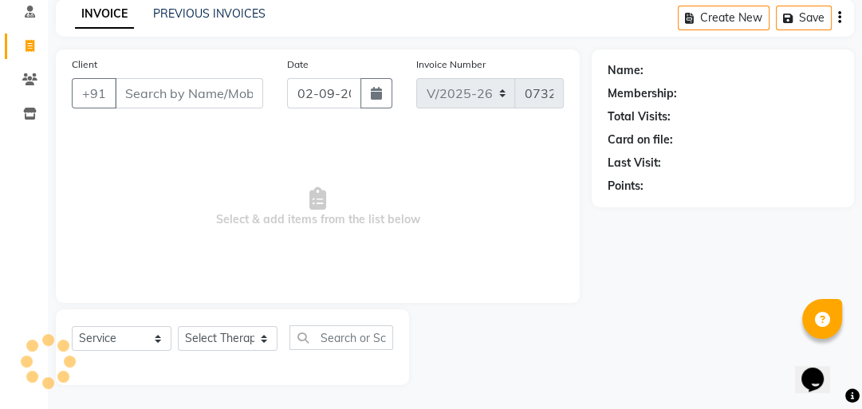
click at [157, 97] on input "Client" at bounding box center [189, 93] width 148 height 30
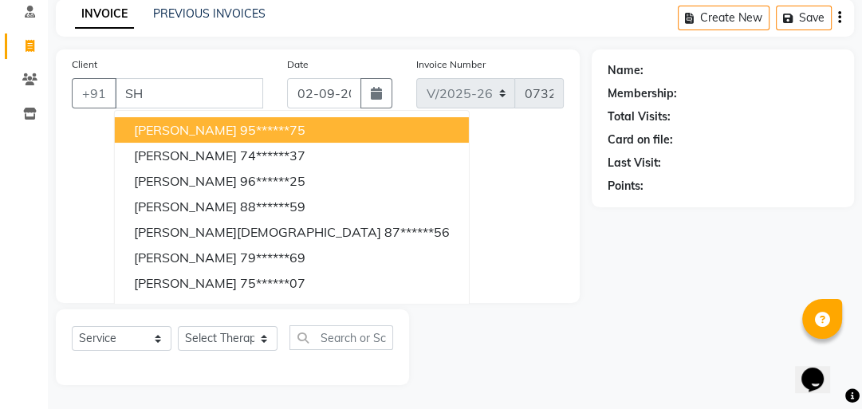
type input "S"
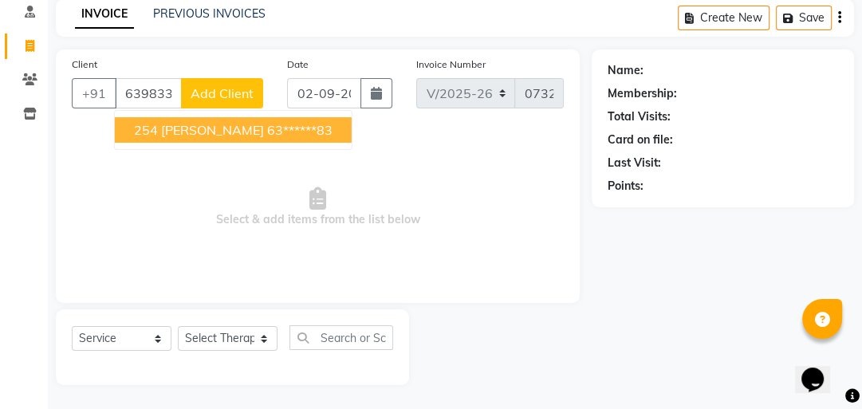
click at [187, 131] on span "254 [PERSON_NAME]" at bounding box center [199, 130] width 130 height 16
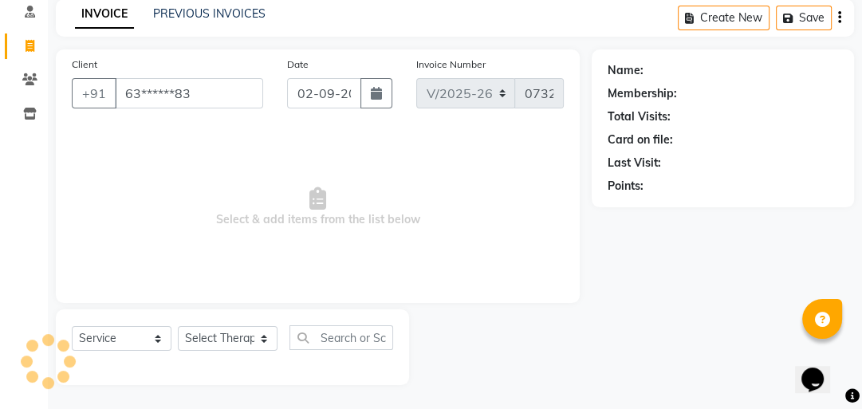
type input "63******83"
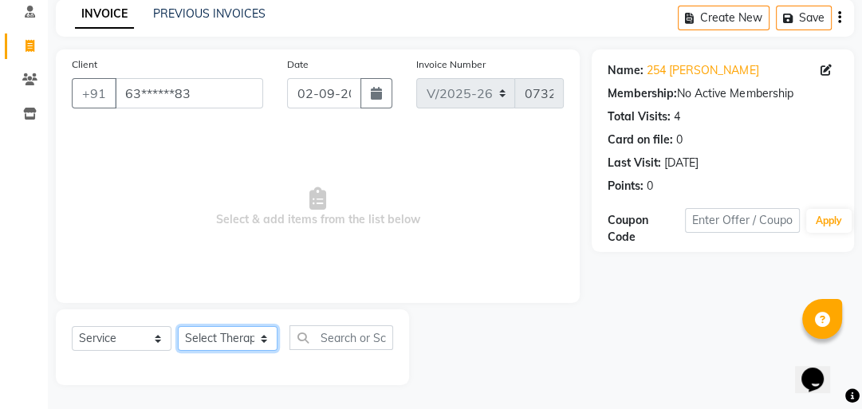
click at [262, 339] on select "Select Therapist Advance Iris Reception [PERSON_NAME] [PERSON_NAME](Cosmetologi…" at bounding box center [228, 338] width 100 height 25
select select "40883"
click at [178, 327] on select "Select Therapist Advance Iris Reception [PERSON_NAME] [PERSON_NAME](Cosmetologi…" at bounding box center [228, 338] width 100 height 25
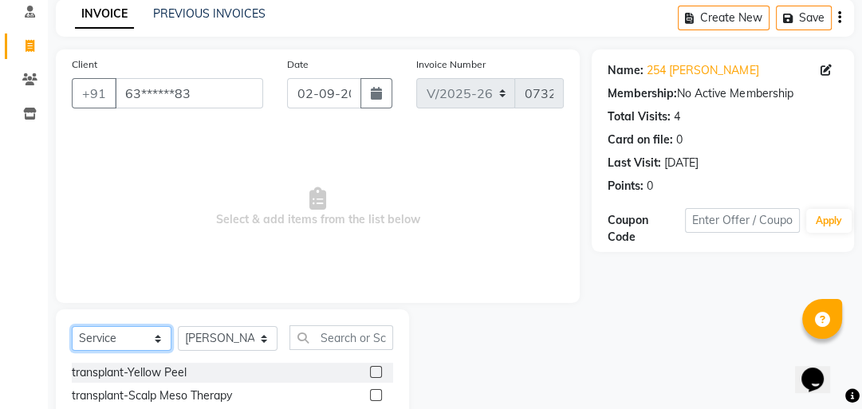
drag, startPoint x: 156, startPoint y: 343, endPoint x: 153, endPoint y: 332, distance: 11.6
click at [156, 343] on select "Select Service Product Membership Package Voucher Prepaid Gift Card" at bounding box center [122, 338] width 100 height 25
select select "product"
click at [72, 327] on select "Select Service Product Membership Package Voucher Prepaid Gift Card" at bounding box center [122, 338] width 100 height 25
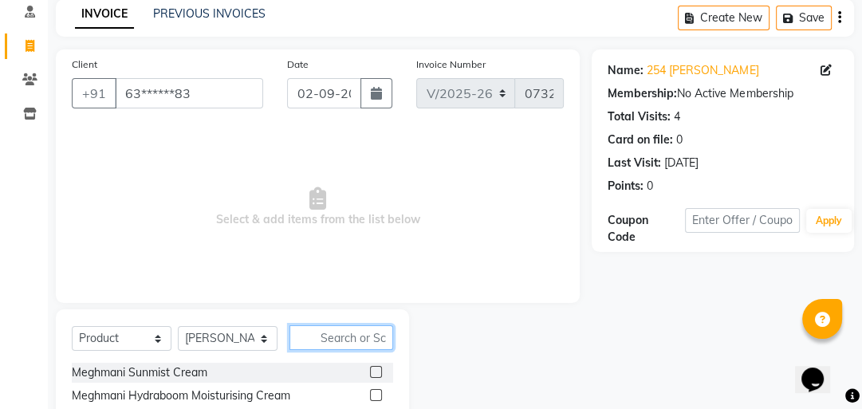
click at [322, 329] on input "text" at bounding box center [342, 337] width 104 height 25
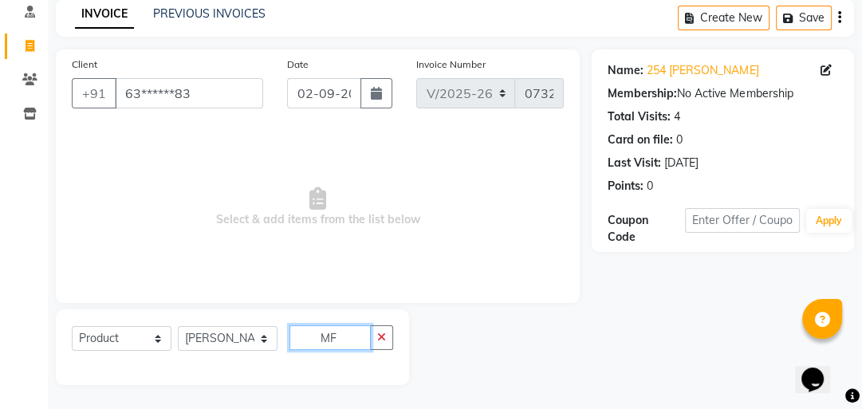
type input "M"
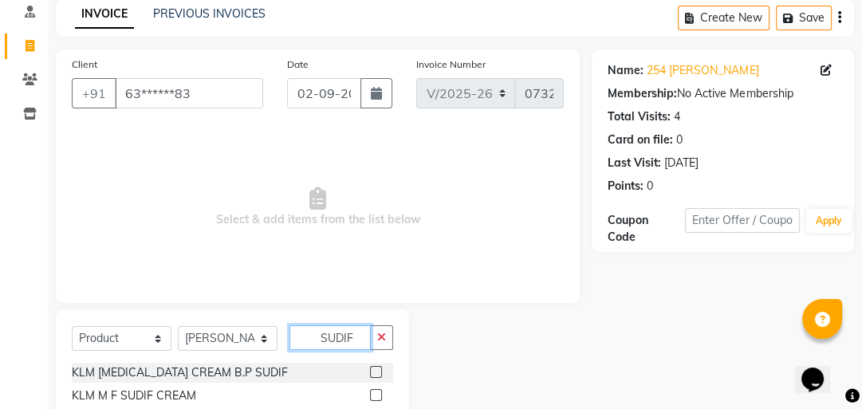
type input "SUDIF"
click at [376, 396] on label at bounding box center [376, 395] width 12 height 12
click at [376, 396] on input "checkbox" at bounding box center [375, 396] width 10 height 10
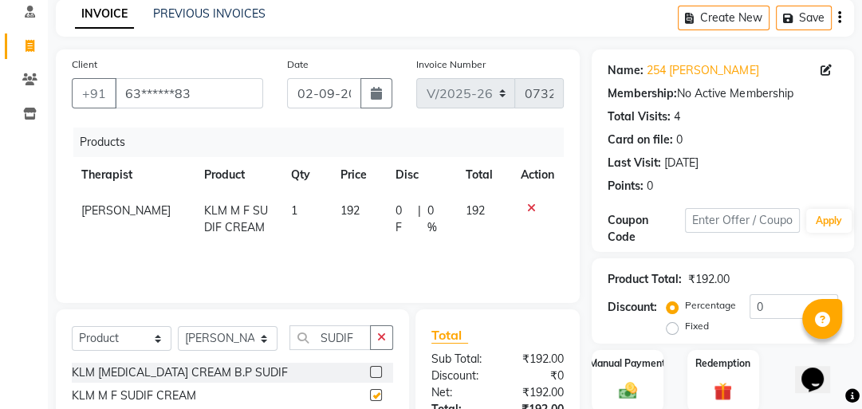
checkbox input "false"
click at [357, 211] on td "192" at bounding box center [358, 219] width 55 height 53
select select "40883"
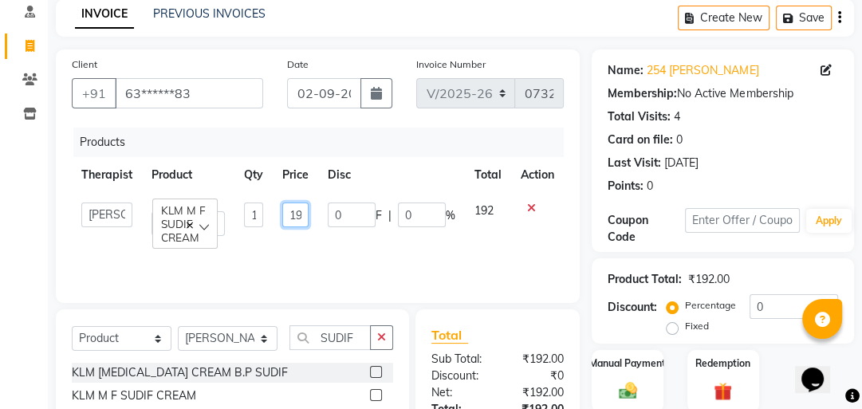
click at [303, 217] on input "192" at bounding box center [295, 215] width 26 height 25
click at [303, 217] on input "2" at bounding box center [295, 215] width 26 height 25
type input "207"
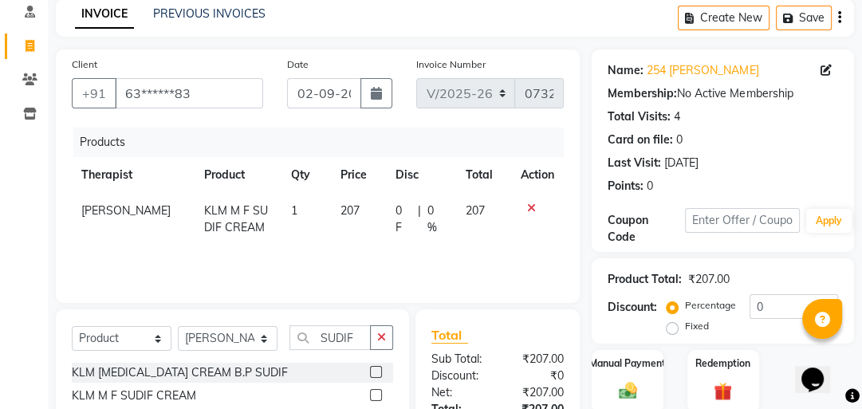
click at [333, 251] on div "Products Therapist Product Qty Price Disc Total Action Somya Agarwal KLM M F SU…" at bounding box center [318, 208] width 492 height 160
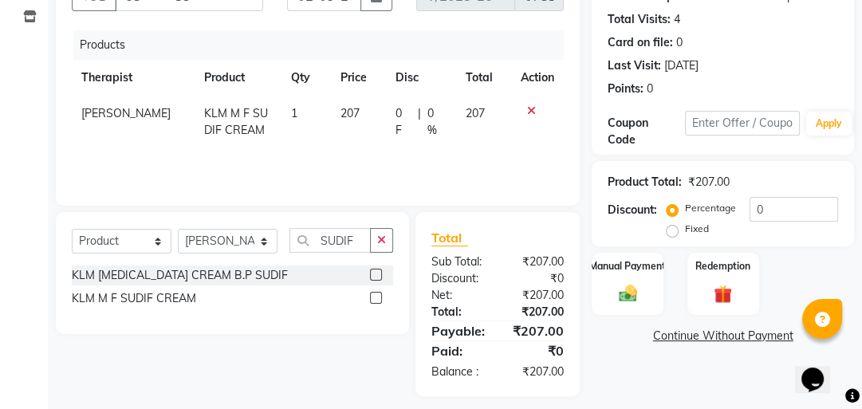
scroll to position [179, 0]
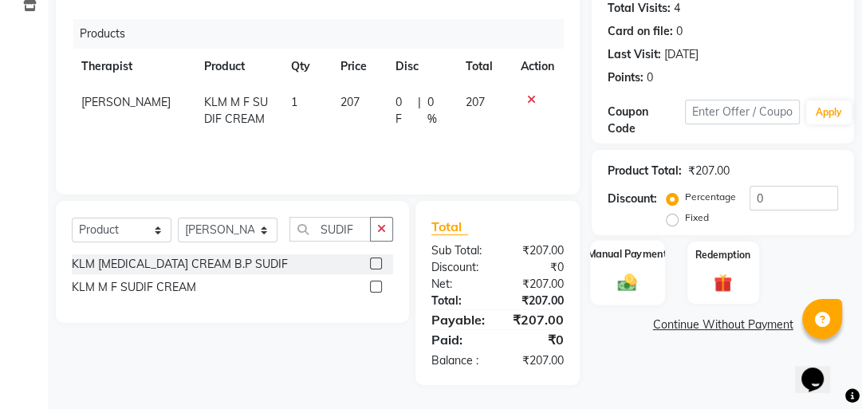
click at [611, 275] on div "Manual Payment" at bounding box center [628, 272] width 74 height 65
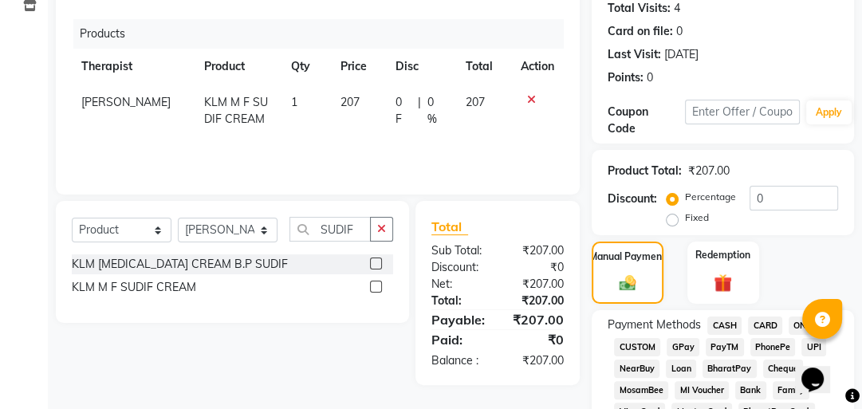
click at [719, 325] on span "CASH" at bounding box center [724, 326] width 34 height 18
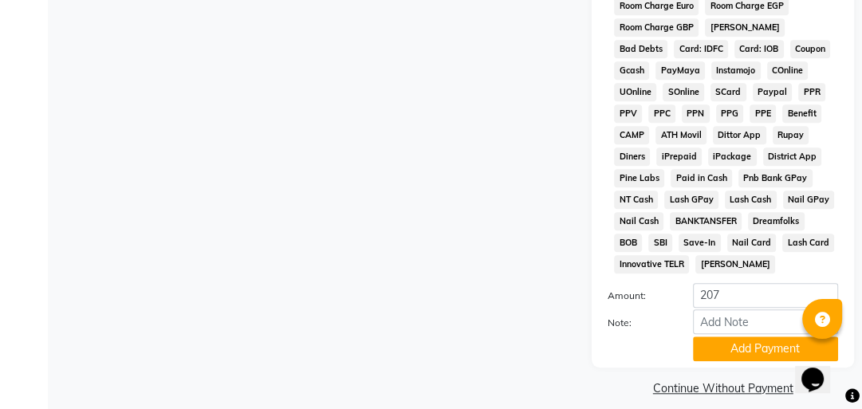
scroll to position [921, 0]
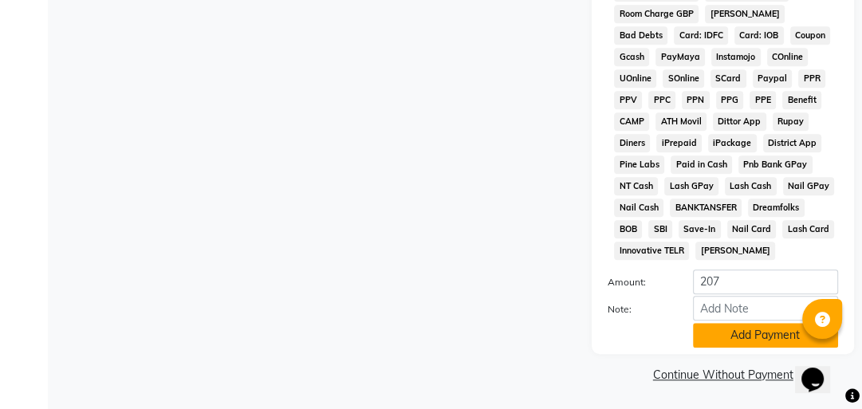
click at [718, 331] on button "Add Payment" at bounding box center [765, 335] width 145 height 25
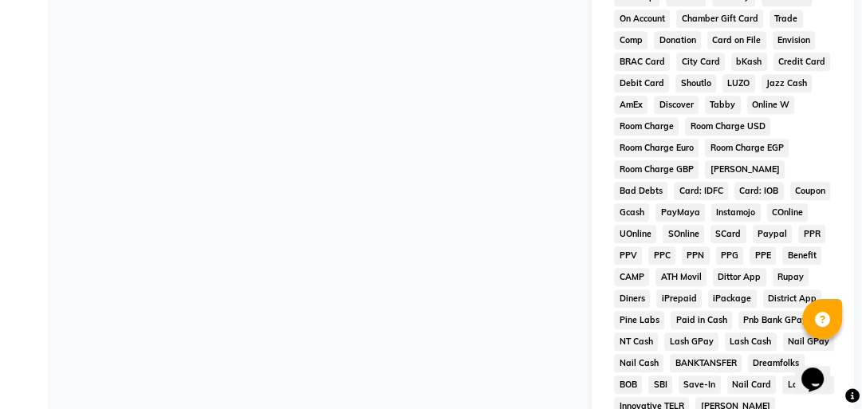
scroll to position [925, 0]
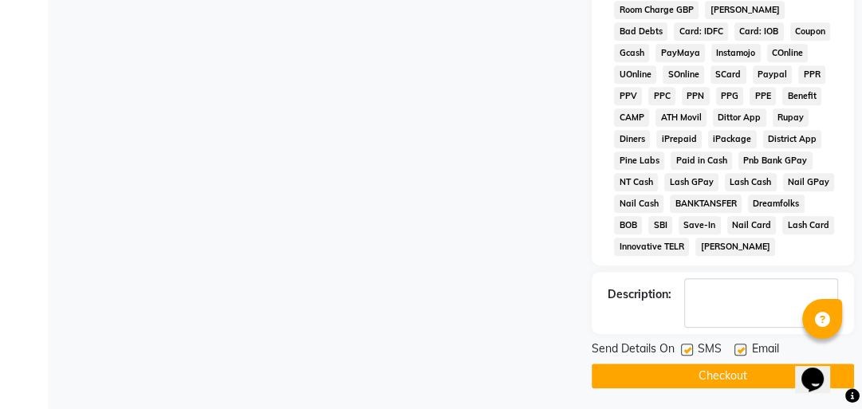
click at [733, 364] on button "Checkout" at bounding box center [723, 376] width 262 height 25
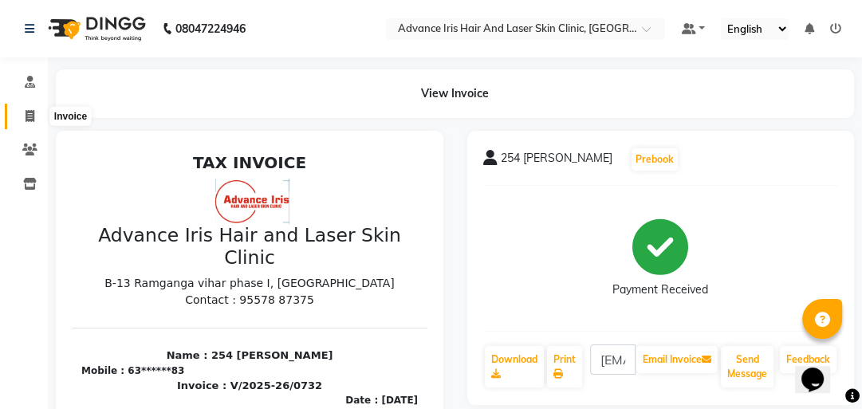
click at [30, 115] on icon at bounding box center [30, 116] width 9 height 12
select select "service"
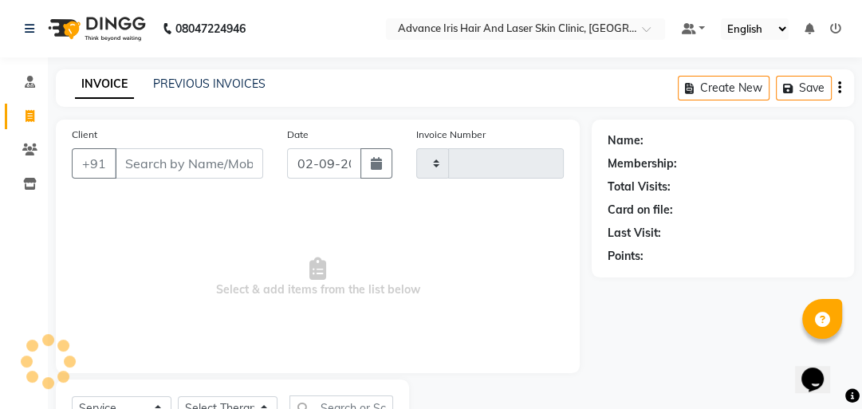
scroll to position [70, 0]
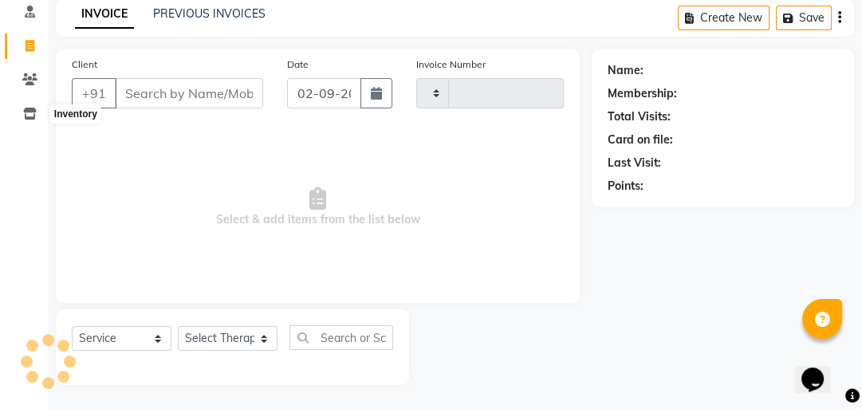
type input "0733"
select select "5825"
drag, startPoint x: 144, startPoint y: 102, endPoint x: 159, endPoint y: 84, distance: 23.8
click at [152, 93] on input "Client" at bounding box center [189, 93] width 148 height 30
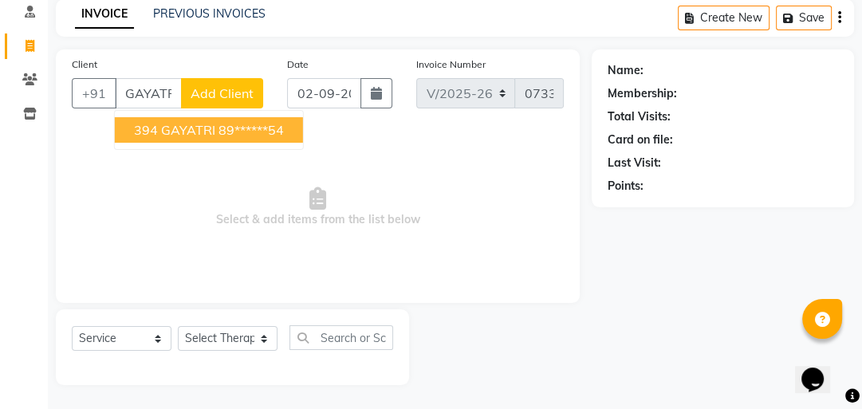
scroll to position [0, 3]
click at [174, 135] on span "394 GAYATRI" at bounding box center [174, 130] width 81 height 16
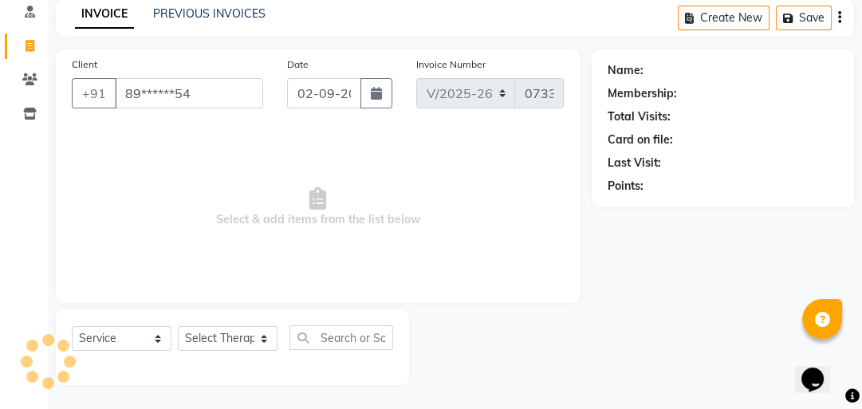
scroll to position [0, 0]
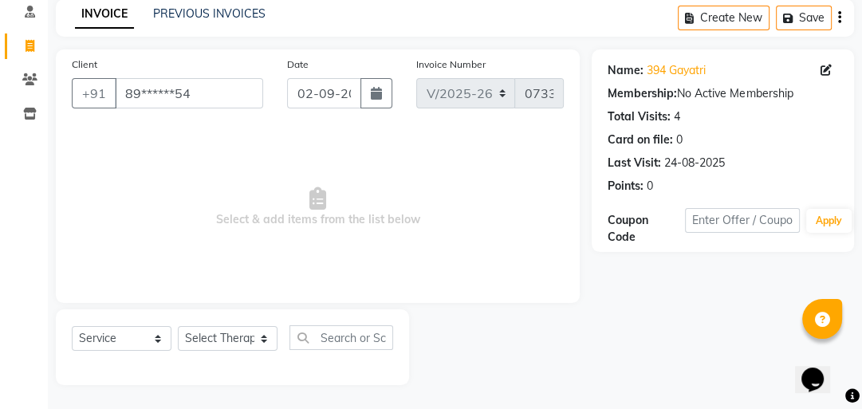
drag, startPoint x: 852, startPoint y: 390, endPoint x: 871, endPoint y: 434, distance: 47.9
click at [861, 339] on html "08047224946 Select Location × Advance Iris Hair And Laser Skin Clinic, Stadium …" at bounding box center [431, 134] width 862 height 409
click at [217, 98] on input "89******54" at bounding box center [189, 93] width 148 height 30
type input "8"
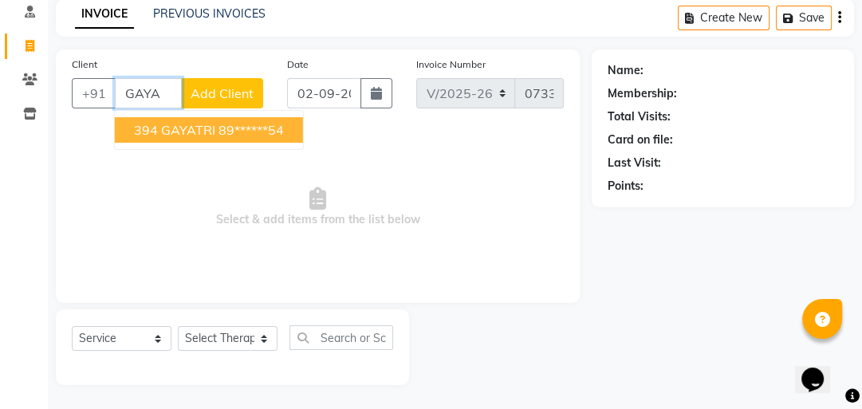
click at [221, 132] on ngb-highlight "89******54" at bounding box center [251, 130] width 65 height 16
type input "89******54"
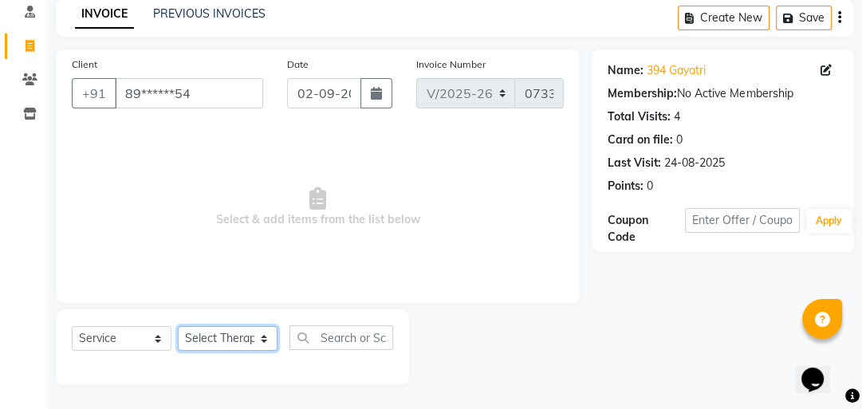
click at [234, 335] on select "Select Therapist Advance Iris Reception [PERSON_NAME] [PERSON_NAME](Cosmetologi…" at bounding box center [228, 338] width 100 height 25
select select "40883"
click at [178, 327] on select "Select Therapist Advance Iris Reception [PERSON_NAME] [PERSON_NAME](Cosmetologi…" at bounding box center [228, 338] width 100 height 25
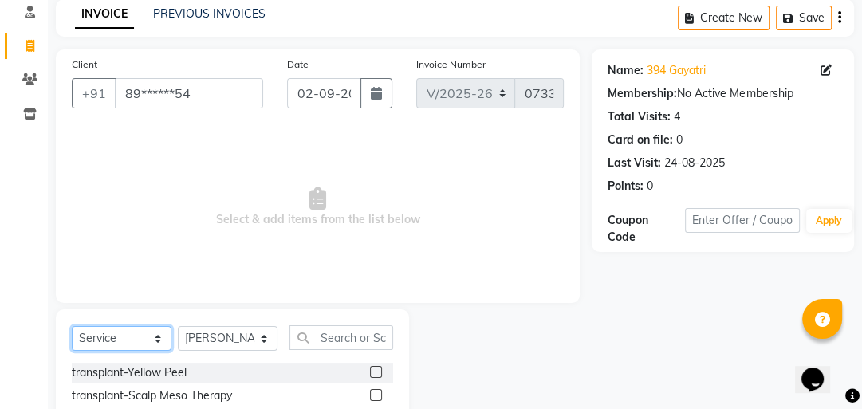
click at [149, 332] on select "Select Service Product Membership Package Voucher Prepaid Gift Card" at bounding box center [122, 338] width 100 height 25
select select "product"
click at [72, 327] on select "Select Service Product Membership Package Voucher Prepaid Gift Card" at bounding box center [122, 338] width 100 height 25
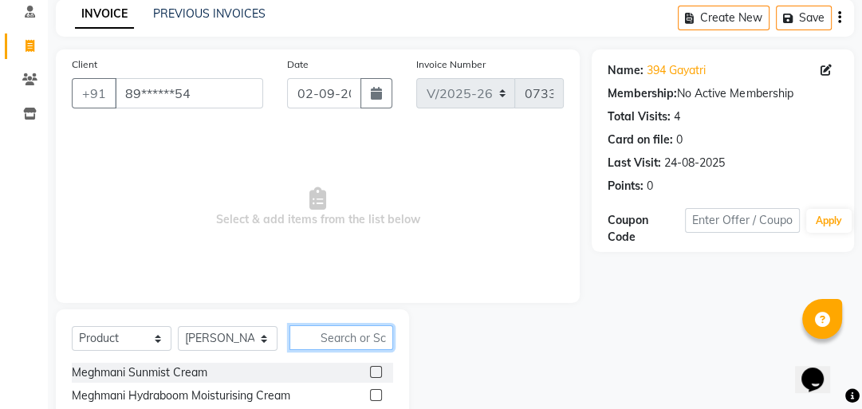
click at [347, 348] on input "text" at bounding box center [342, 337] width 104 height 25
type input "SUDIF"
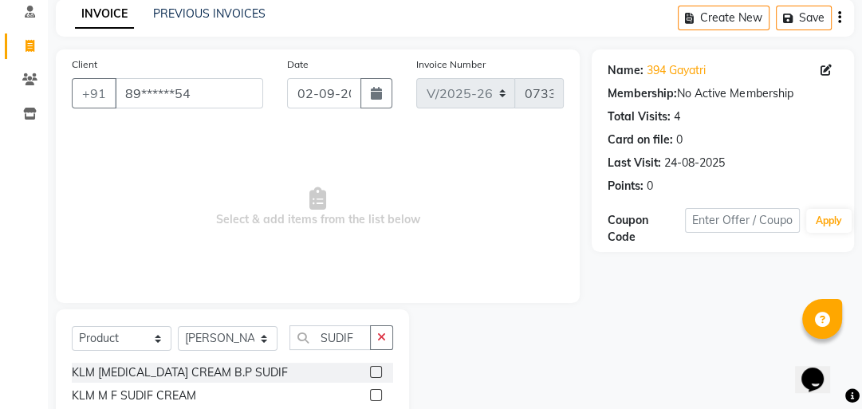
click at [373, 392] on label at bounding box center [376, 395] width 12 height 12
click at [373, 392] on input "checkbox" at bounding box center [375, 396] width 10 height 10
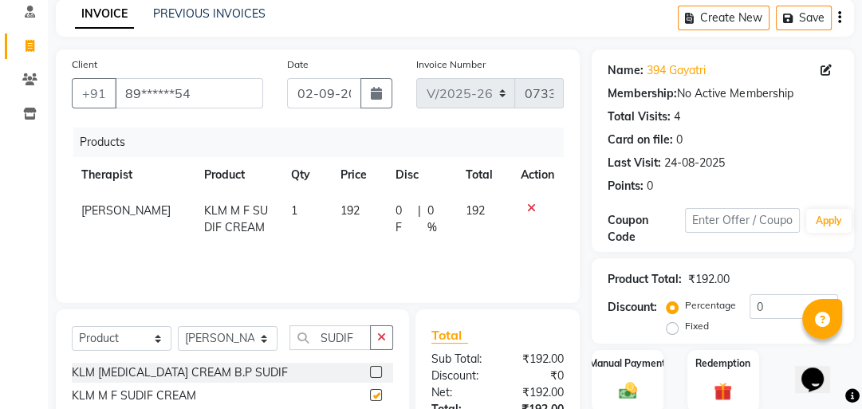
checkbox input "false"
click at [363, 213] on td "192" at bounding box center [358, 219] width 55 height 53
select select "40883"
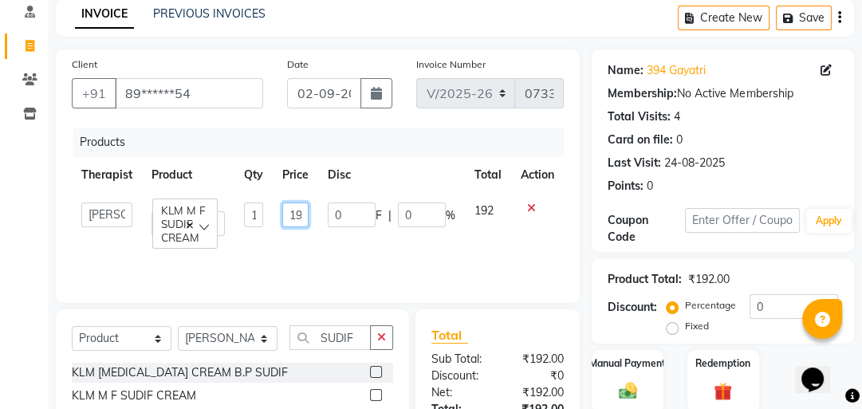
click at [306, 214] on input "192" at bounding box center [295, 215] width 26 height 25
type input "1"
click at [300, 220] on input "number" at bounding box center [295, 215] width 26 height 25
type input "207"
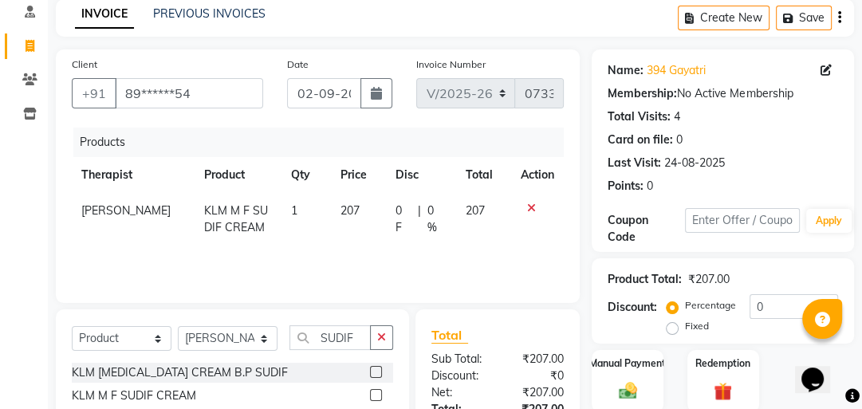
click at [313, 236] on tr "Somya Agarwal KLM M F SUDIF CREAM 1 207 0 F | 0 % 207" at bounding box center [318, 219] width 492 height 53
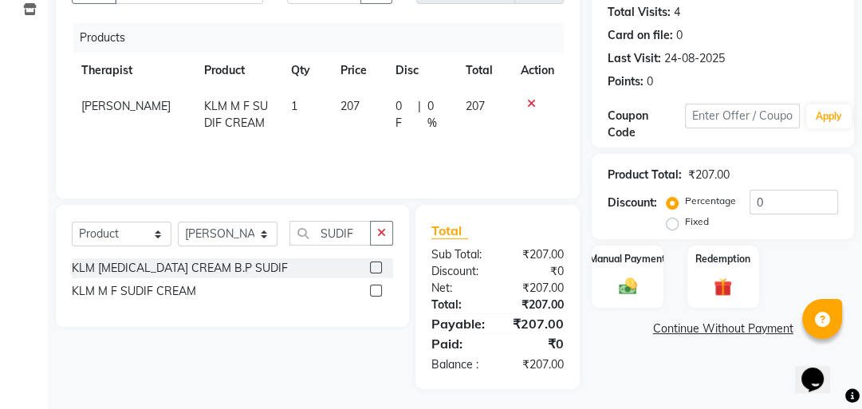
scroll to position [179, 0]
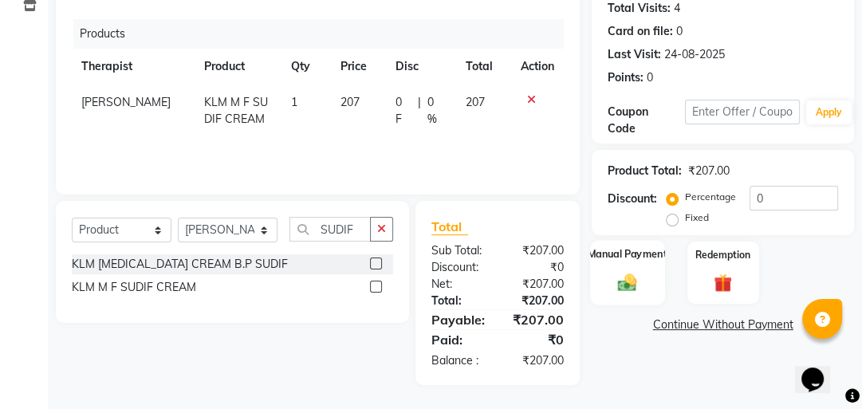
click at [614, 282] on img at bounding box center [628, 282] width 31 height 22
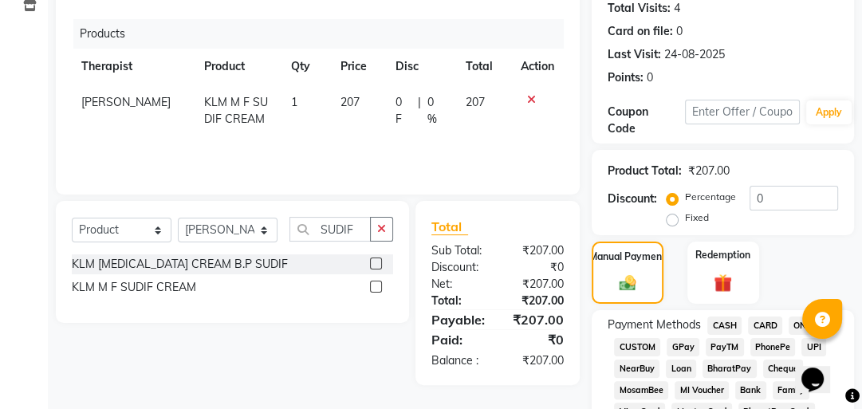
click at [715, 317] on span "CASH" at bounding box center [724, 326] width 34 height 18
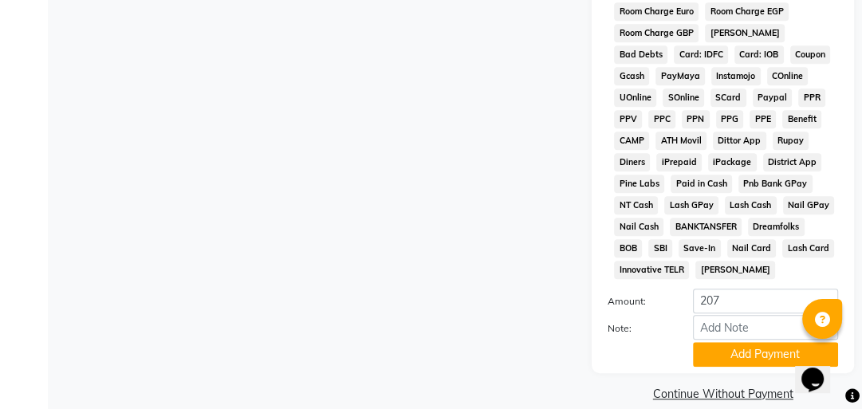
scroll to position [921, 0]
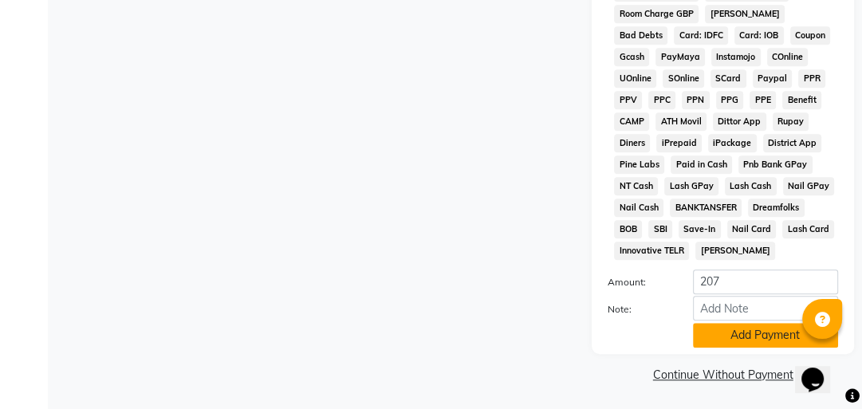
click at [711, 329] on button "Add Payment" at bounding box center [765, 335] width 145 height 25
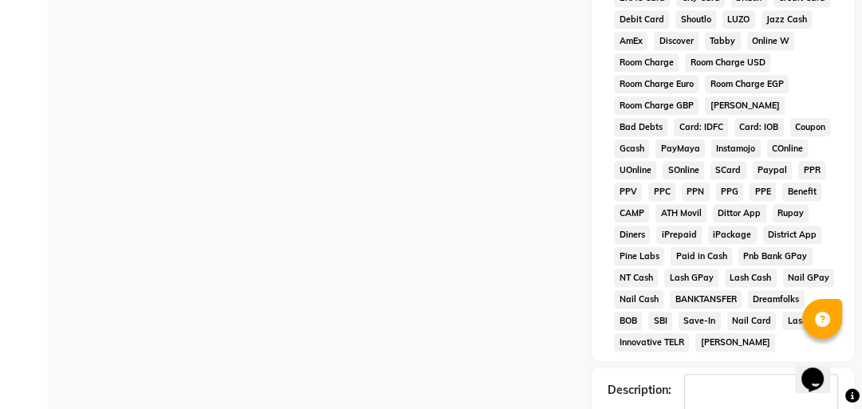
scroll to position [925, 0]
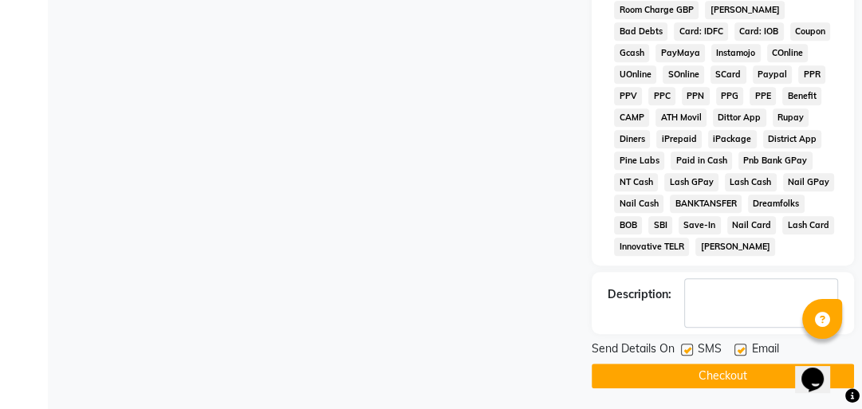
click at [690, 371] on button "Checkout" at bounding box center [723, 376] width 262 height 25
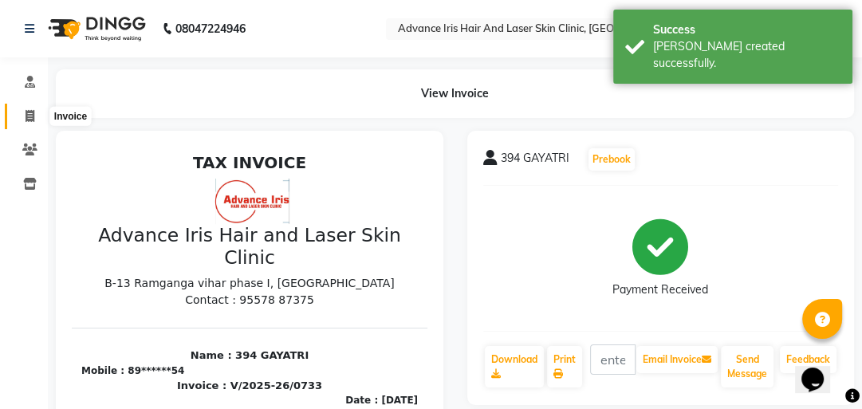
click at [33, 116] on icon at bounding box center [30, 116] width 9 height 12
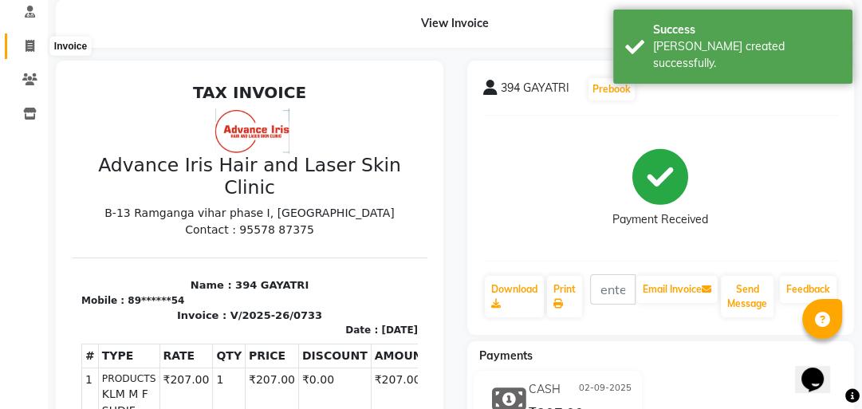
select select "service"
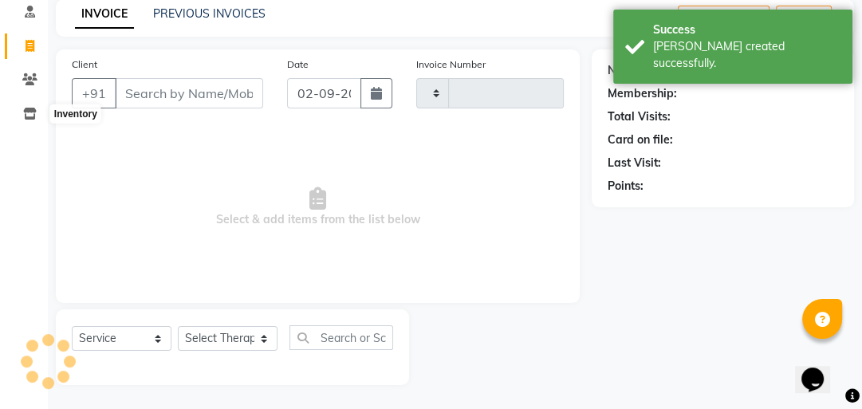
type input "0734"
select select "5825"
click at [220, 7] on link "PREVIOUS INVOICES" at bounding box center [209, 13] width 112 height 14
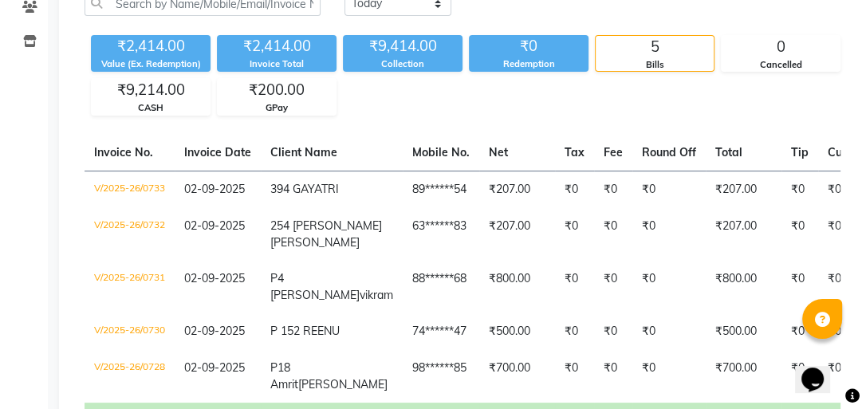
scroll to position [70, 0]
